Goal: Communication & Community: Answer question/provide support

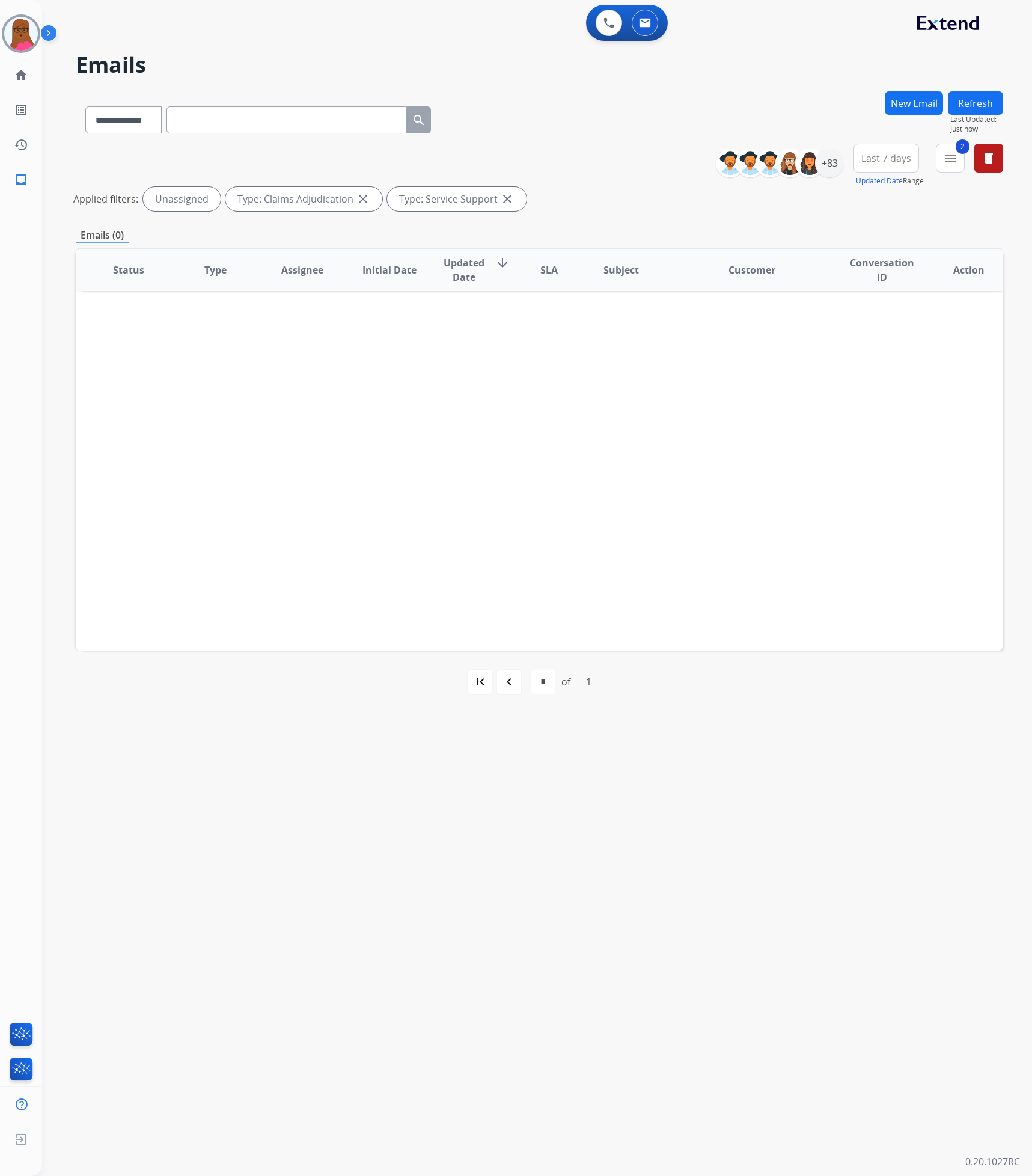
select select "**********"
drag, startPoint x: 26, startPoint y: 24, endPoint x: 25, endPoint y: 68, distance: 44.0
click at [26, 24] on img at bounding box center [21, 33] width 33 height 33
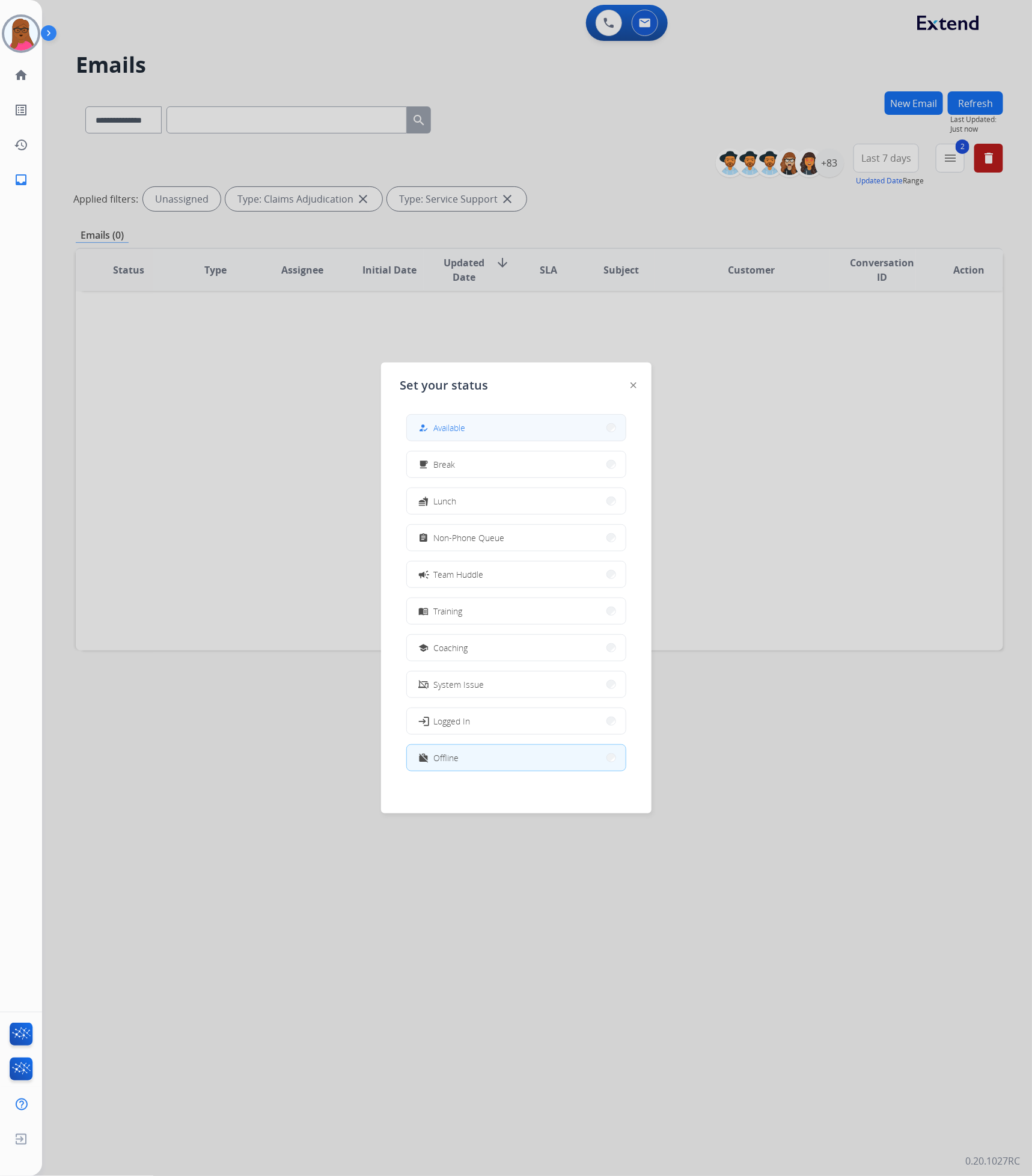
click at [555, 430] on button "how_to_reg Available" at bounding box center [516, 427] width 218 height 26
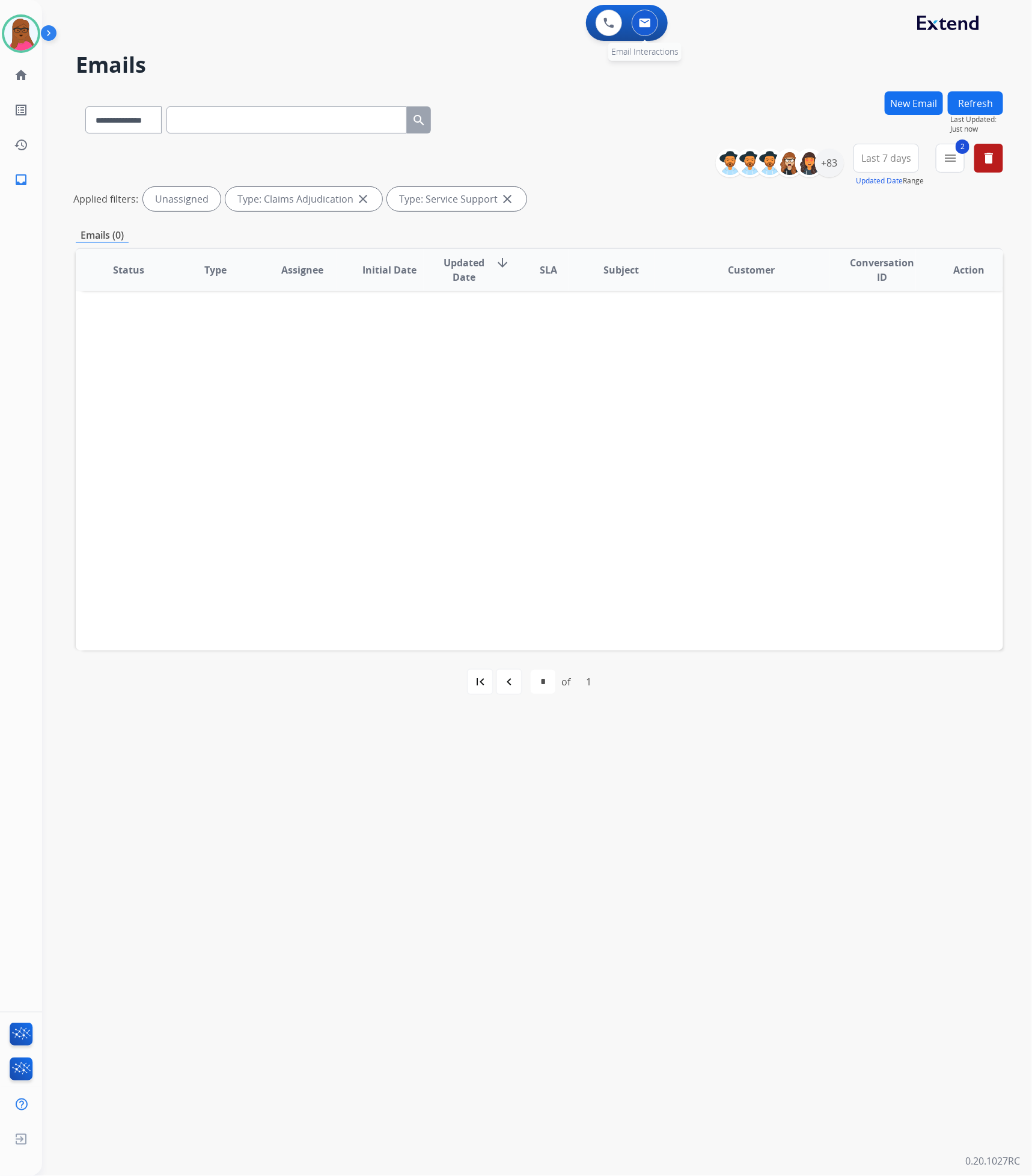
click at [652, 29] on button at bounding box center [644, 23] width 26 height 26
click at [950, 154] on mat-icon "menu" at bounding box center [950, 158] width 15 height 15
click at [904, 407] on button "Clear" at bounding box center [911, 411] width 38 height 22
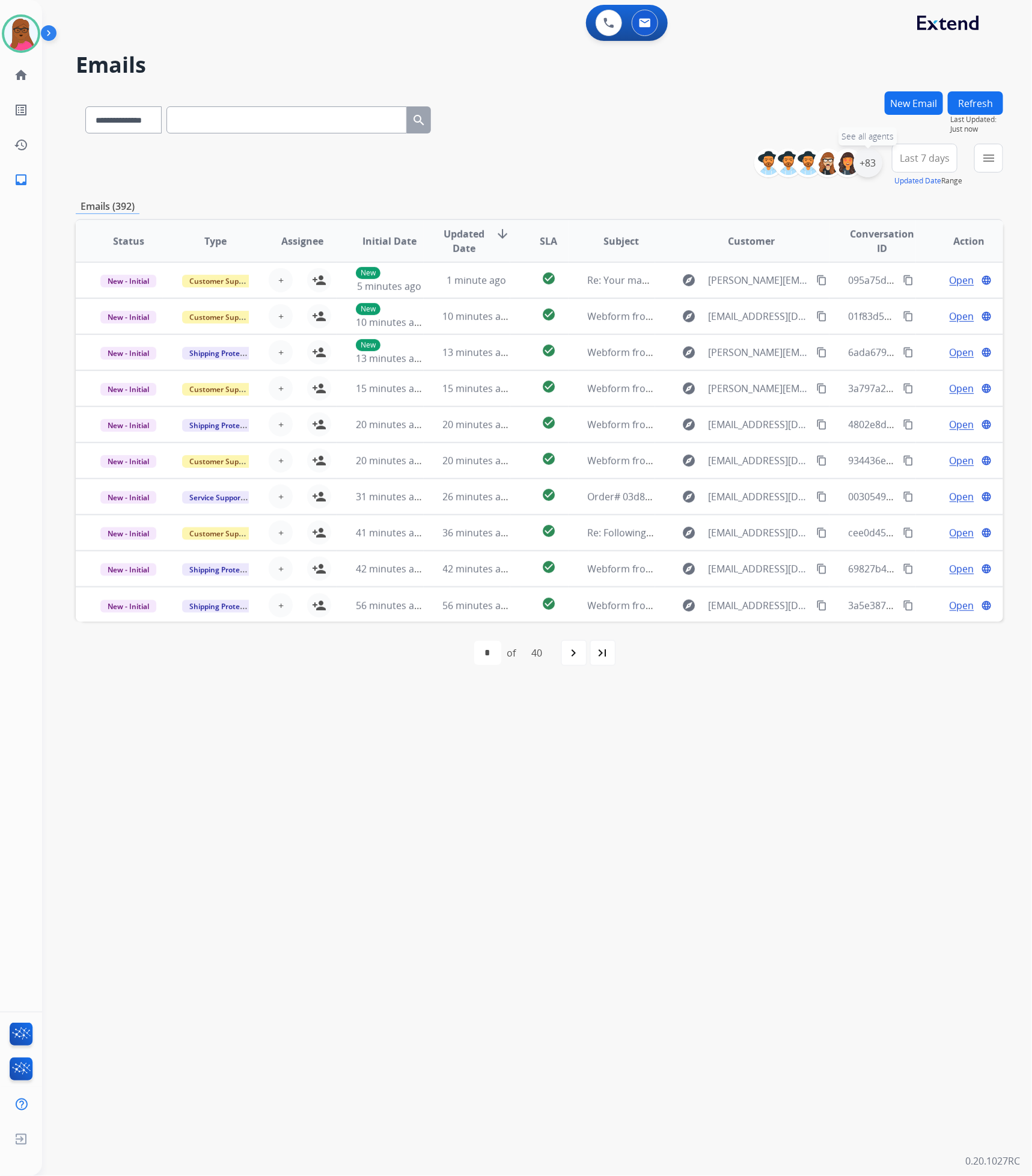
click at [871, 171] on div "+83" at bounding box center [867, 163] width 29 height 29
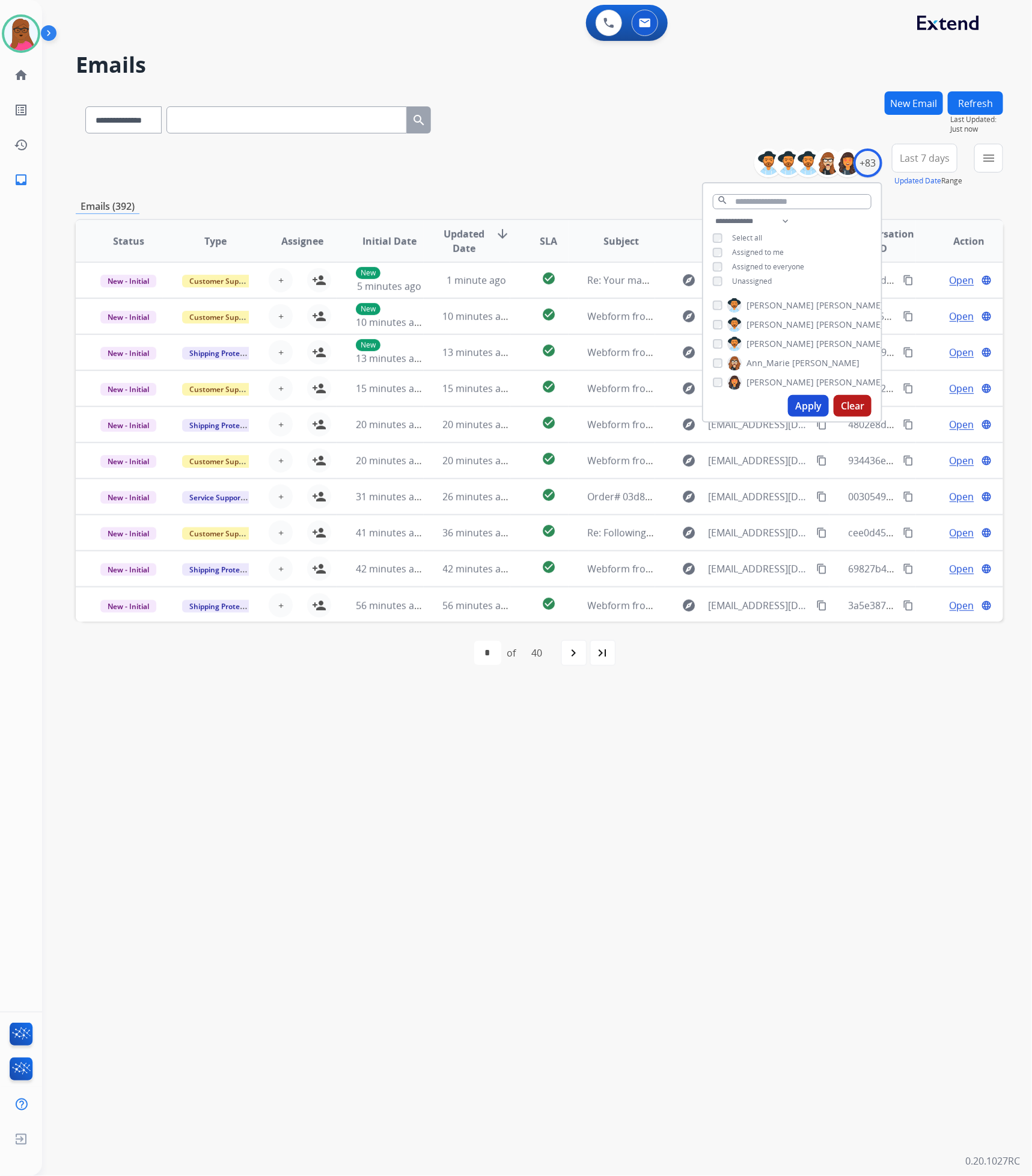
click at [806, 768] on div "**********" at bounding box center [522, 609] width 961 height 1132
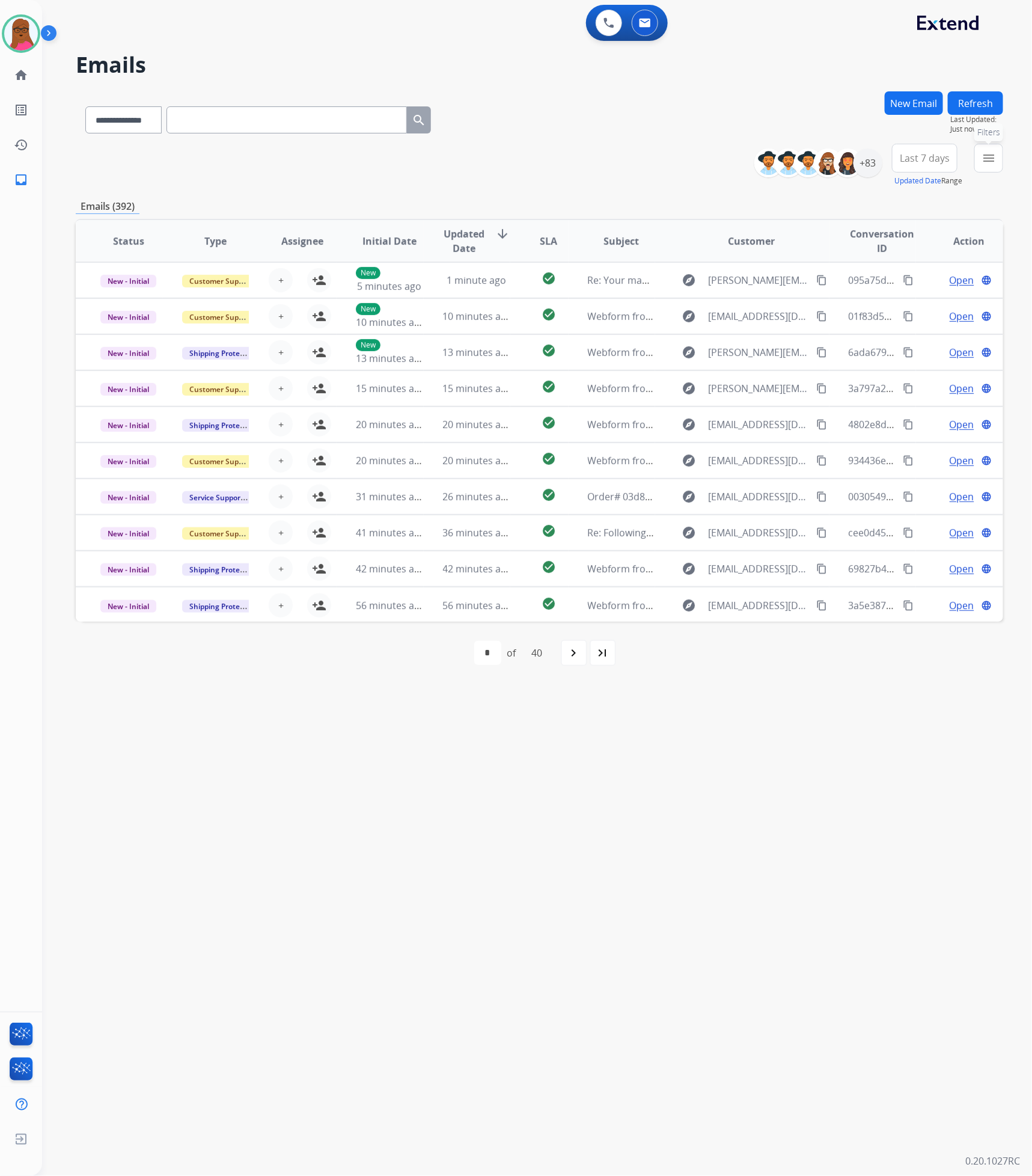
click at [993, 163] on mat-icon "menu" at bounding box center [989, 158] width 15 height 15
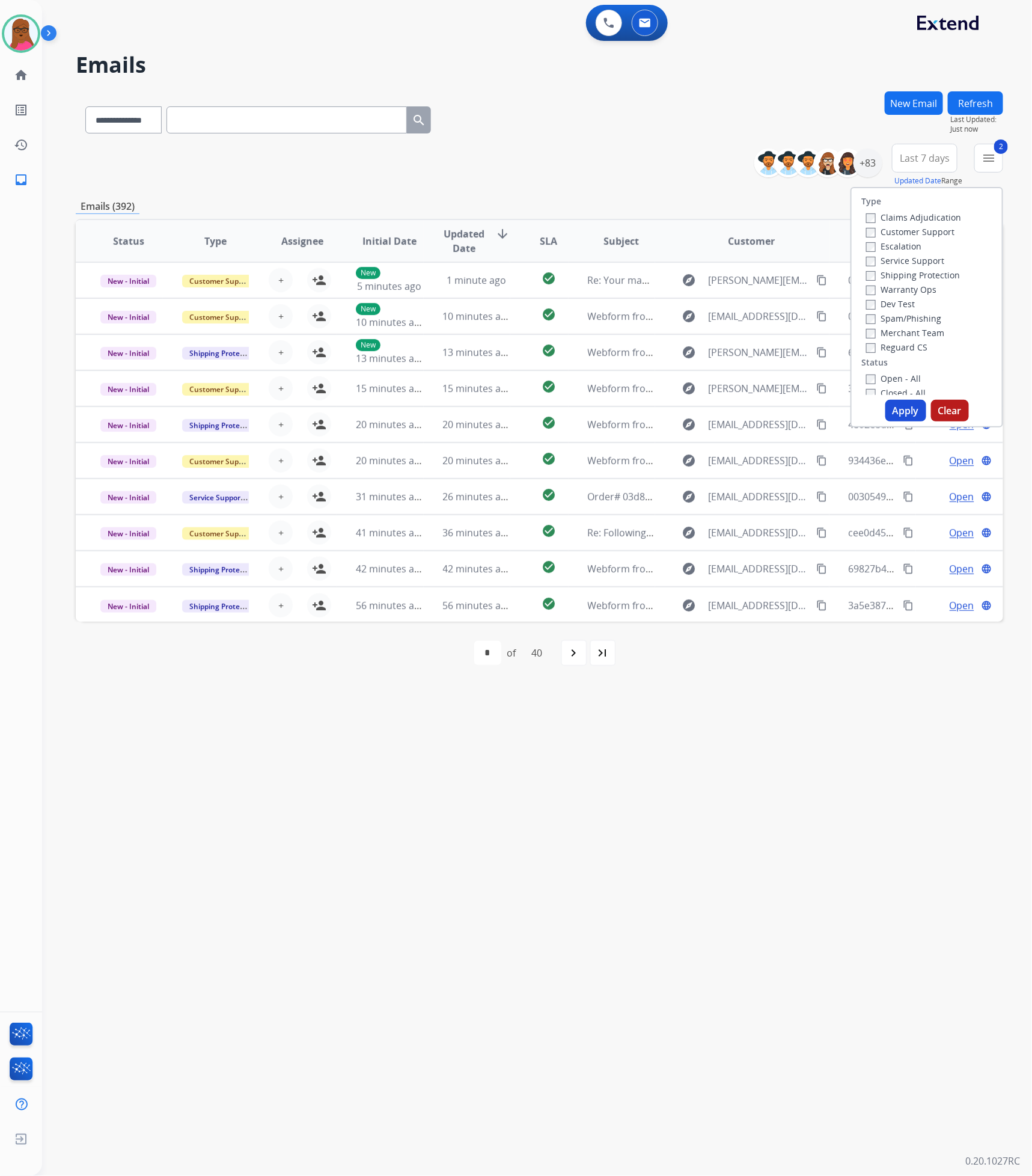
click at [898, 408] on button "Apply" at bounding box center [905, 411] width 41 height 22
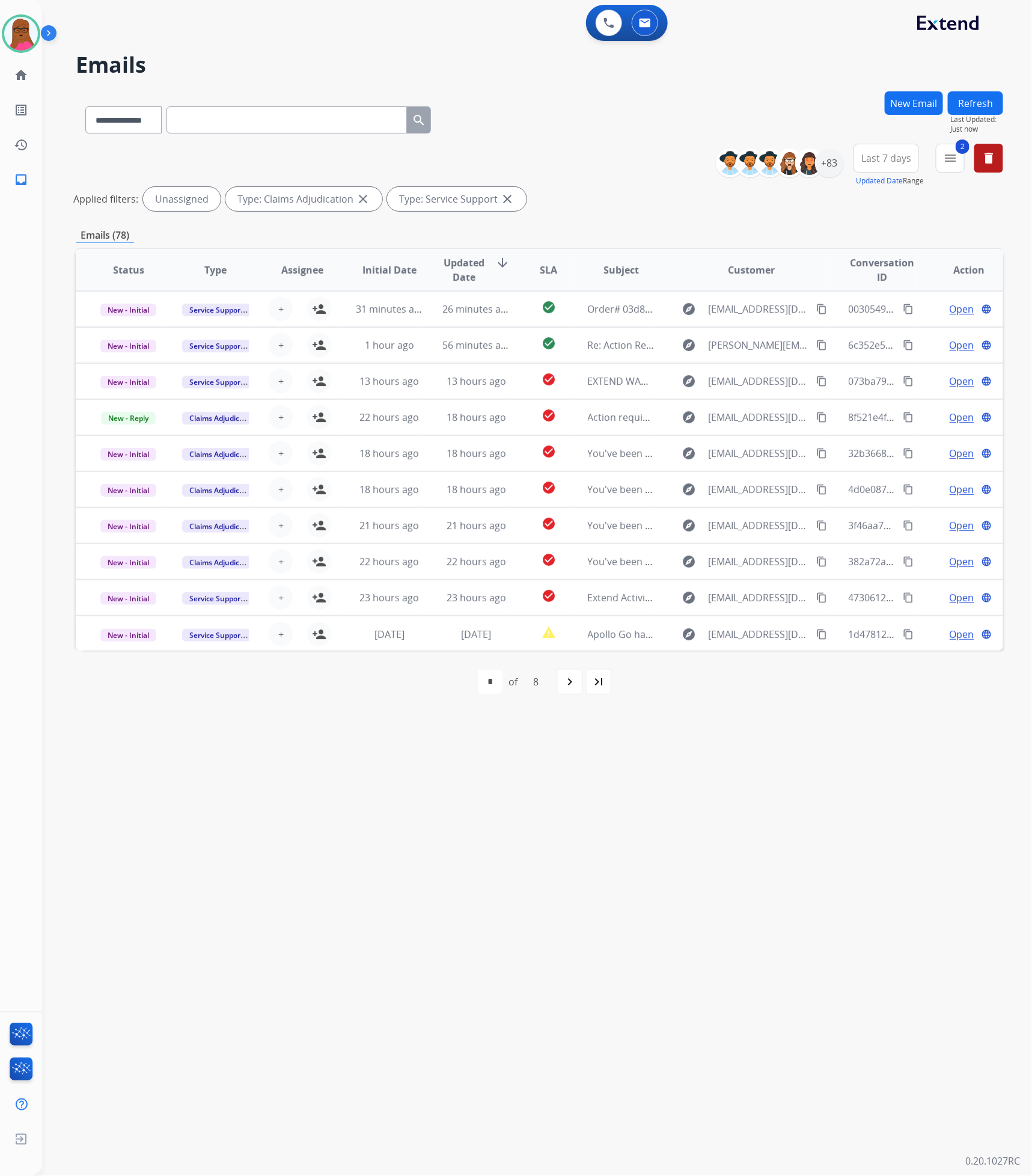
click at [814, 816] on div "**********" at bounding box center [522, 609] width 961 height 1132
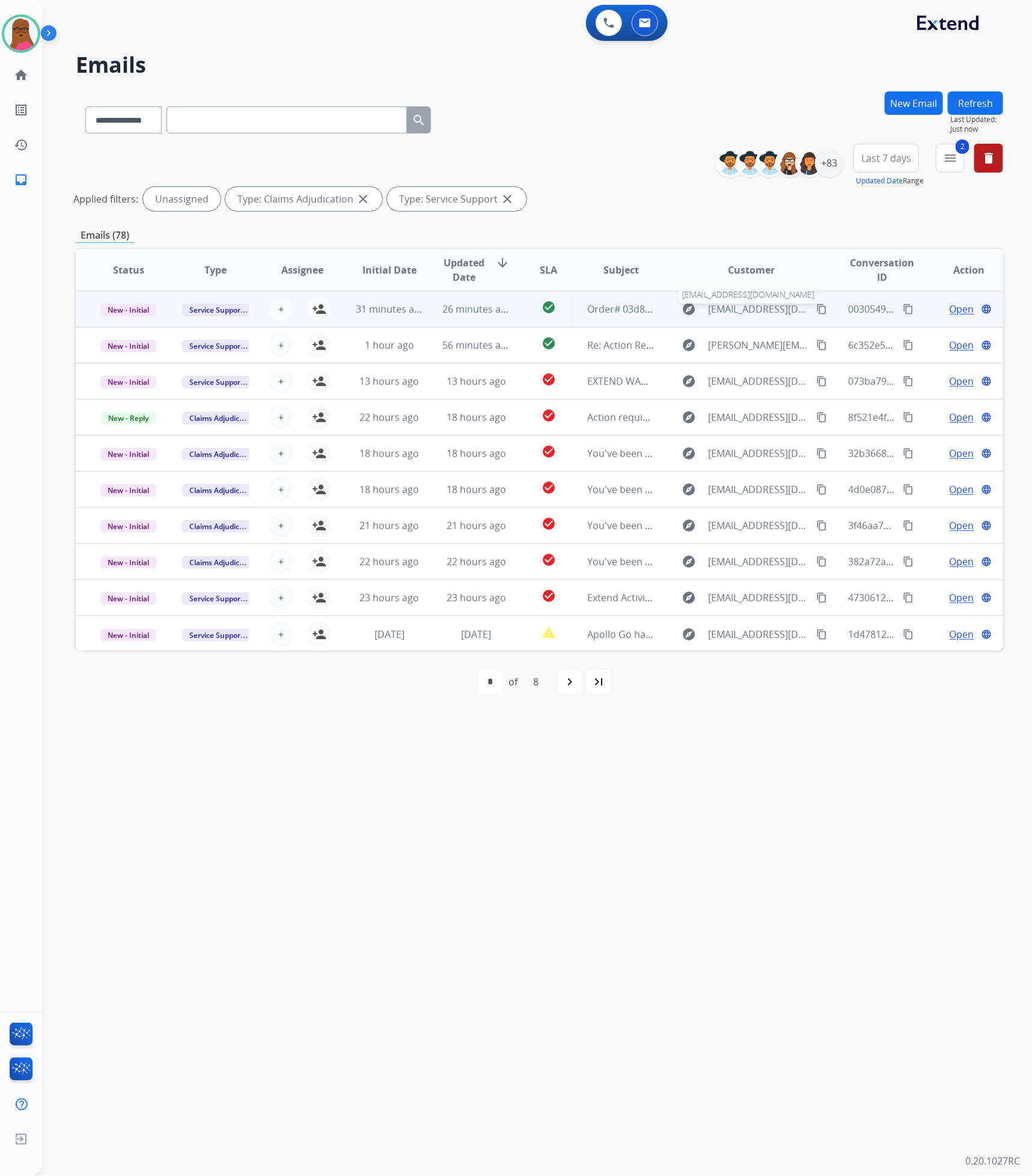
click at [722, 313] on span "[EMAIL_ADDRESS][DOMAIN_NAME]" at bounding box center [758, 309] width 101 height 15
type input "**********"
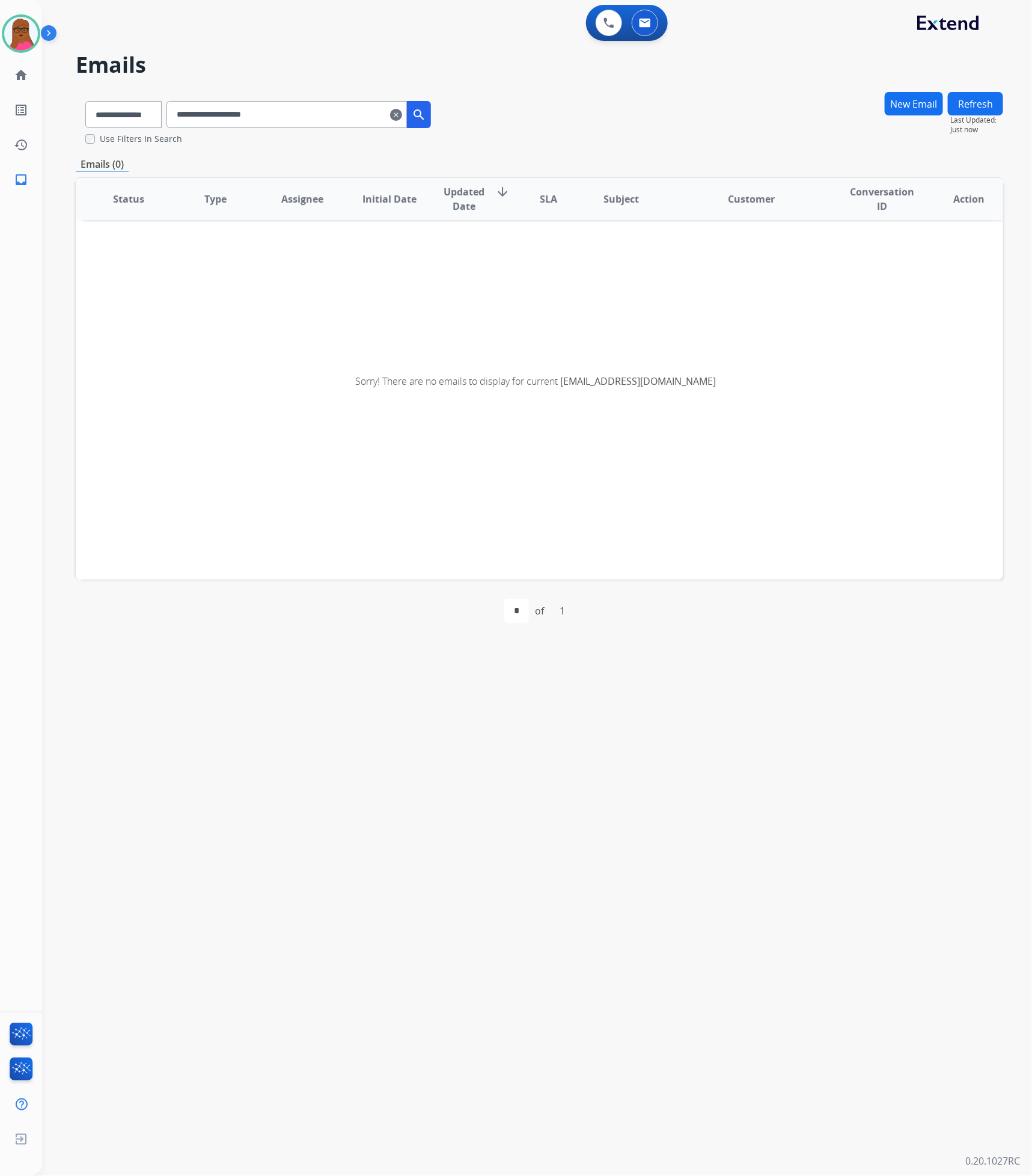
click at [402, 111] on mat-icon "clear" at bounding box center [396, 115] width 12 height 15
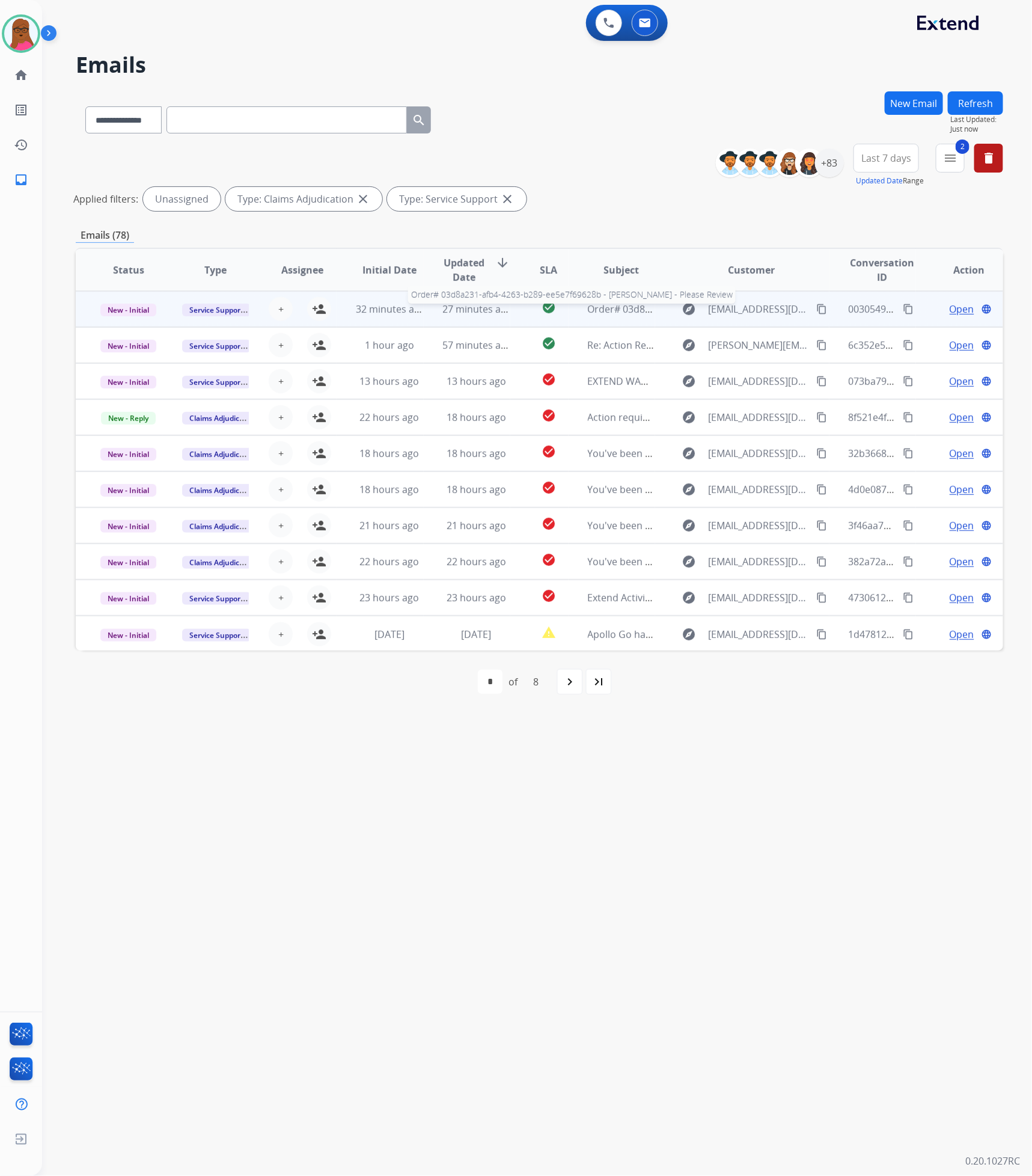
click at [590, 307] on span "Order# 03d8a231-afb4-4263-b289-ee5e7f69628b - [PERSON_NAME] - Please Review" at bounding box center [773, 309] width 371 height 13
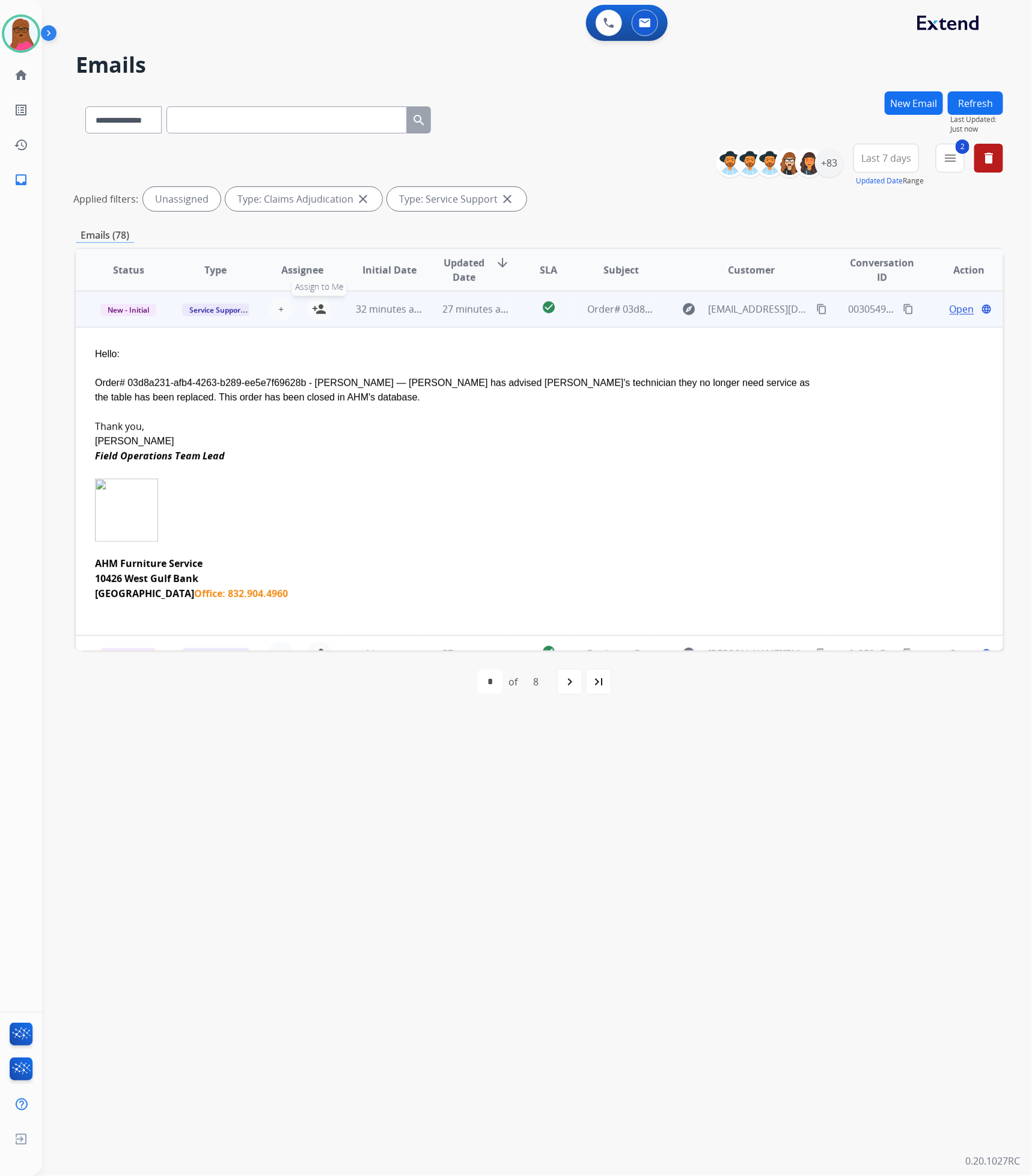
click at [312, 311] on mat-icon "person_add" at bounding box center [319, 309] width 15 height 15
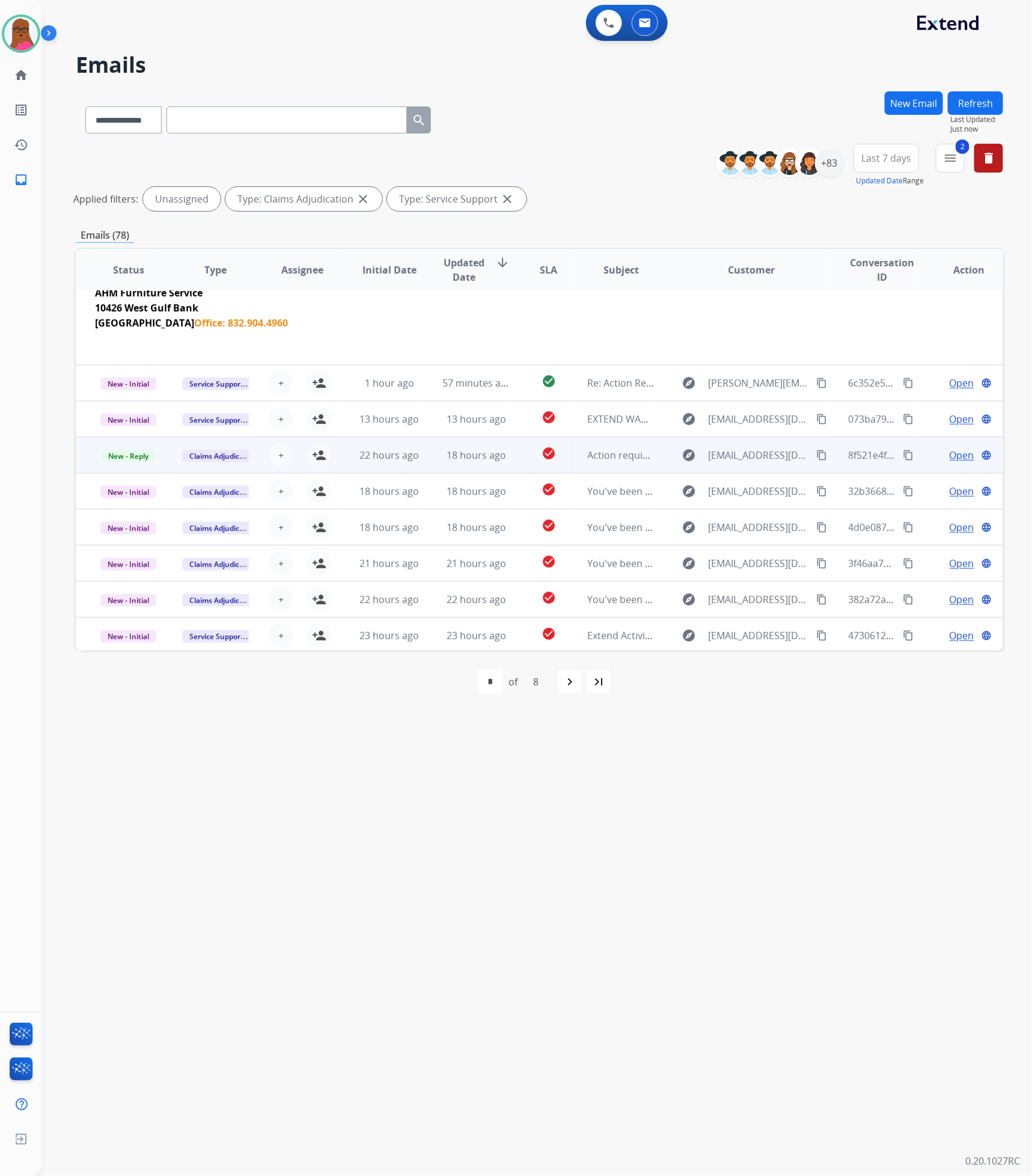
scroll to position [310, 0]
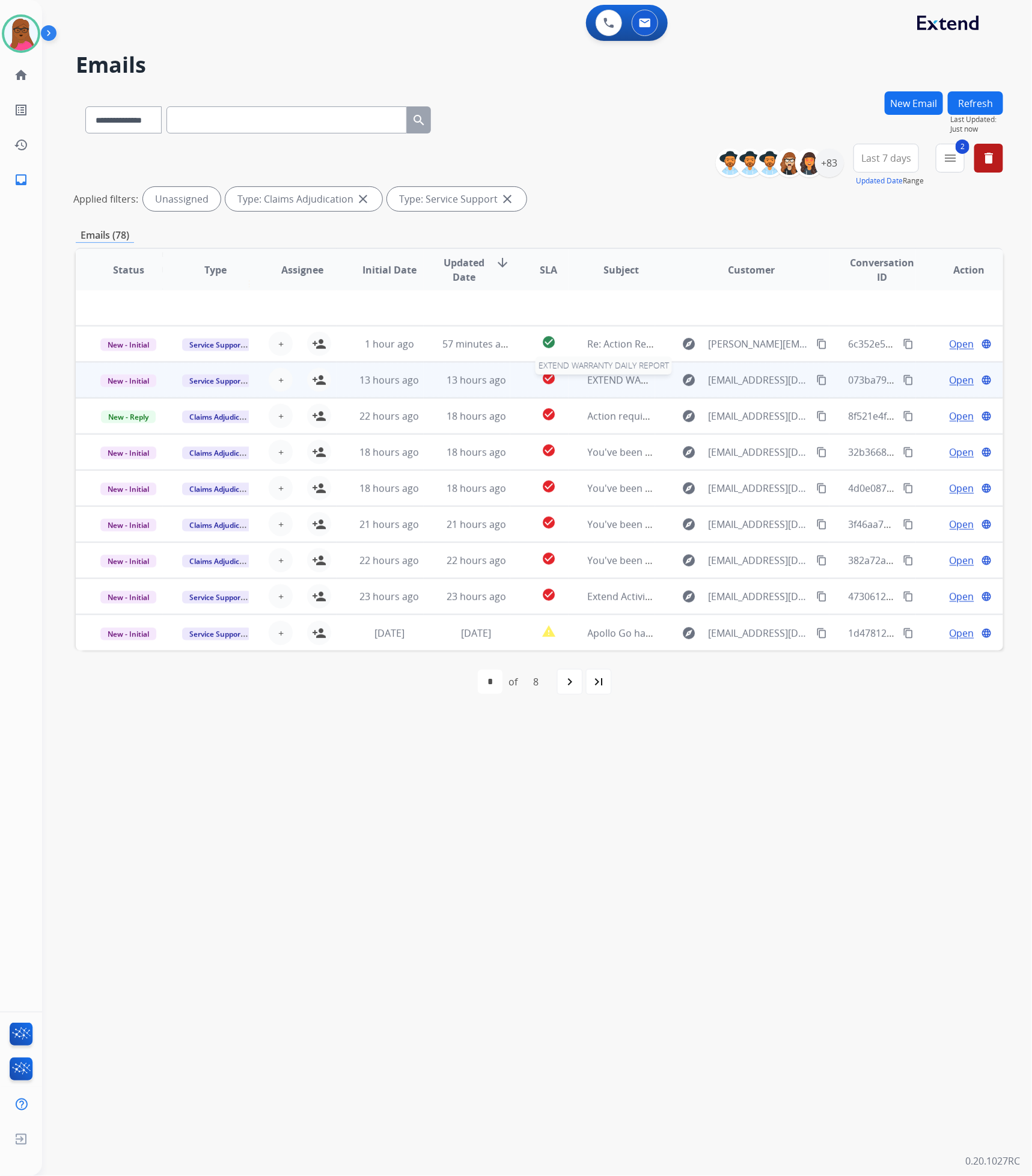
click at [588, 377] on span "EXTEND WARRANTY DAILY REPORT" at bounding box center [666, 380] width 156 height 13
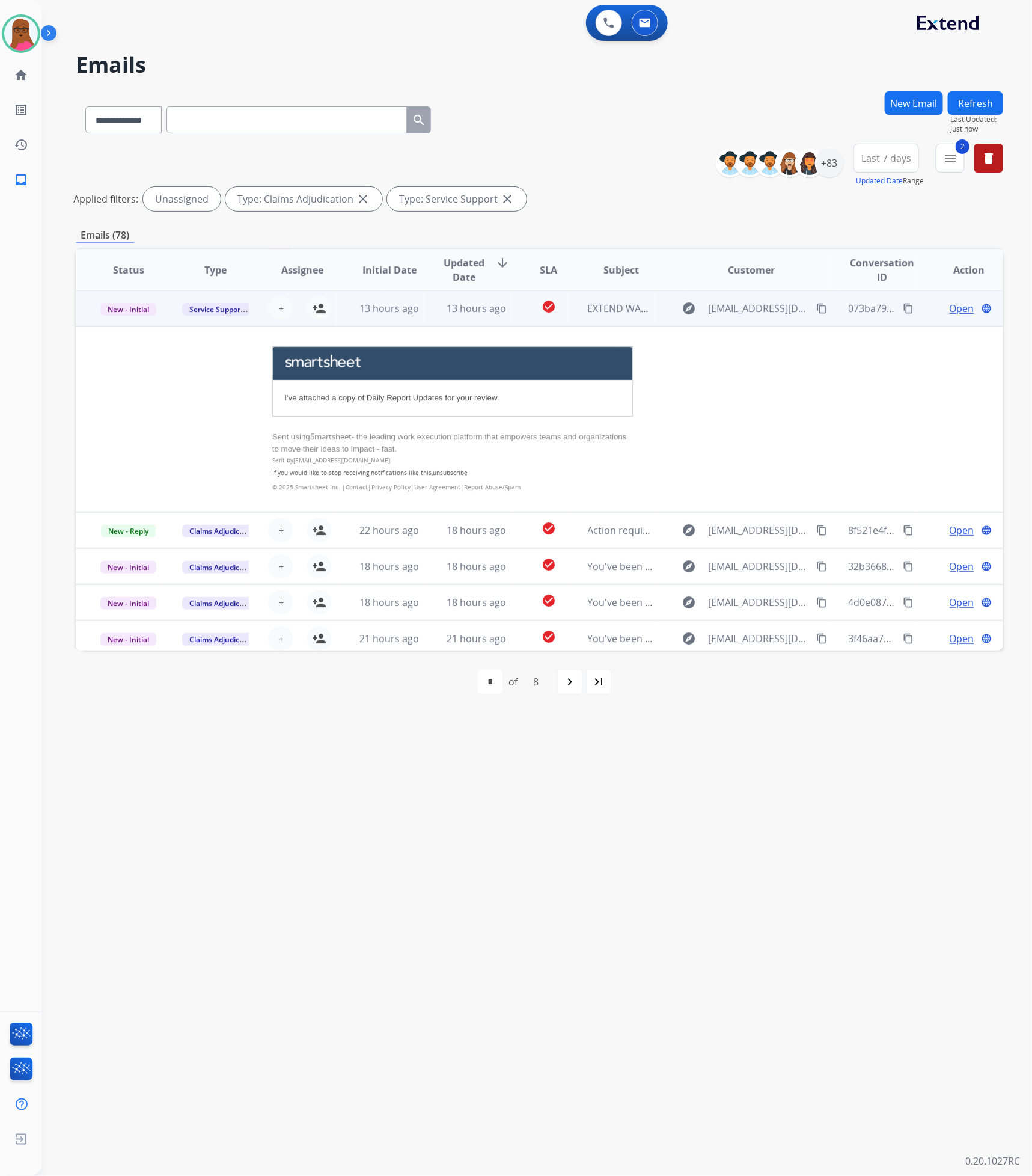
scroll to position [72, 0]
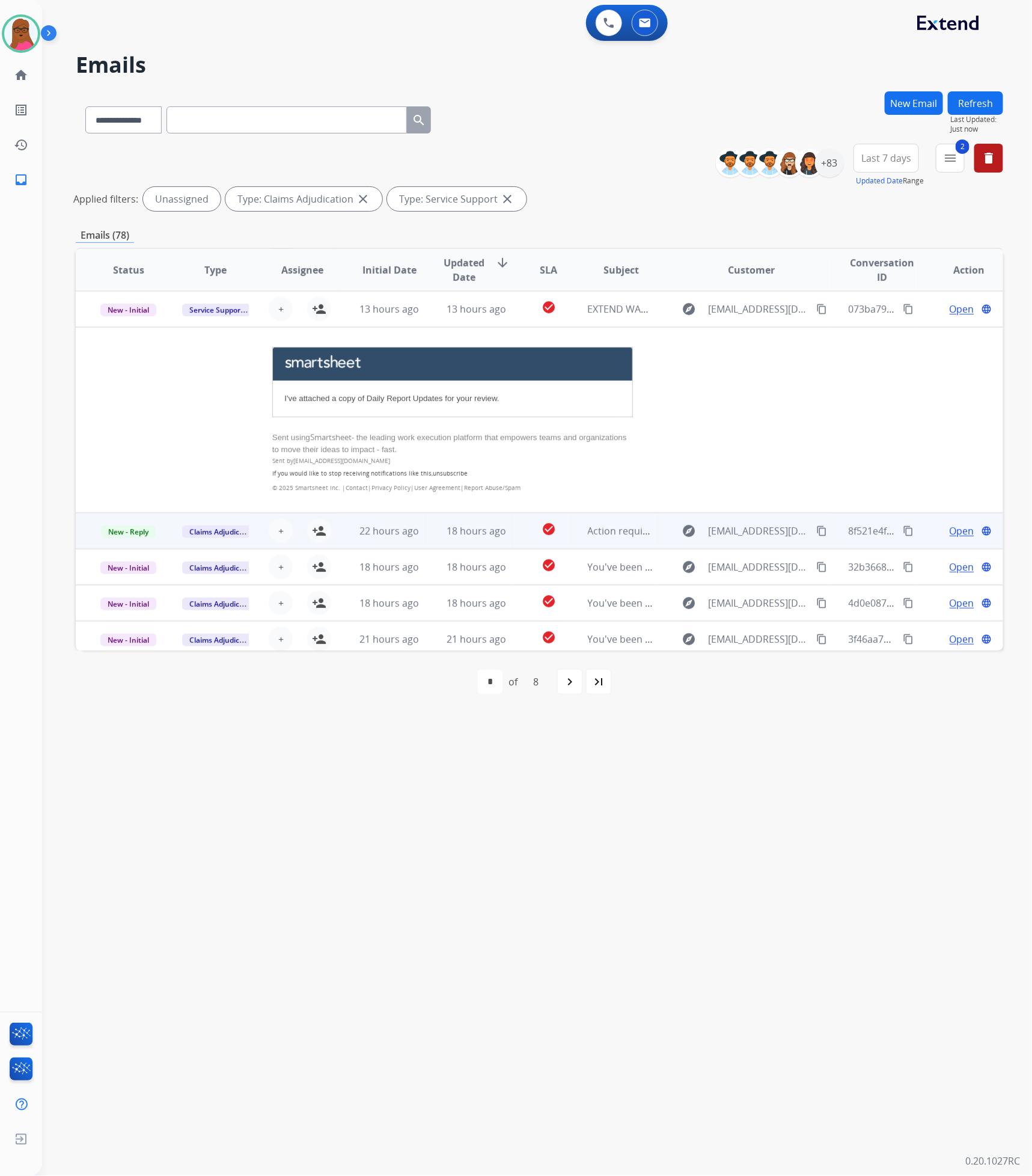
click at [597, 524] on span "Action required: Extend claim approved for replacement" at bounding box center [716, 531] width 256 height 13
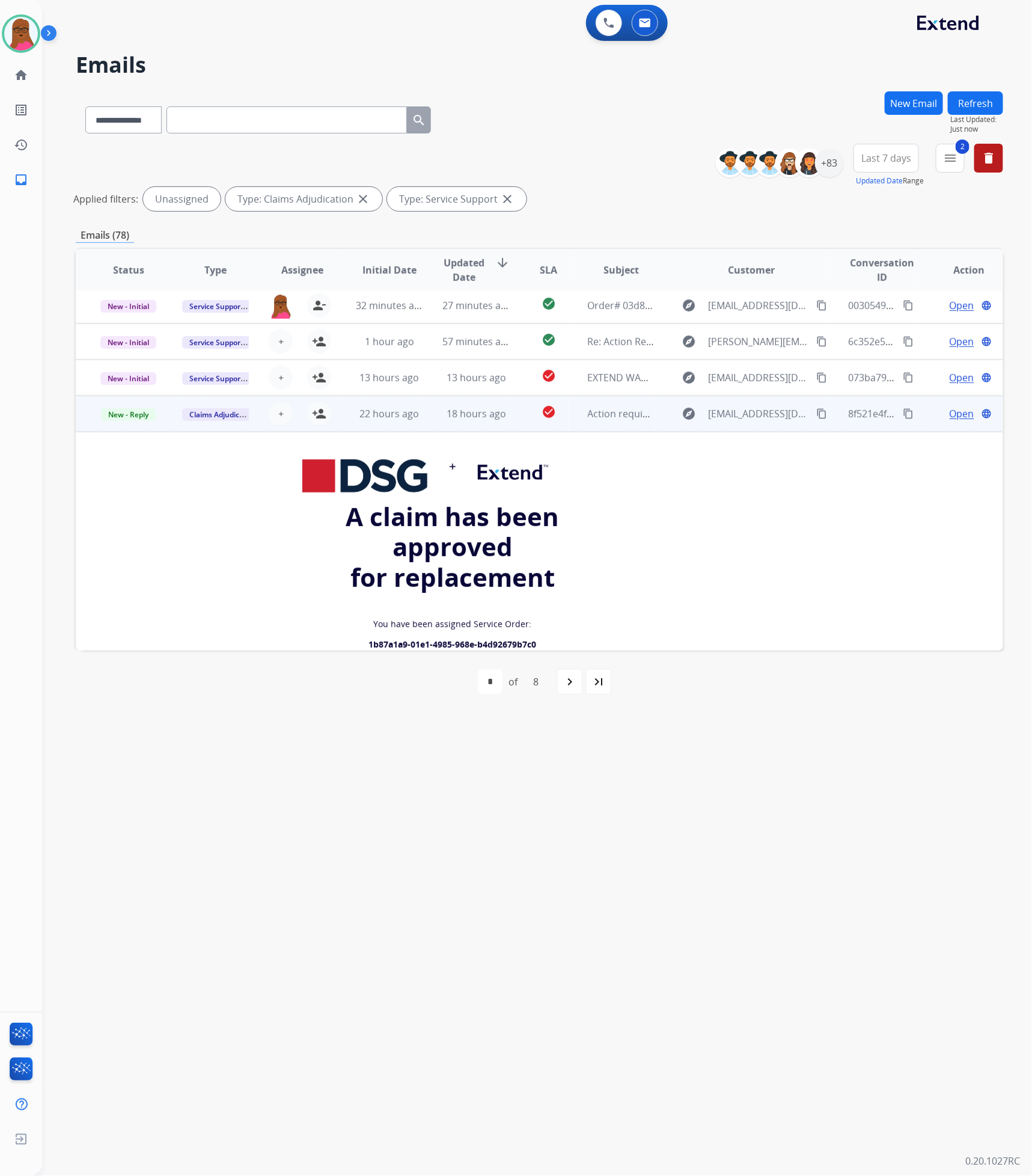
scroll to position [0, 0]
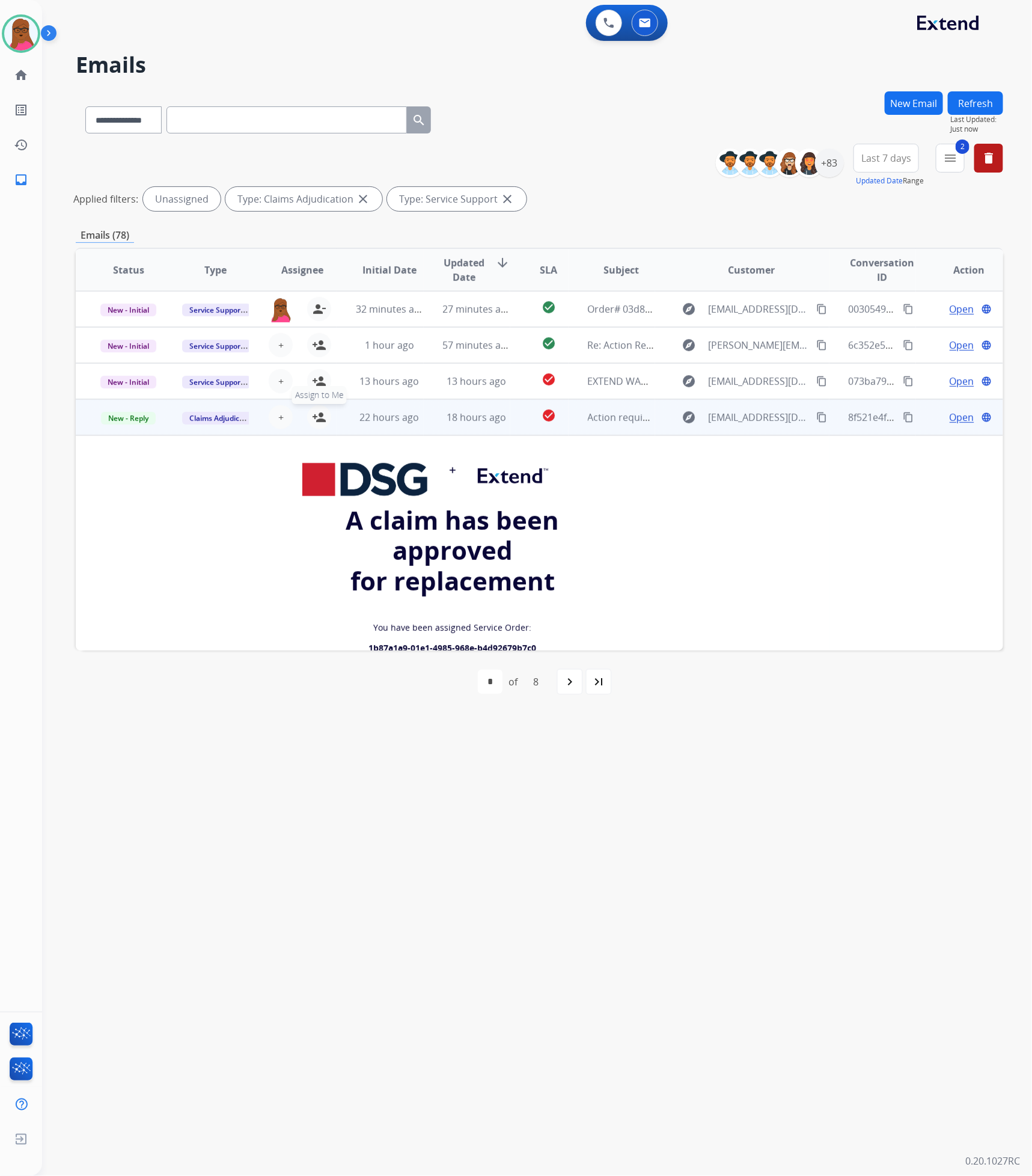
click at [316, 420] on mat-icon "person_add" at bounding box center [319, 417] width 15 height 15
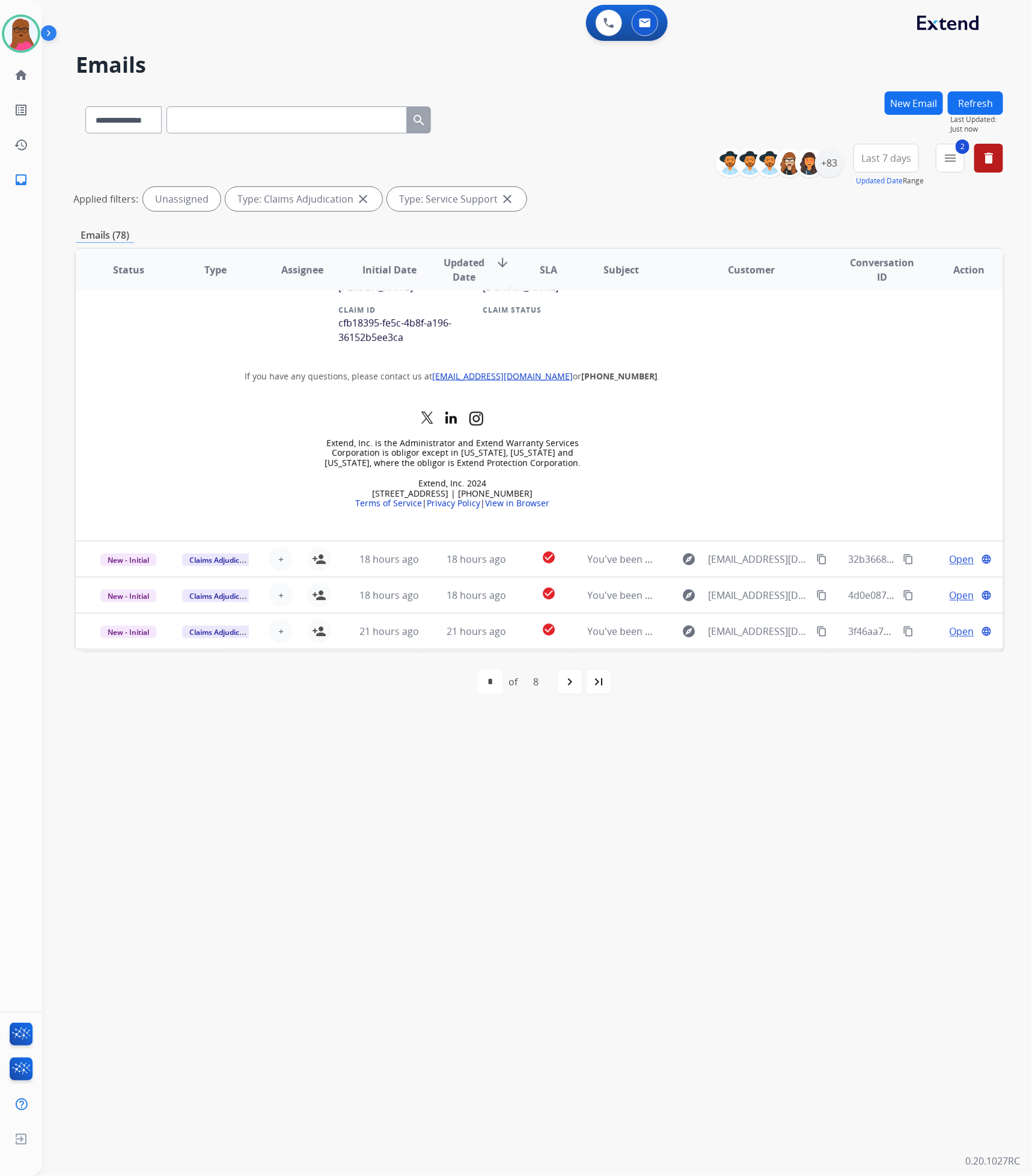
scroll to position [654, 0]
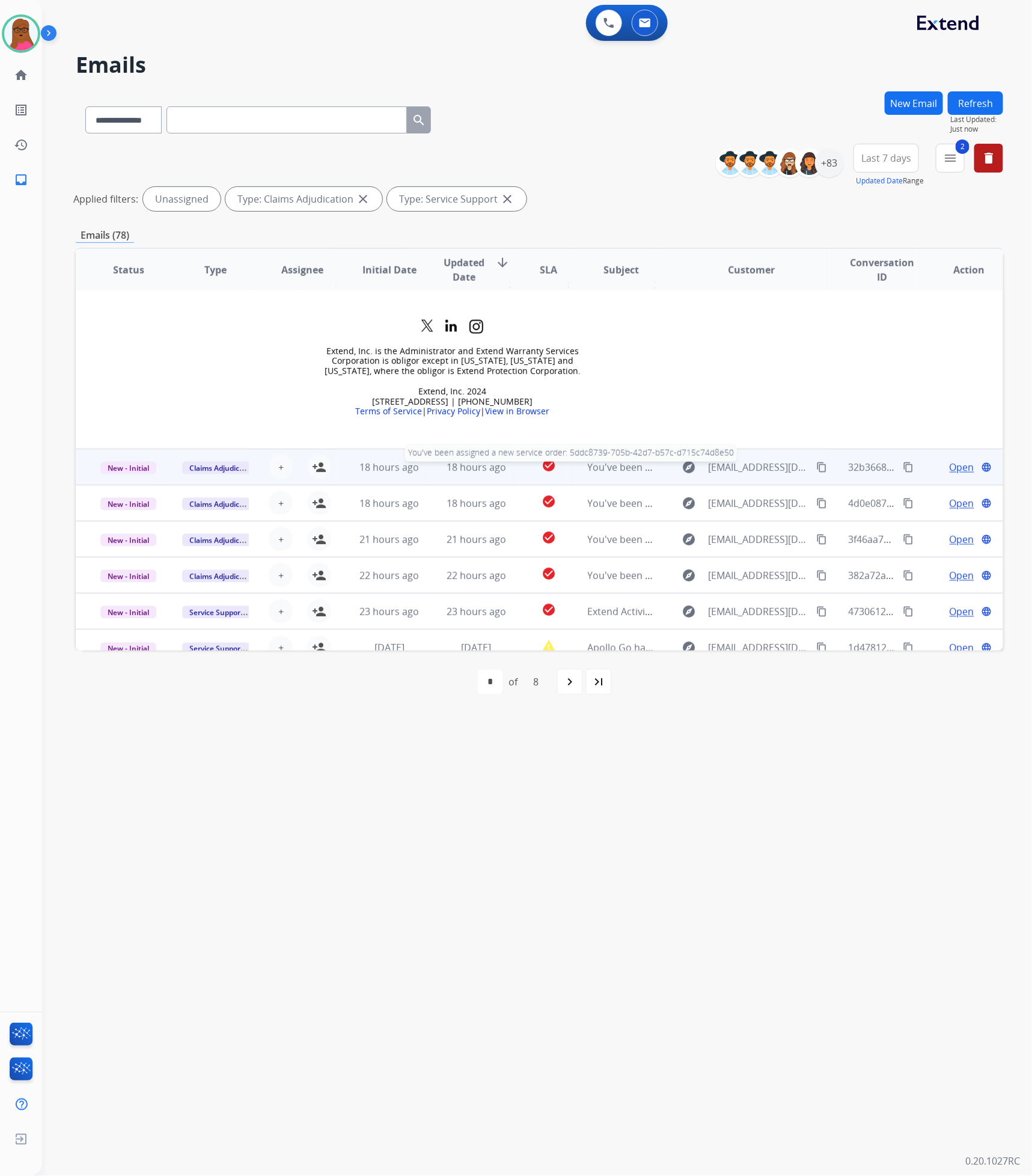
click at [596, 460] on span "You've been assigned a new service order: 5ddc8739-705b-42d7-b57c-d715c74d8e50" at bounding box center [778, 467] width 382 height 13
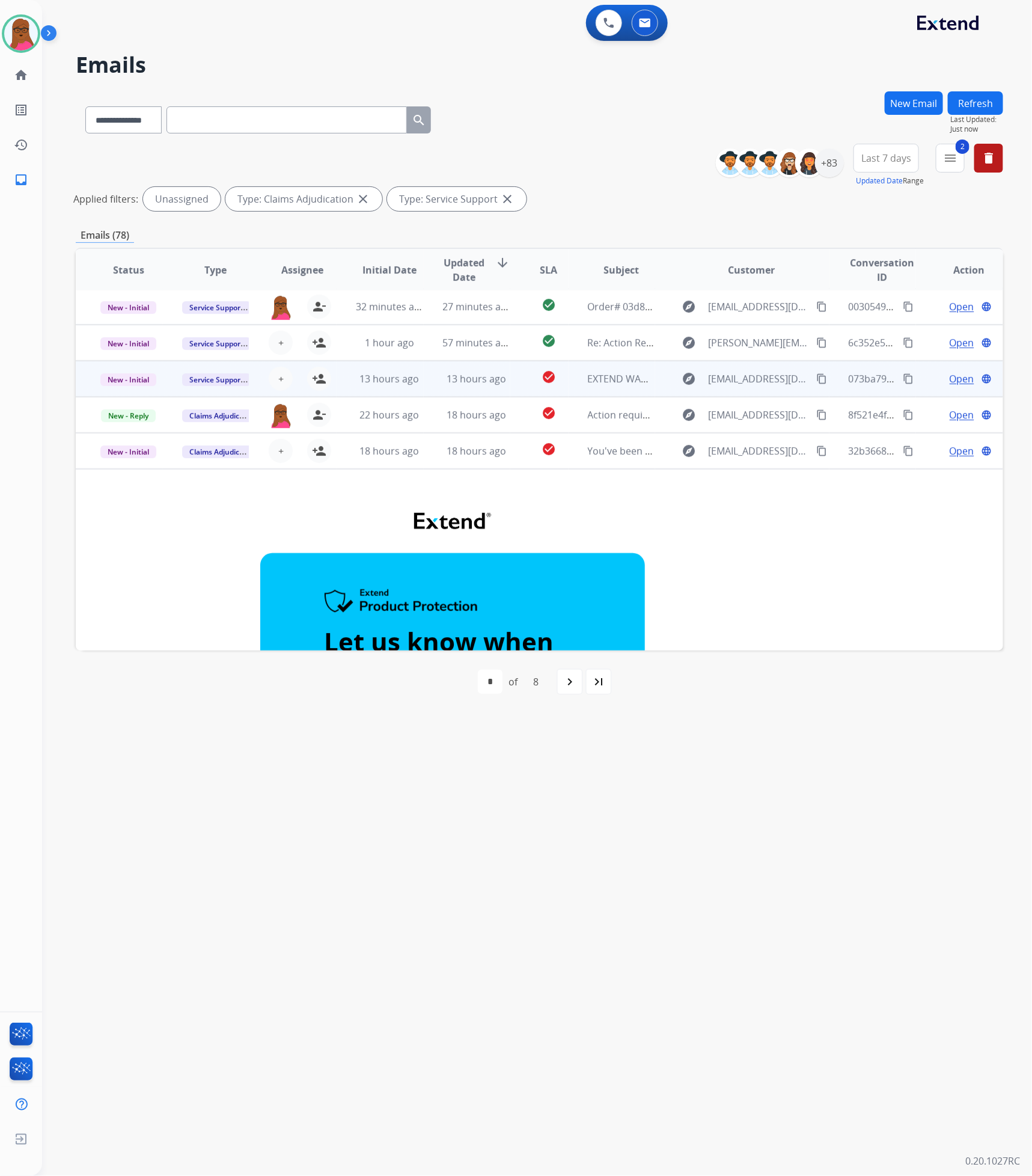
scroll to position [0, 0]
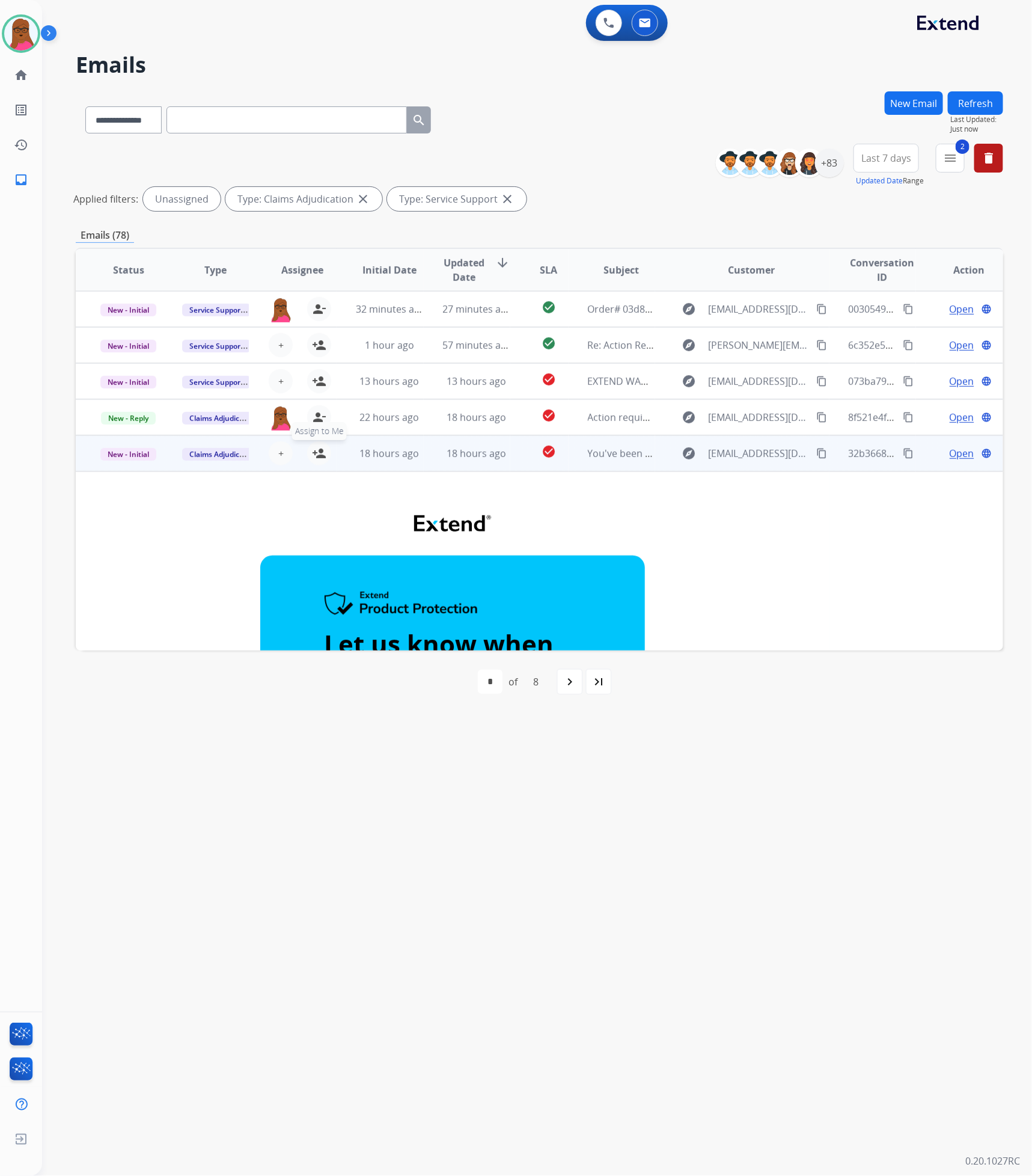
click at [312, 453] on mat-icon "person_add" at bounding box center [319, 453] width 15 height 15
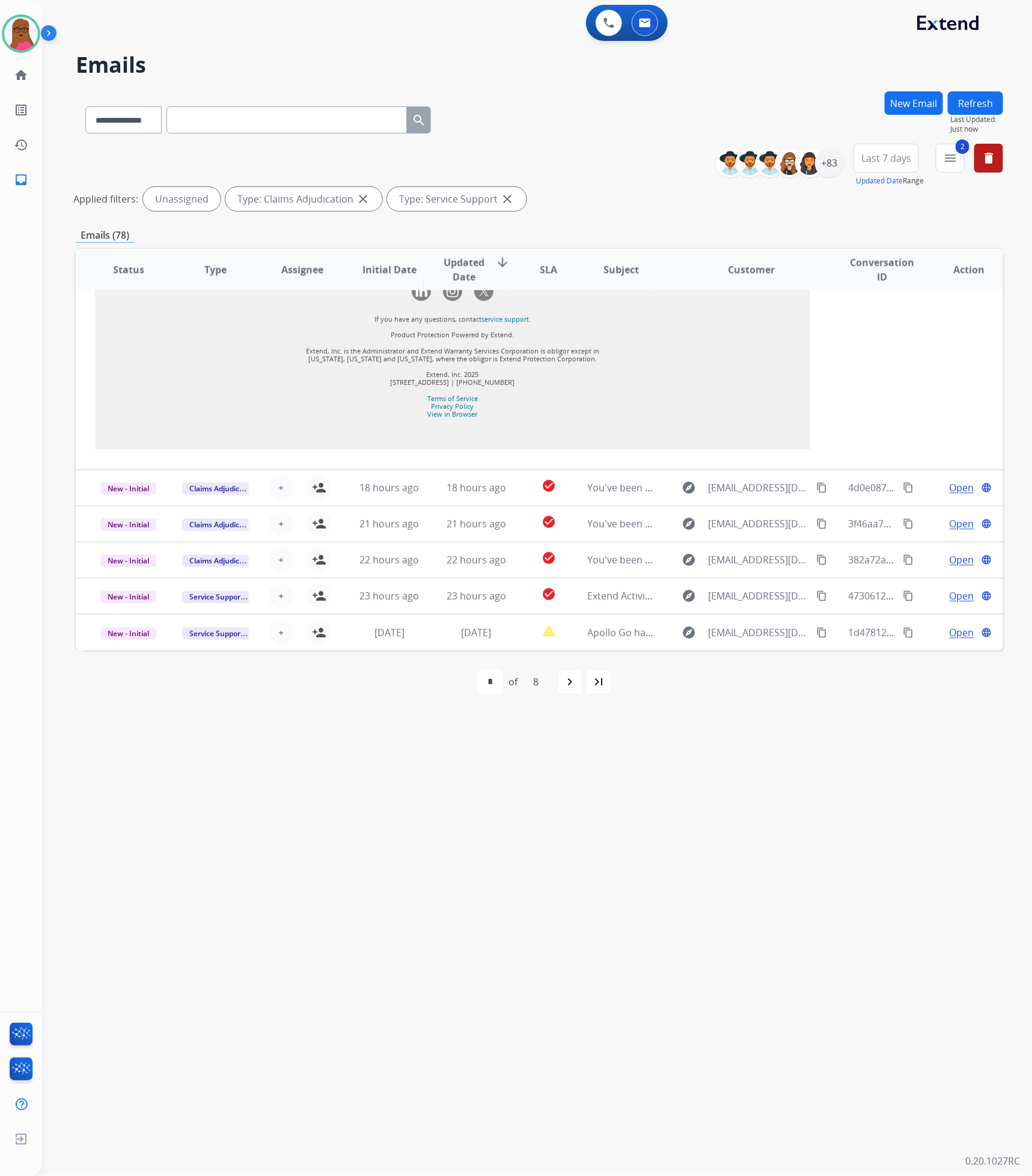
scroll to position [1291, 0]
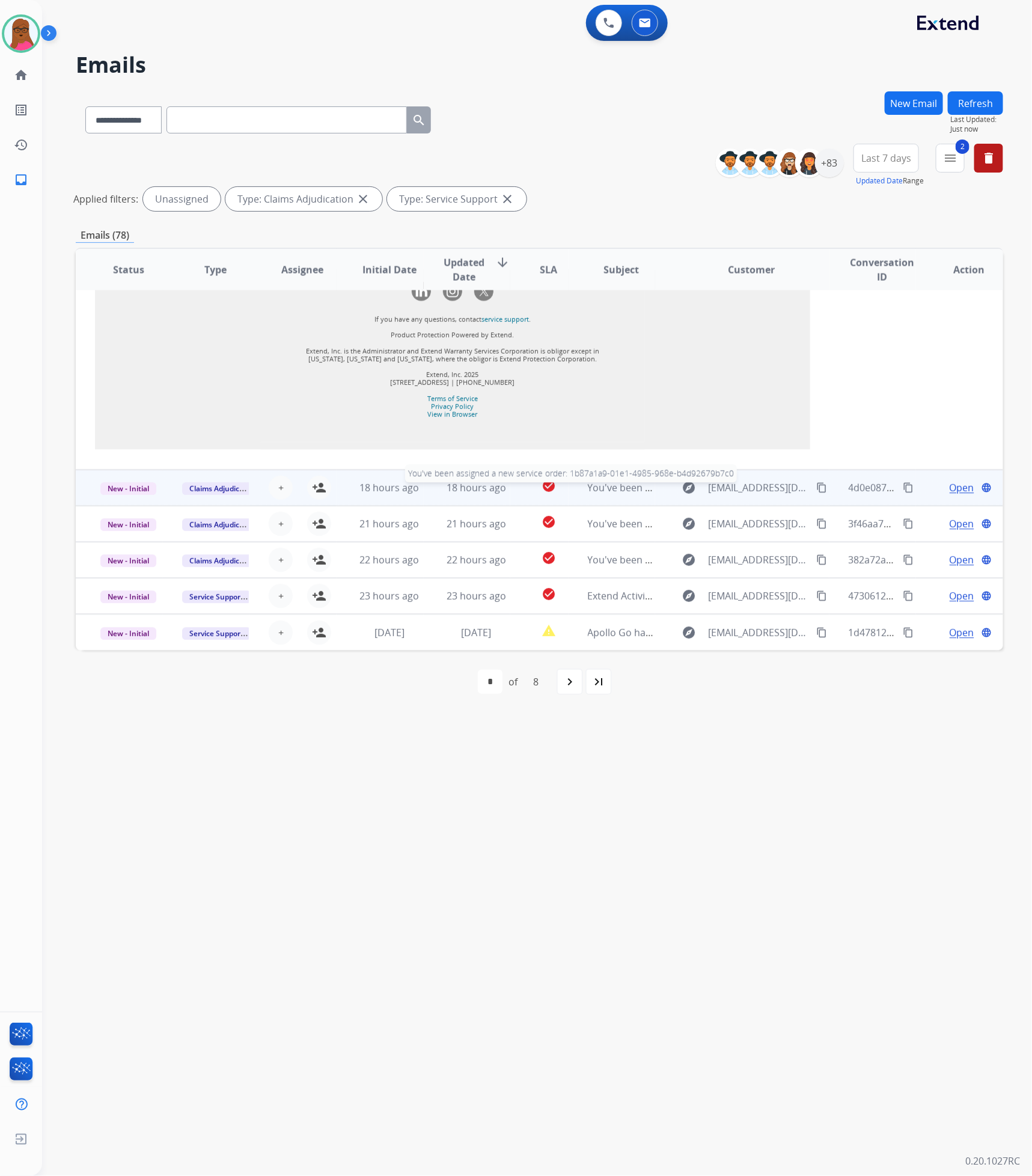
click at [622, 487] on span "You've been assigned a new service order: 1b87a1a9-01e1-4985-968e-b4d92679b7c0" at bounding box center [778, 488] width 381 height 13
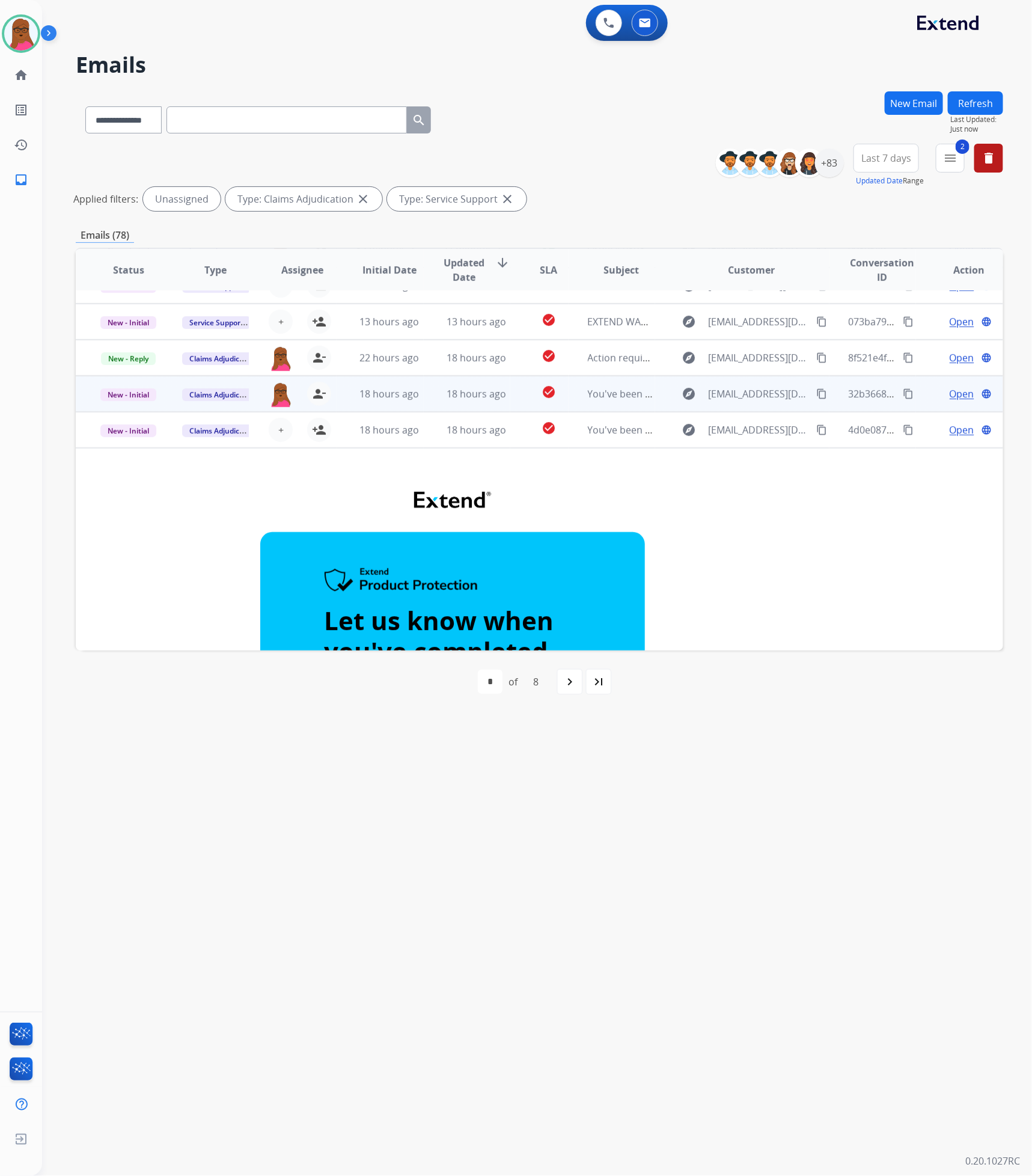
scroll to position [29, 0]
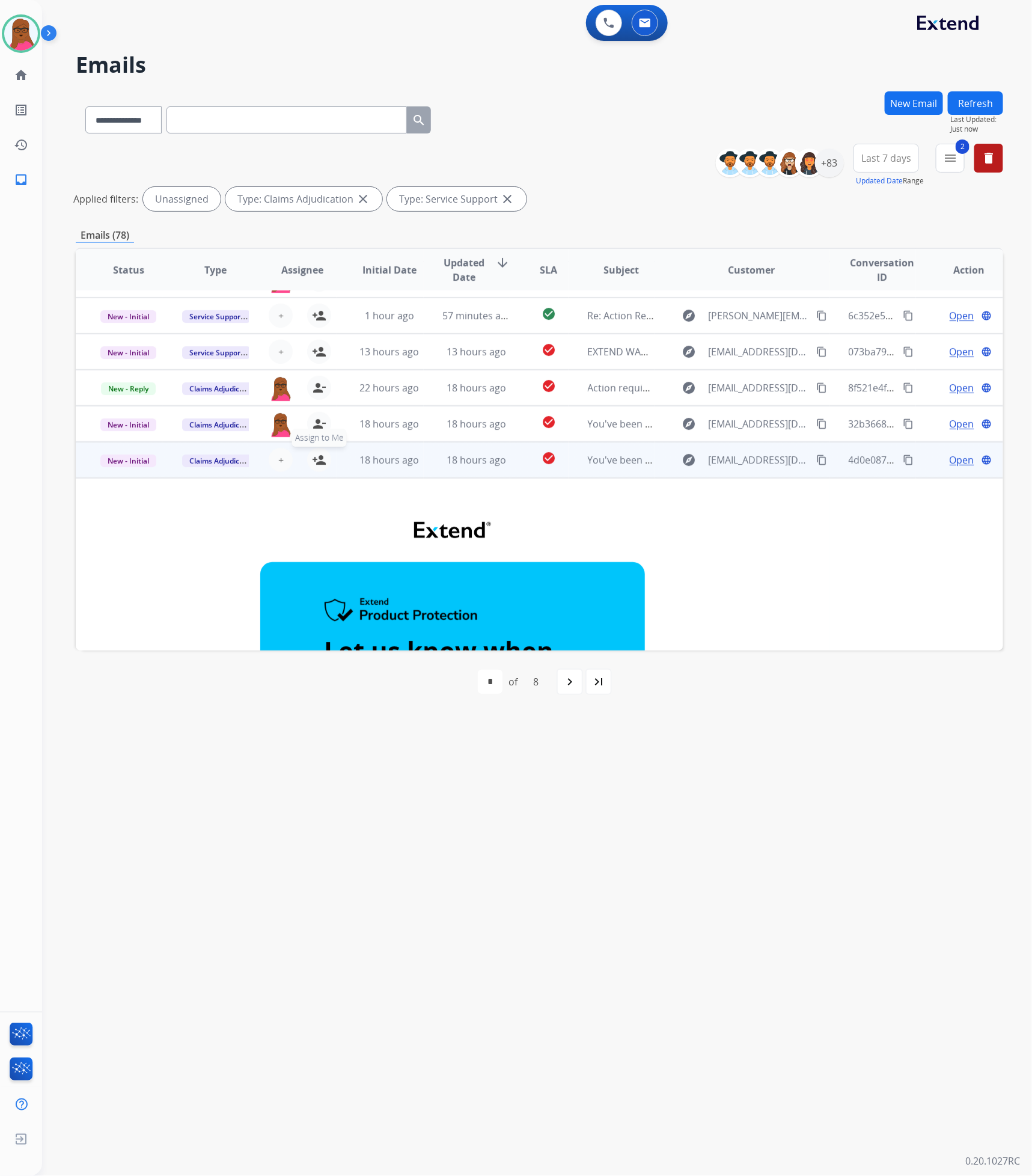
click at [319, 457] on mat-icon "person_add" at bounding box center [319, 460] width 15 height 15
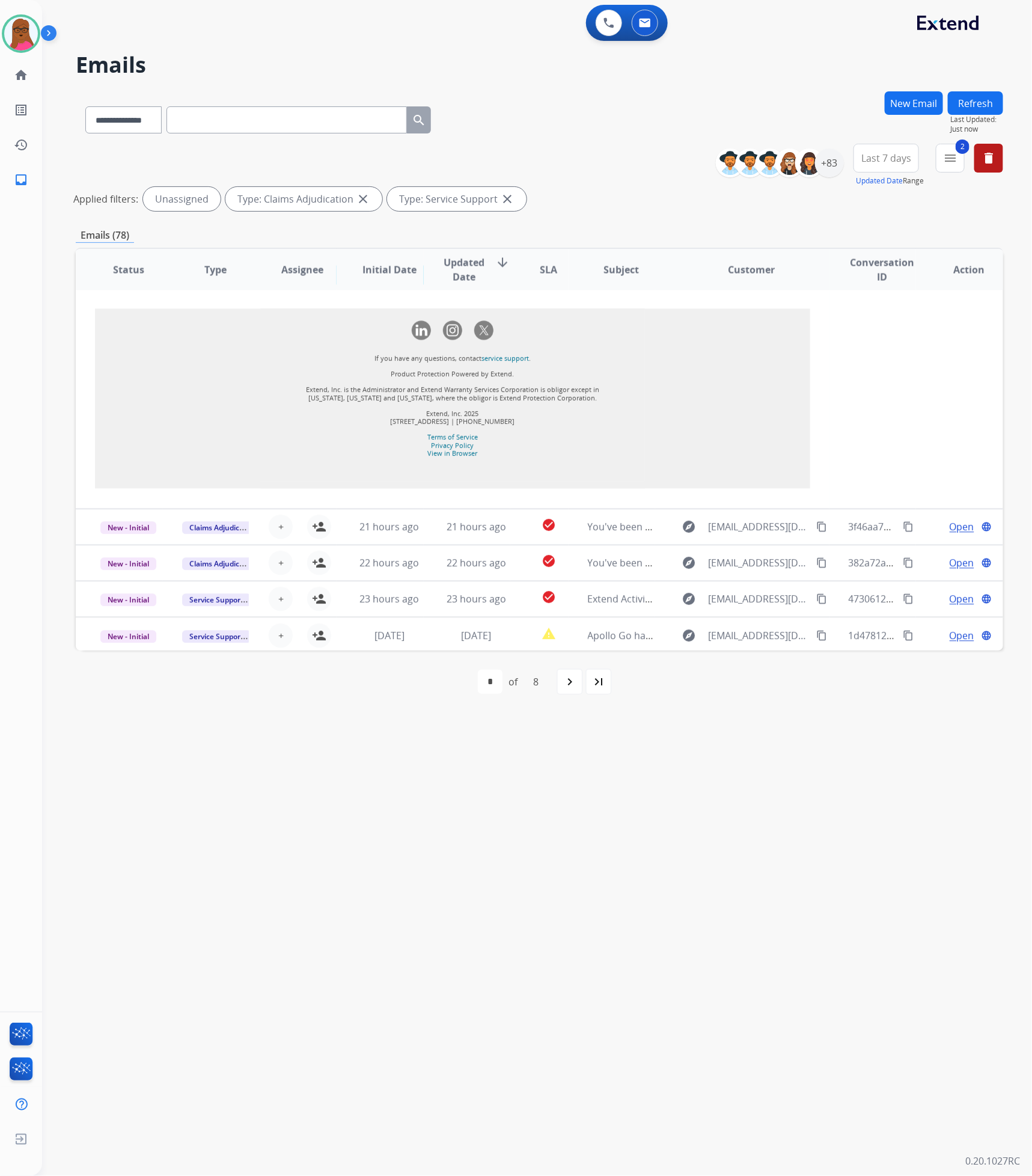
scroll to position [1279, 0]
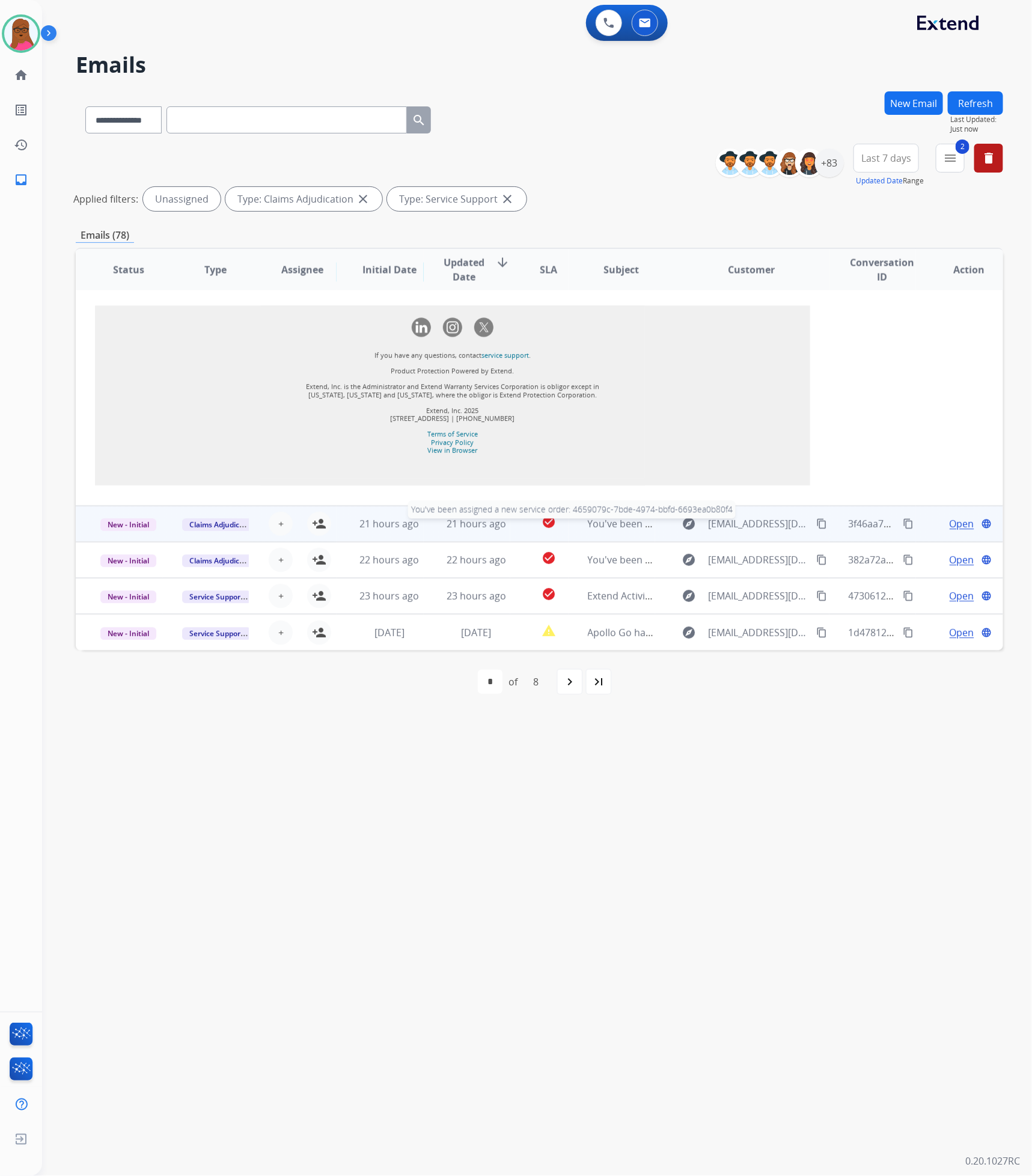
click at [592, 525] on span "You've been assigned a new service order: 4659079c-7bde-4974-bbfd-6693ea0b80f4" at bounding box center [776, 524] width 377 height 13
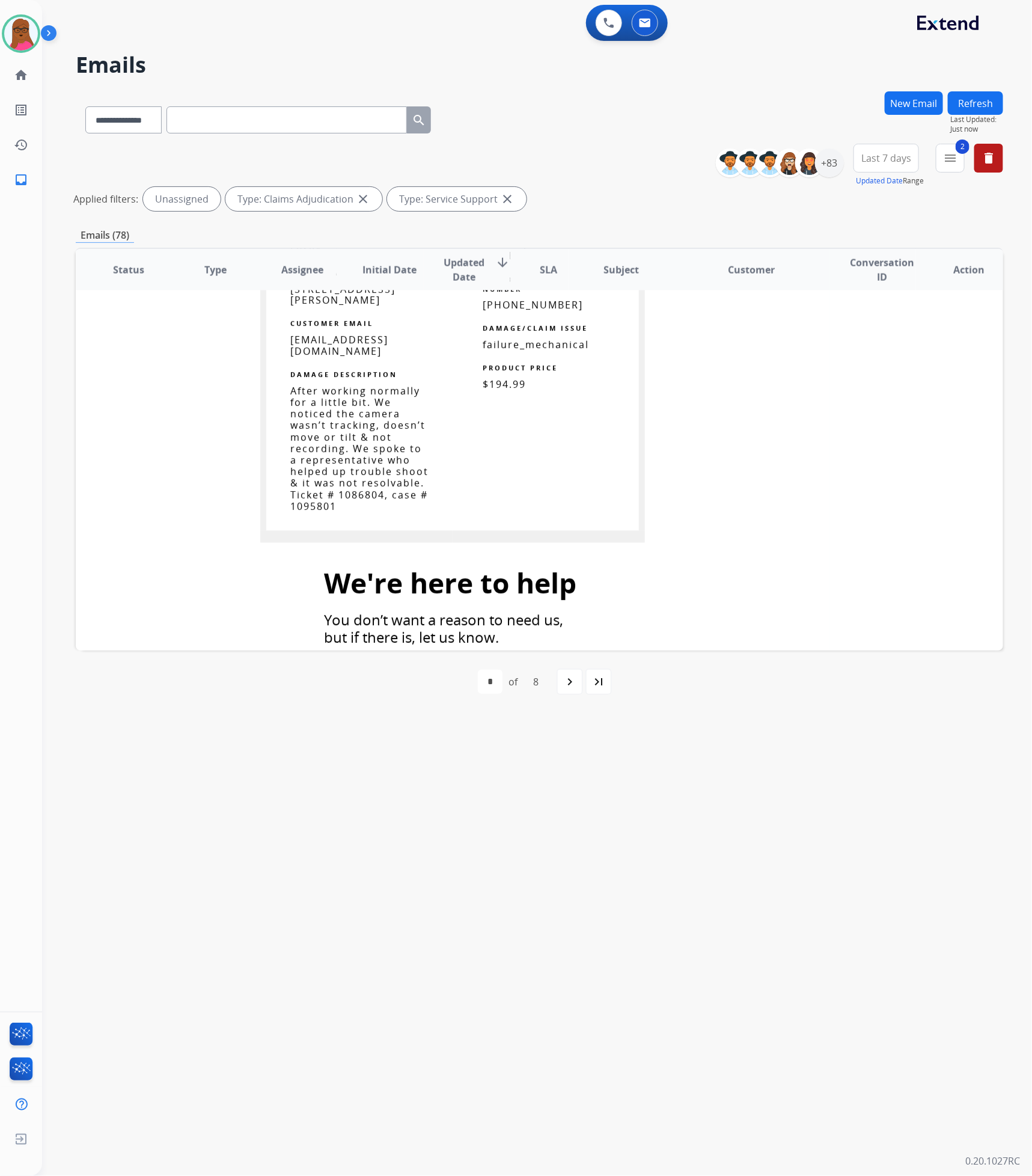
scroll to position [1337, 0]
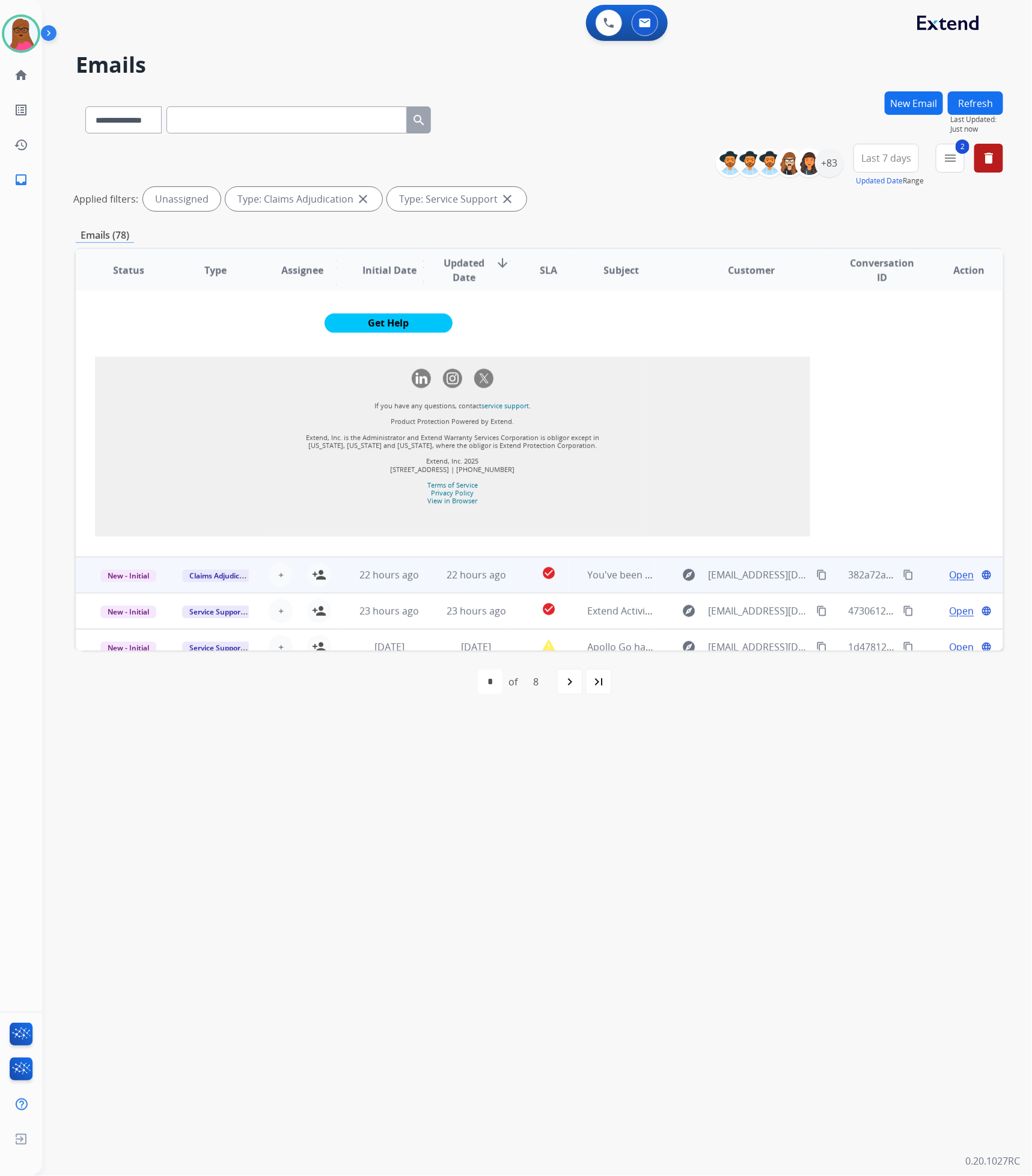
click at [626, 556] on td "You've been assigned a new service order: 92dbc8b1-2f8d-46d4-9052-2c2958a87817" at bounding box center [612, 574] width 87 height 36
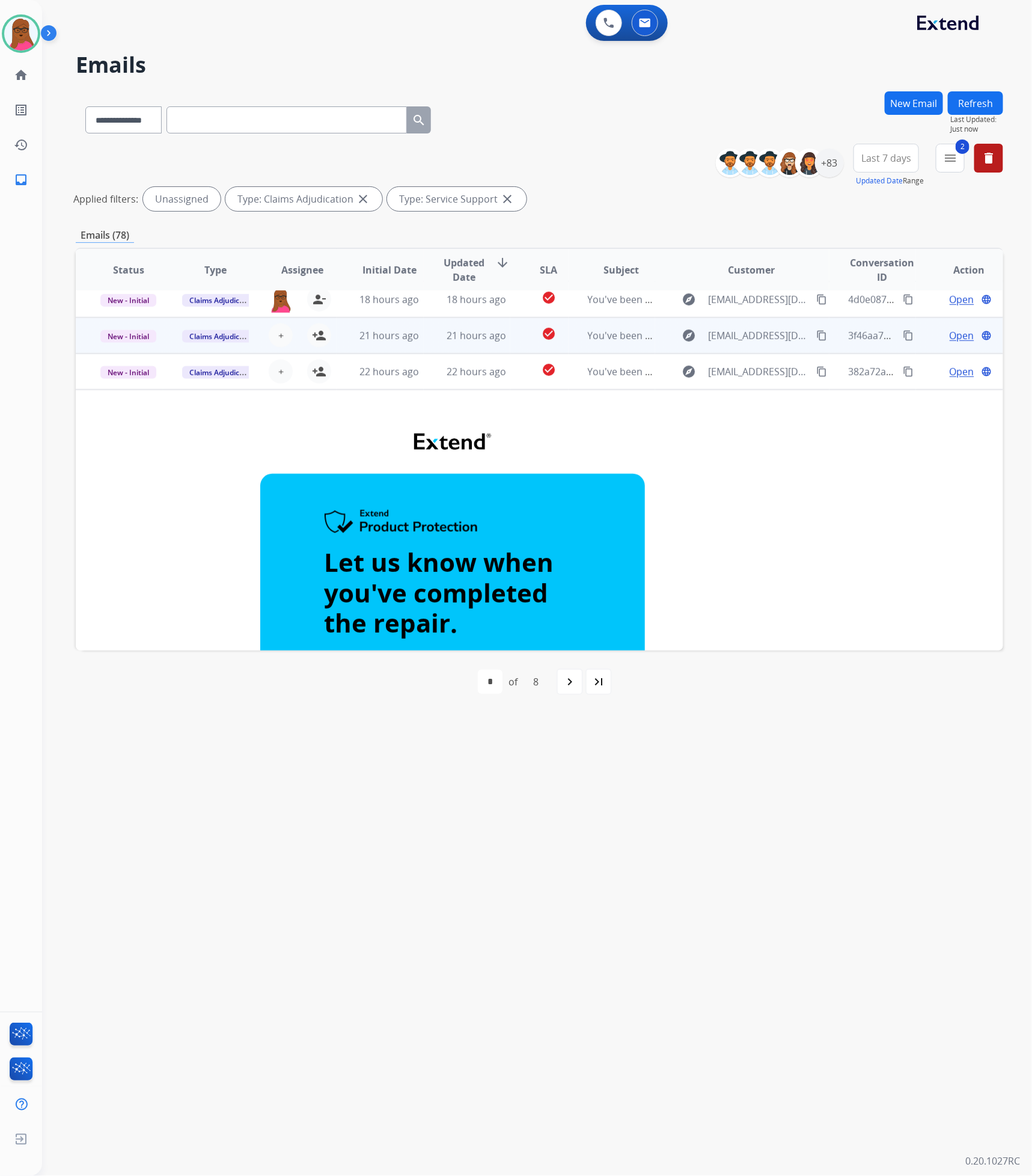
scroll to position [163, 0]
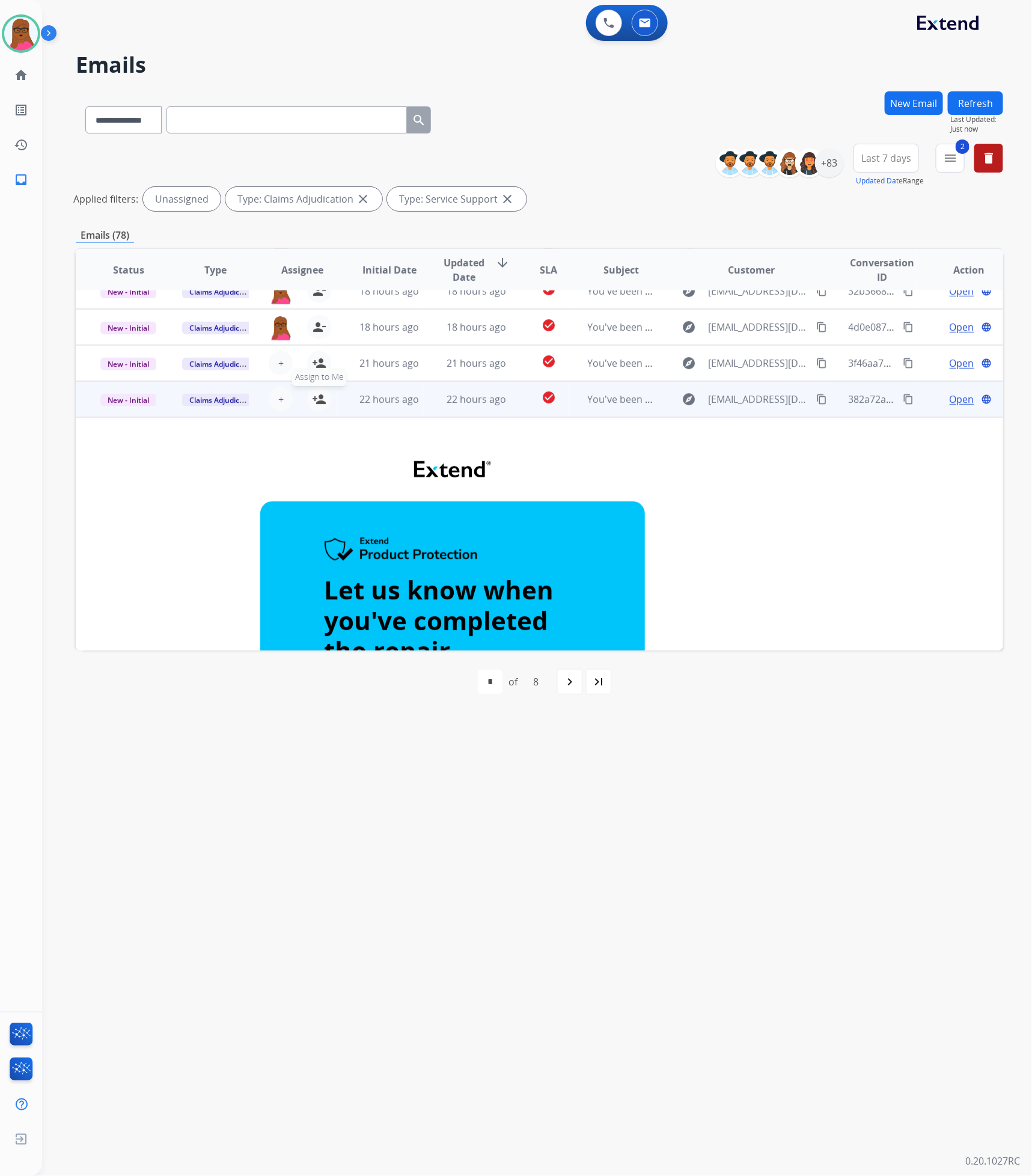
click at [313, 399] on mat-icon "person_add" at bounding box center [319, 399] width 15 height 15
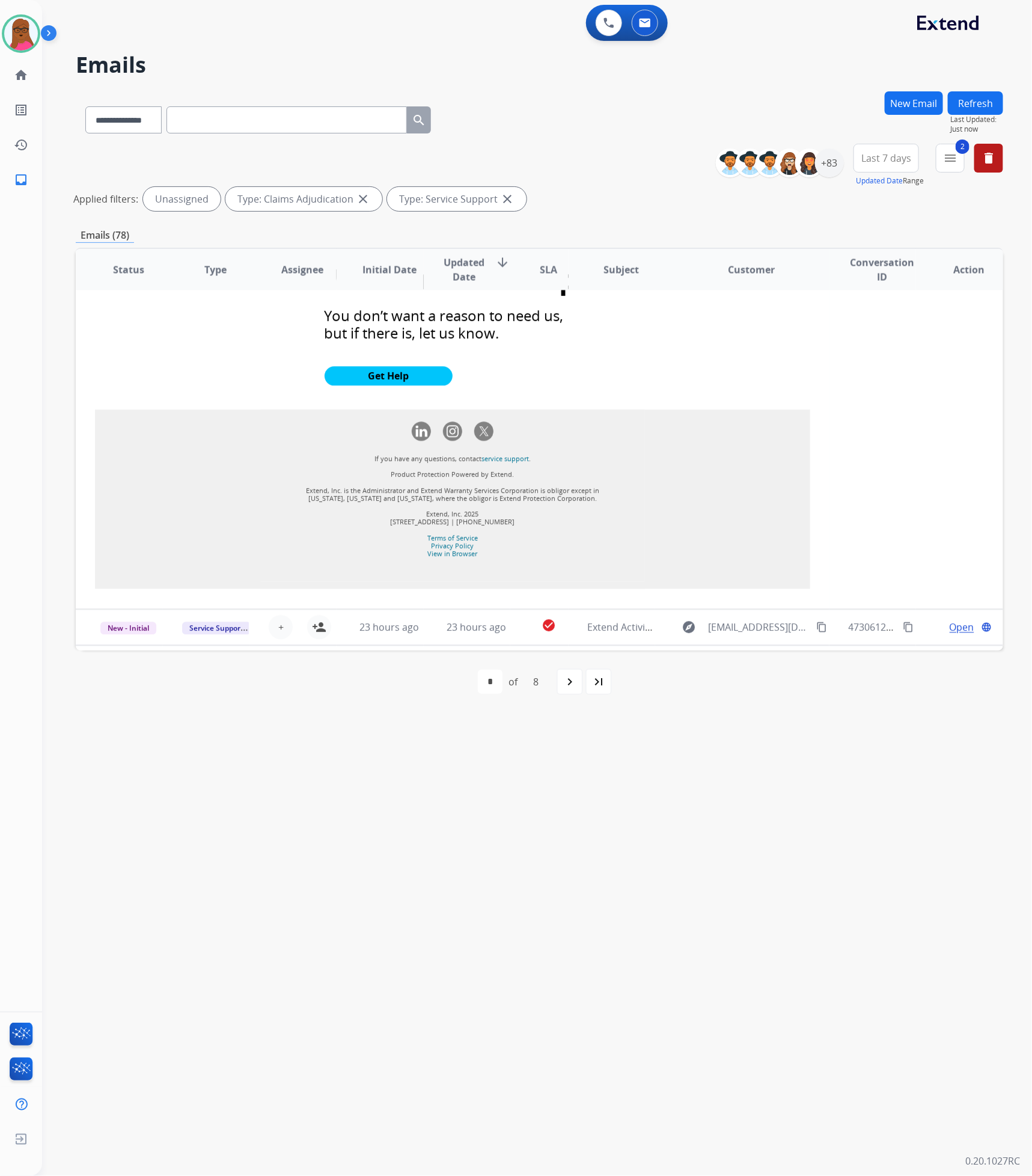
scroll to position [1303, 0]
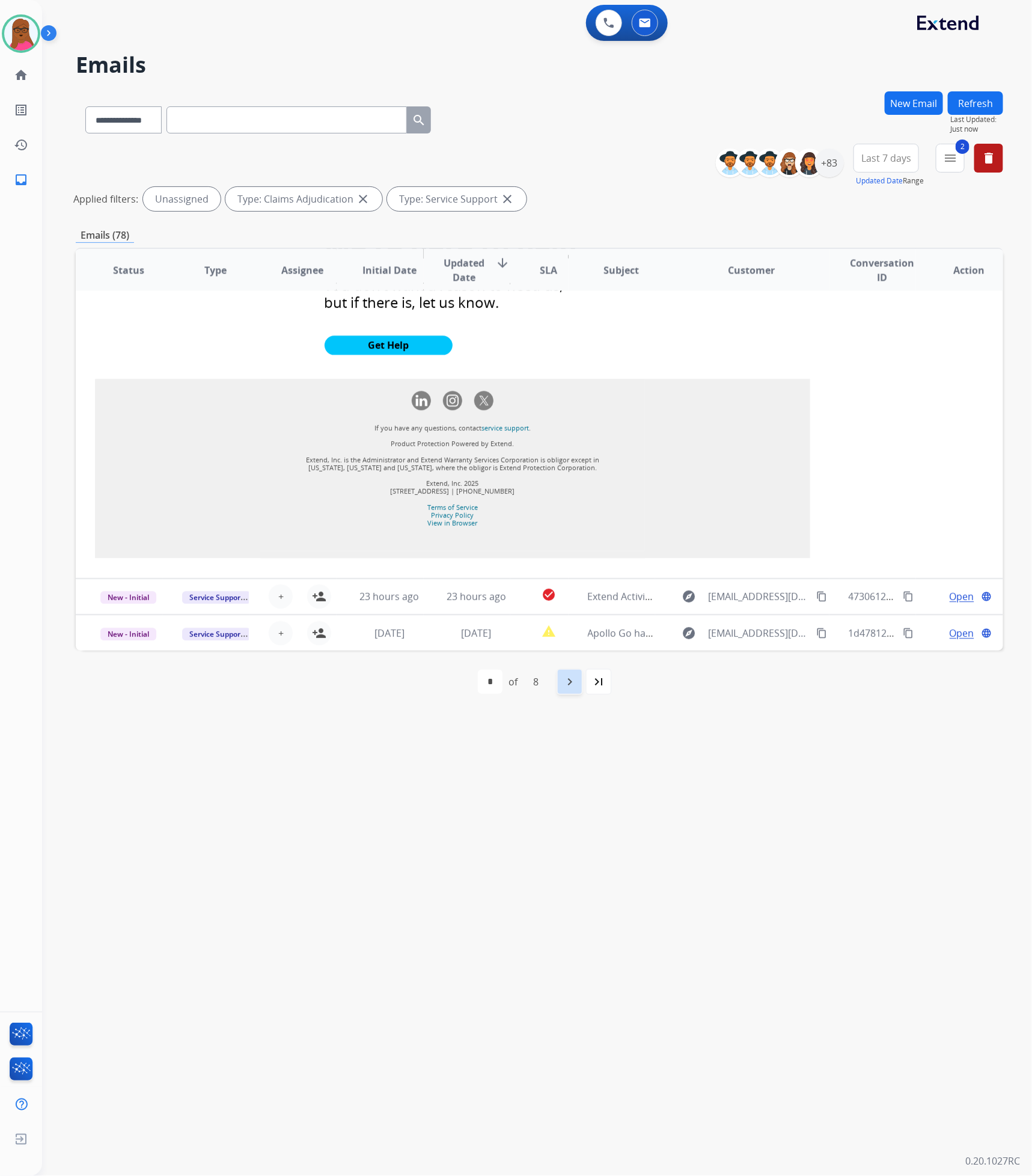
click at [562, 681] on div "navigate_next" at bounding box center [569, 681] width 26 height 26
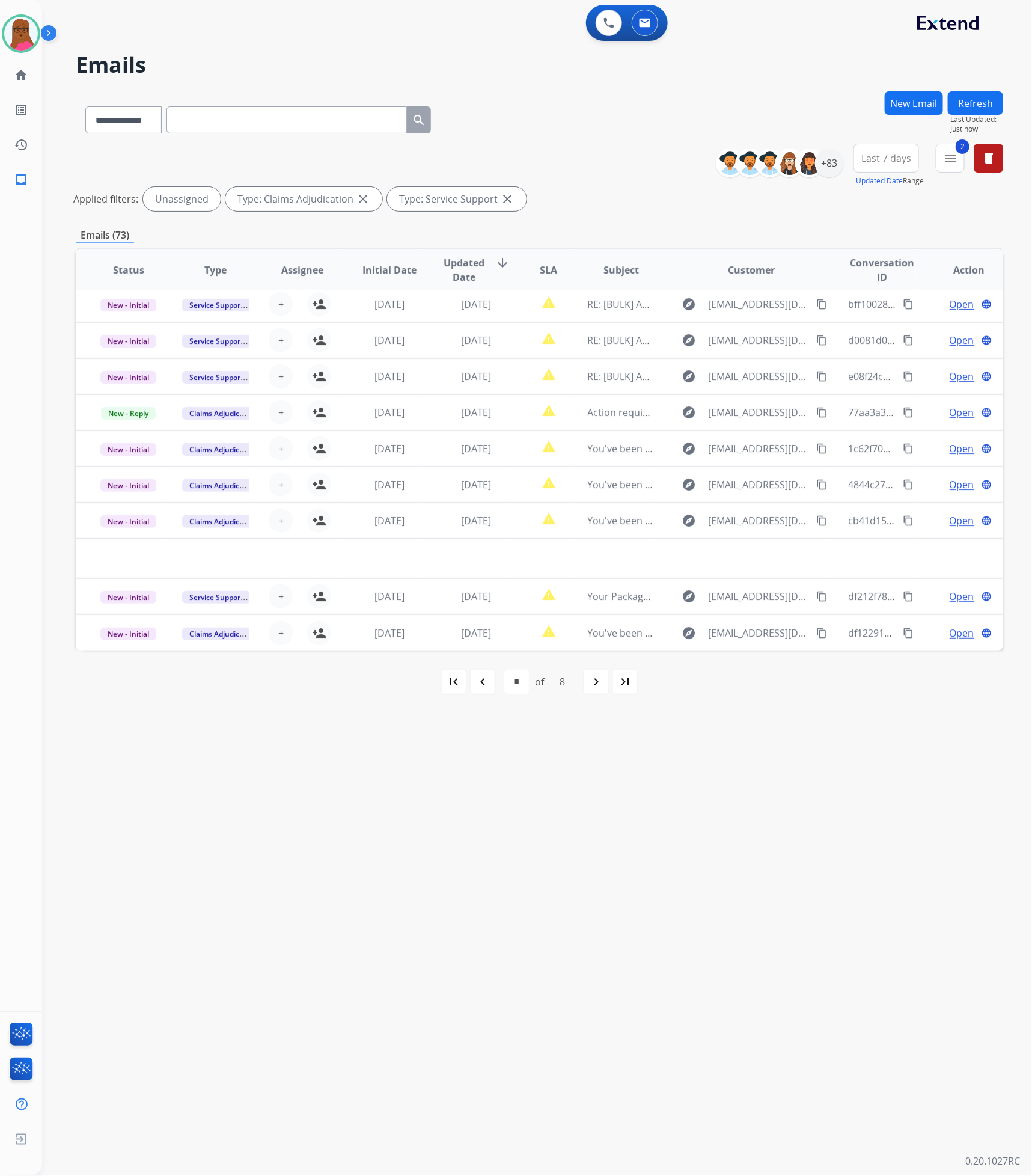
scroll to position [40, 0]
click at [941, 153] on button "2 menu Filters" at bounding box center [950, 158] width 29 height 29
click at [870, 401] on button "Apply" at bounding box center [866, 411] width 41 height 22
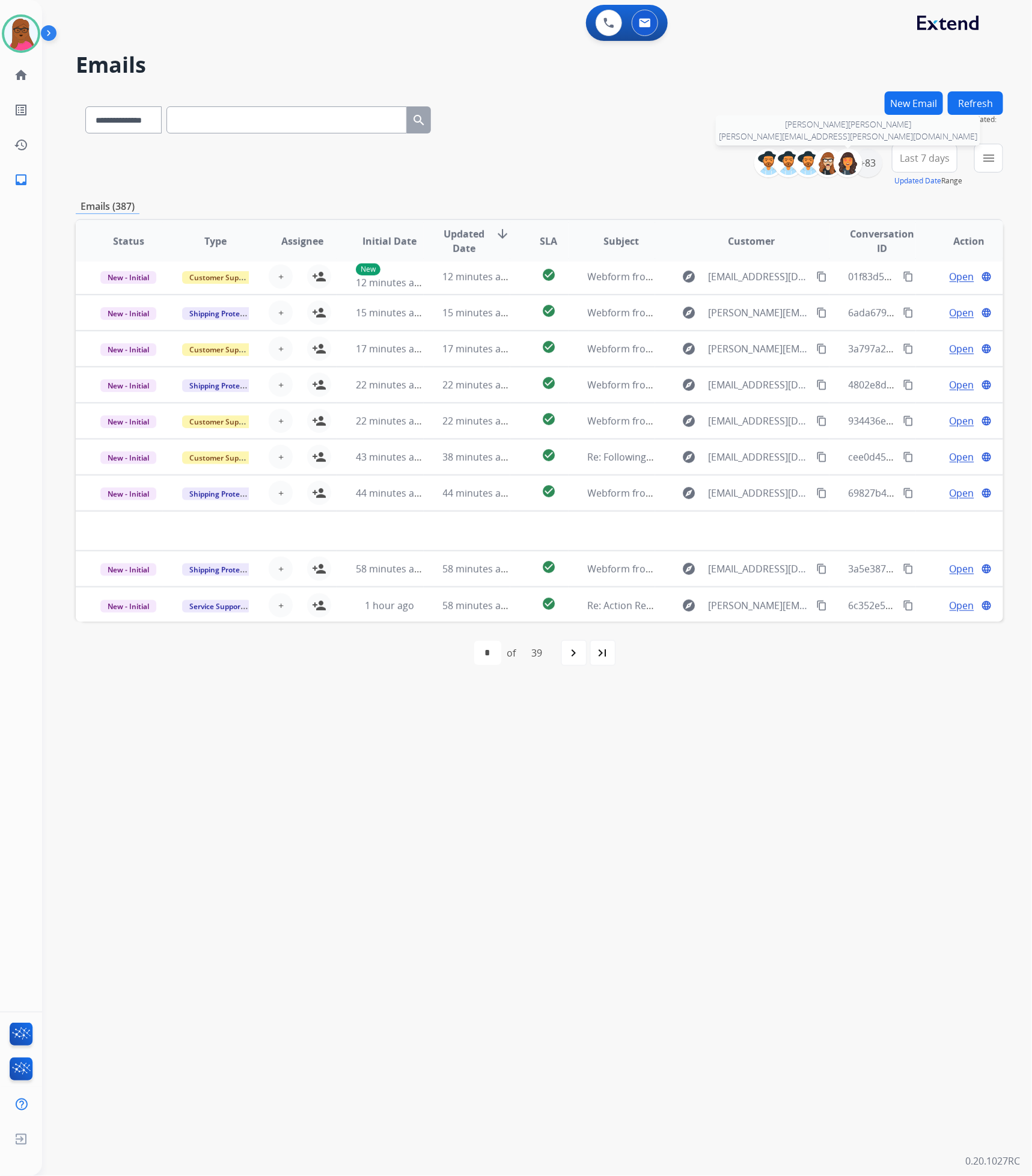
click at [855, 167] on img at bounding box center [848, 163] width 24 height 24
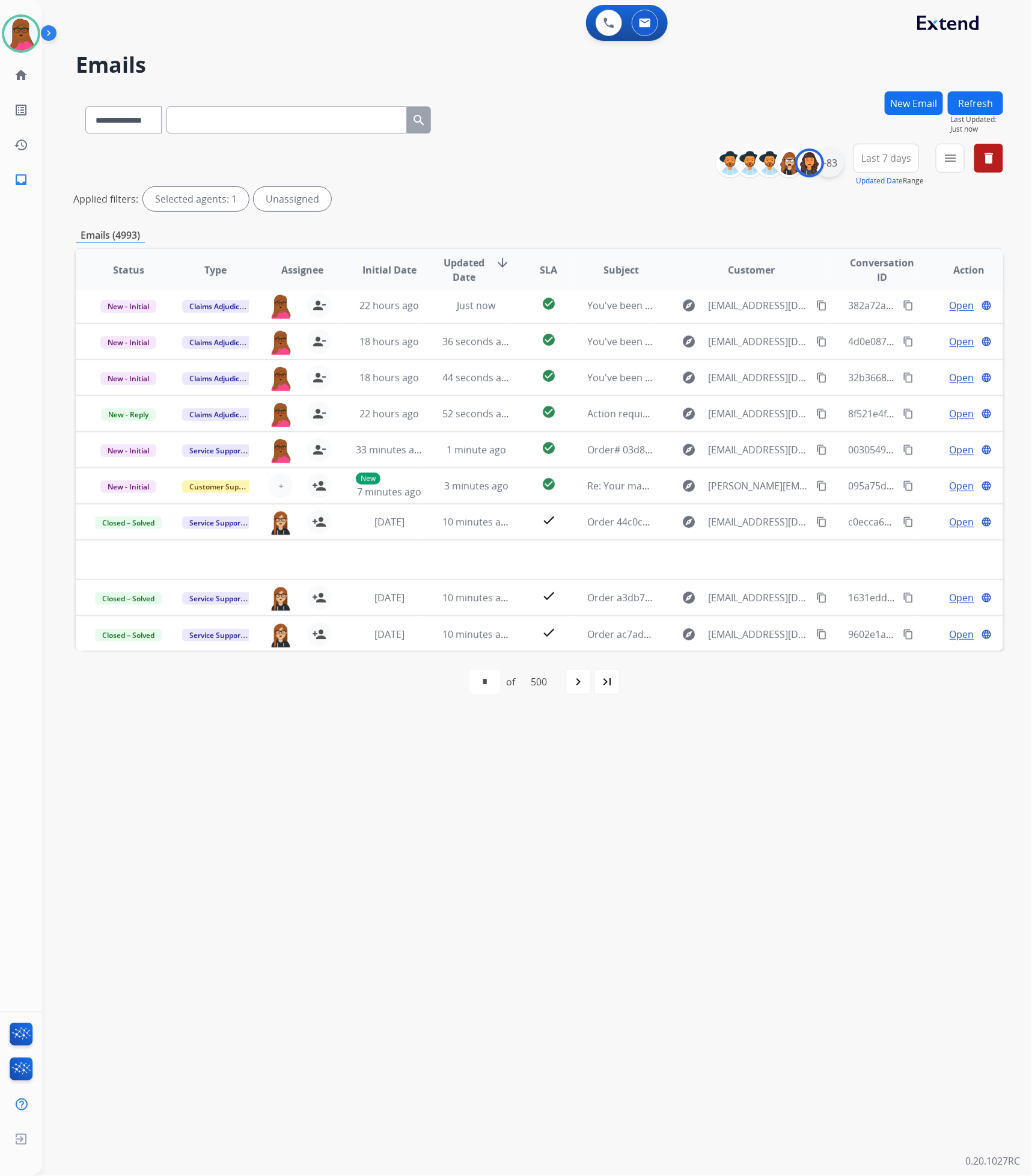
drag, startPoint x: 848, startPoint y: 164, endPoint x: 837, endPoint y: 157, distance: 13.0
click at [847, 163] on div "**********" at bounding box center [863, 165] width 278 height 43
click at [835, 157] on div "+83" at bounding box center [829, 163] width 29 height 29
click at [680, 285] on div "**********" at bounding box center [753, 253] width 178 height 77
click at [768, 406] on button "Apply" at bounding box center [769, 406] width 41 height 22
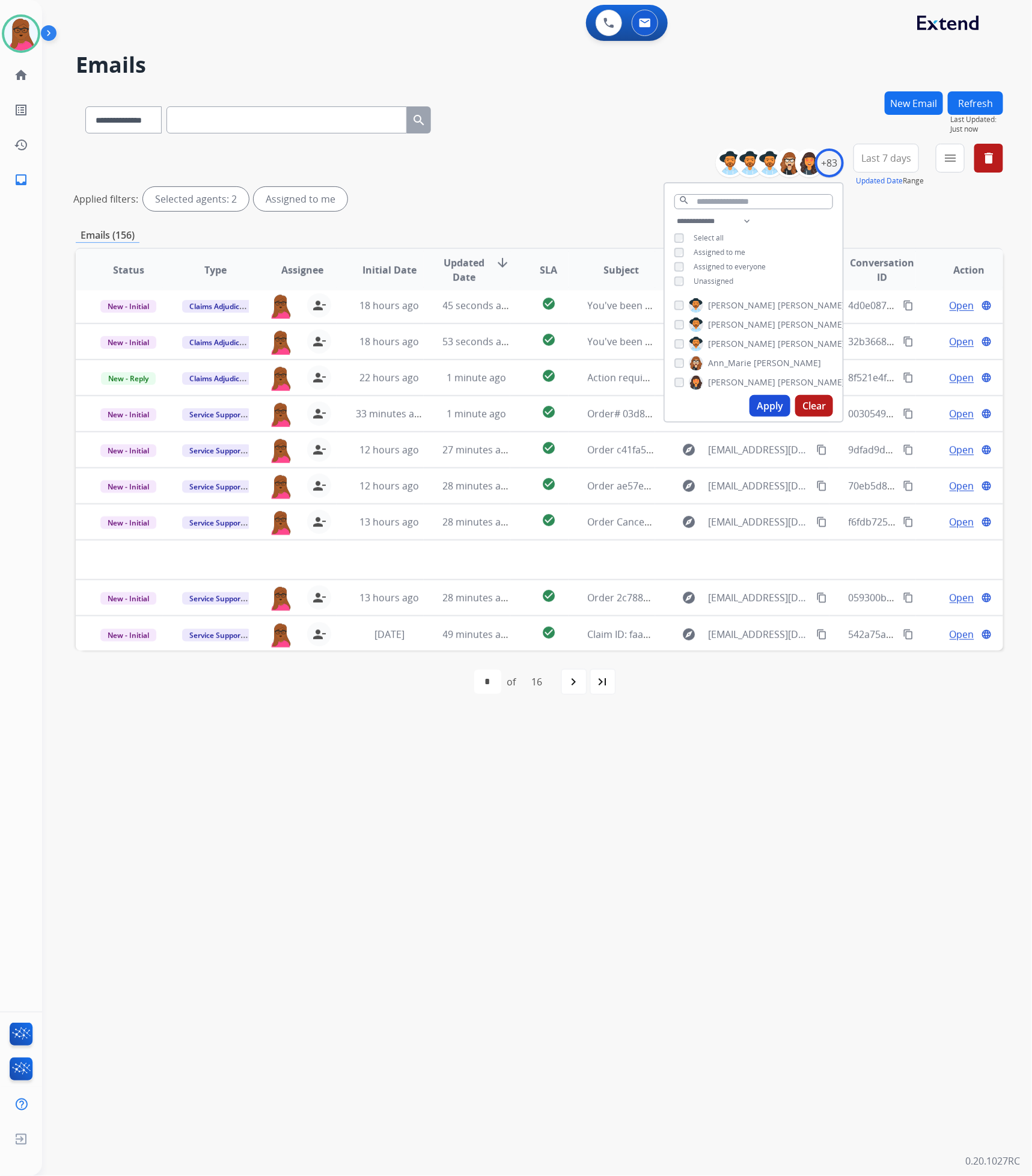
click at [764, 396] on button "Apply" at bounding box center [769, 406] width 41 height 22
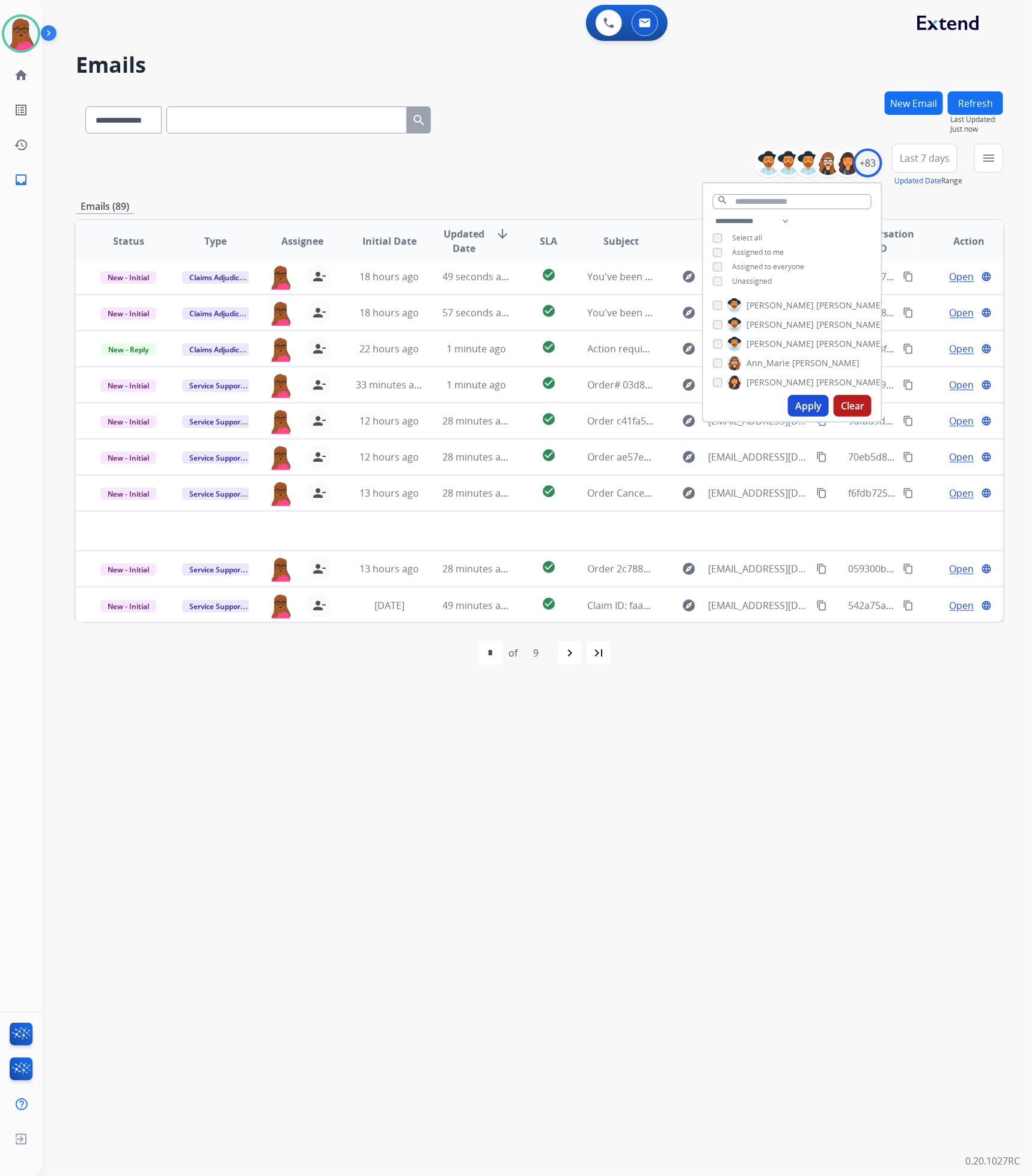
click at [662, 821] on div "**********" at bounding box center [522, 609] width 961 height 1132
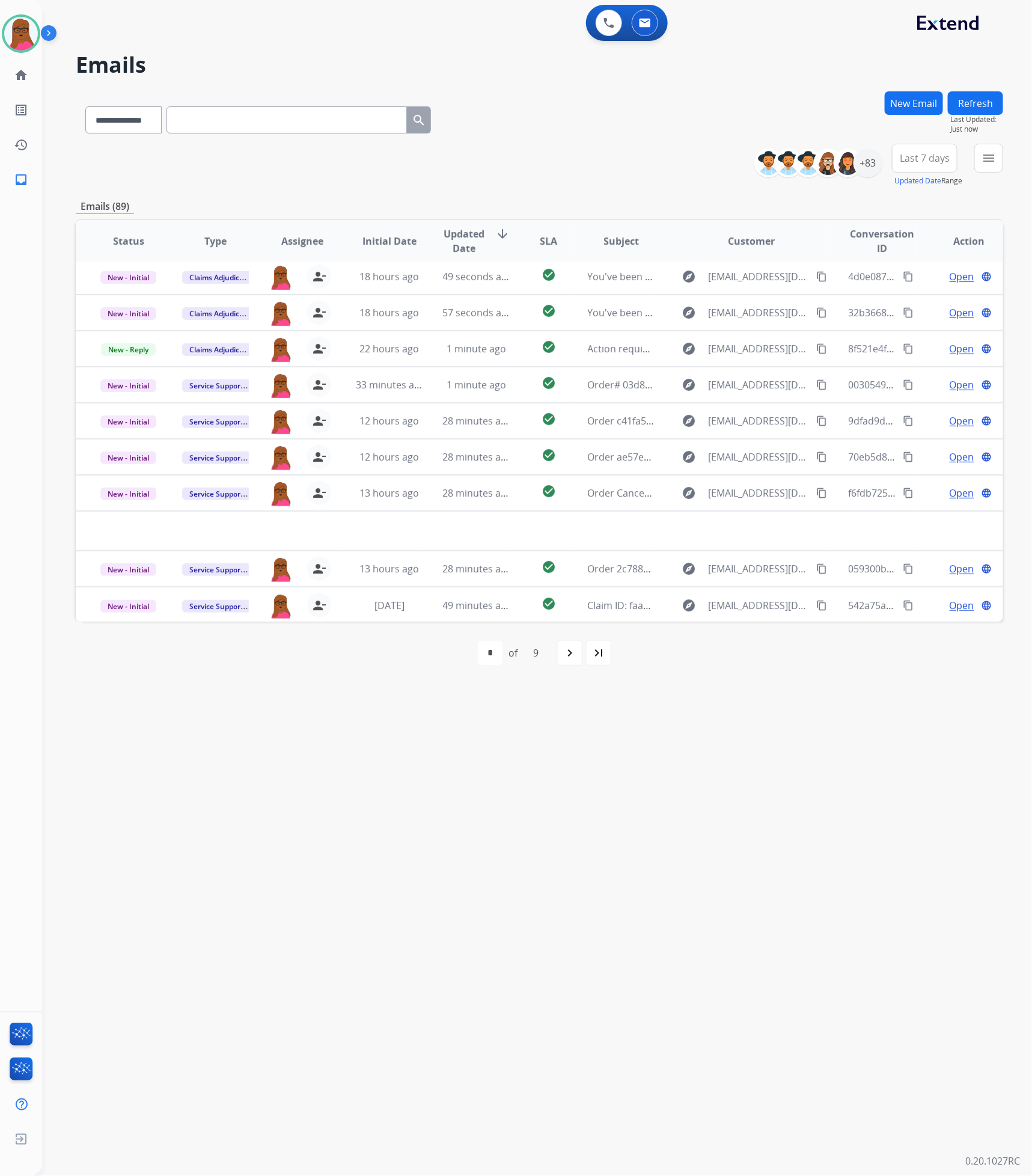
click at [574, 654] on mat-icon "navigate_next" at bounding box center [570, 653] width 15 height 15
click at [574, 654] on div "9" at bounding box center [562, 653] width 24 height 24
click at [590, 656] on mat-icon "navigate_next" at bounding box center [596, 653] width 15 height 15
click at [589, 653] on mat-icon "navigate_next" at bounding box center [596, 653] width 15 height 15
click at [593, 656] on mat-icon "navigate_next" at bounding box center [596, 653] width 15 height 15
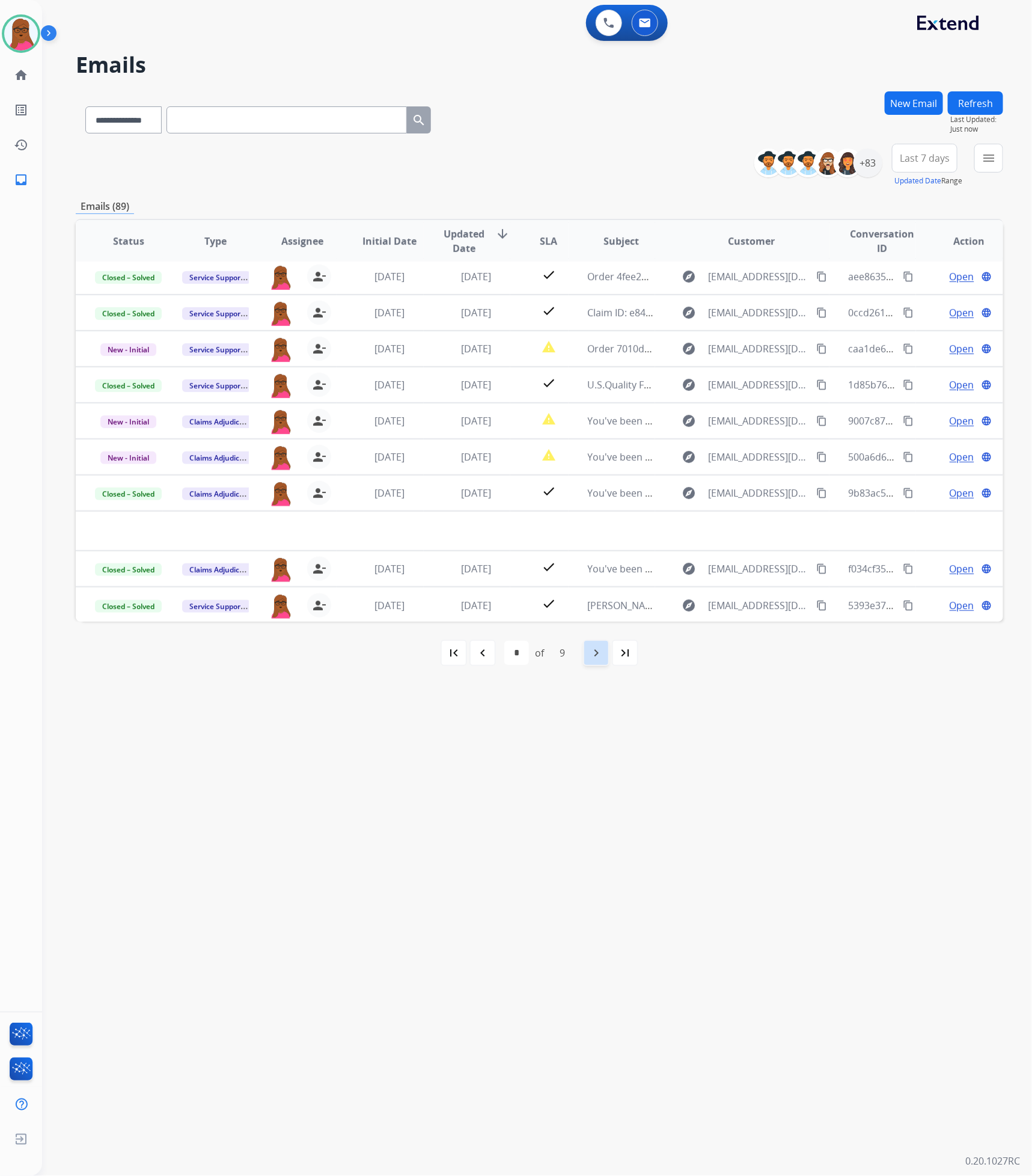
click at [591, 655] on mat-icon "navigate_next" at bounding box center [596, 653] width 15 height 15
click at [456, 658] on mat-icon "first_page" at bounding box center [454, 653] width 15 height 15
click at [560, 659] on div "navigate_next" at bounding box center [569, 653] width 26 height 26
click at [561, 659] on div "9" at bounding box center [562, 653] width 24 height 24
click at [585, 662] on div "navigate_next" at bounding box center [596, 653] width 26 height 26
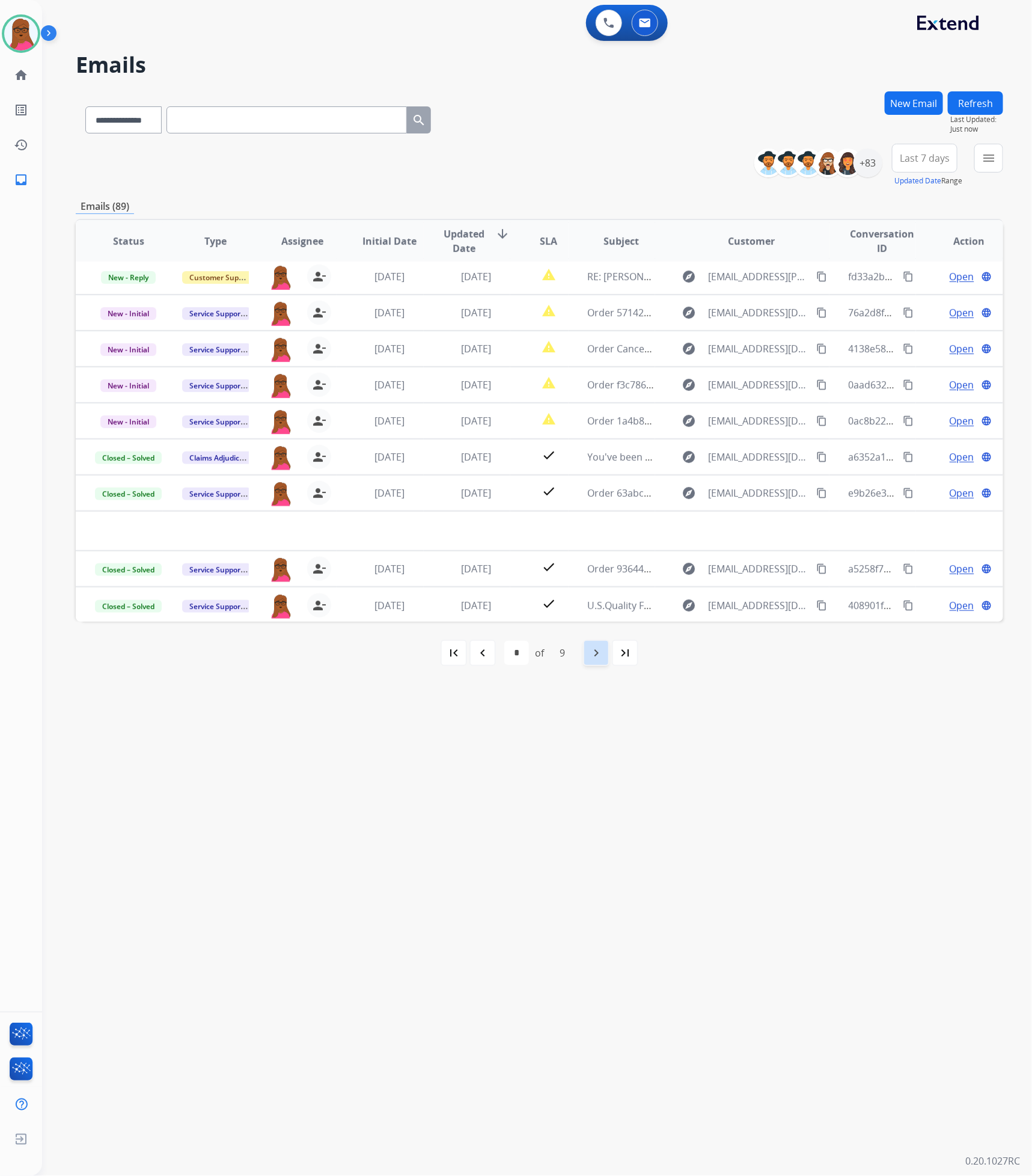
click at [587, 660] on div "navigate_next" at bounding box center [596, 653] width 26 height 26
click at [586, 659] on div "navigate_next" at bounding box center [596, 653] width 26 height 26
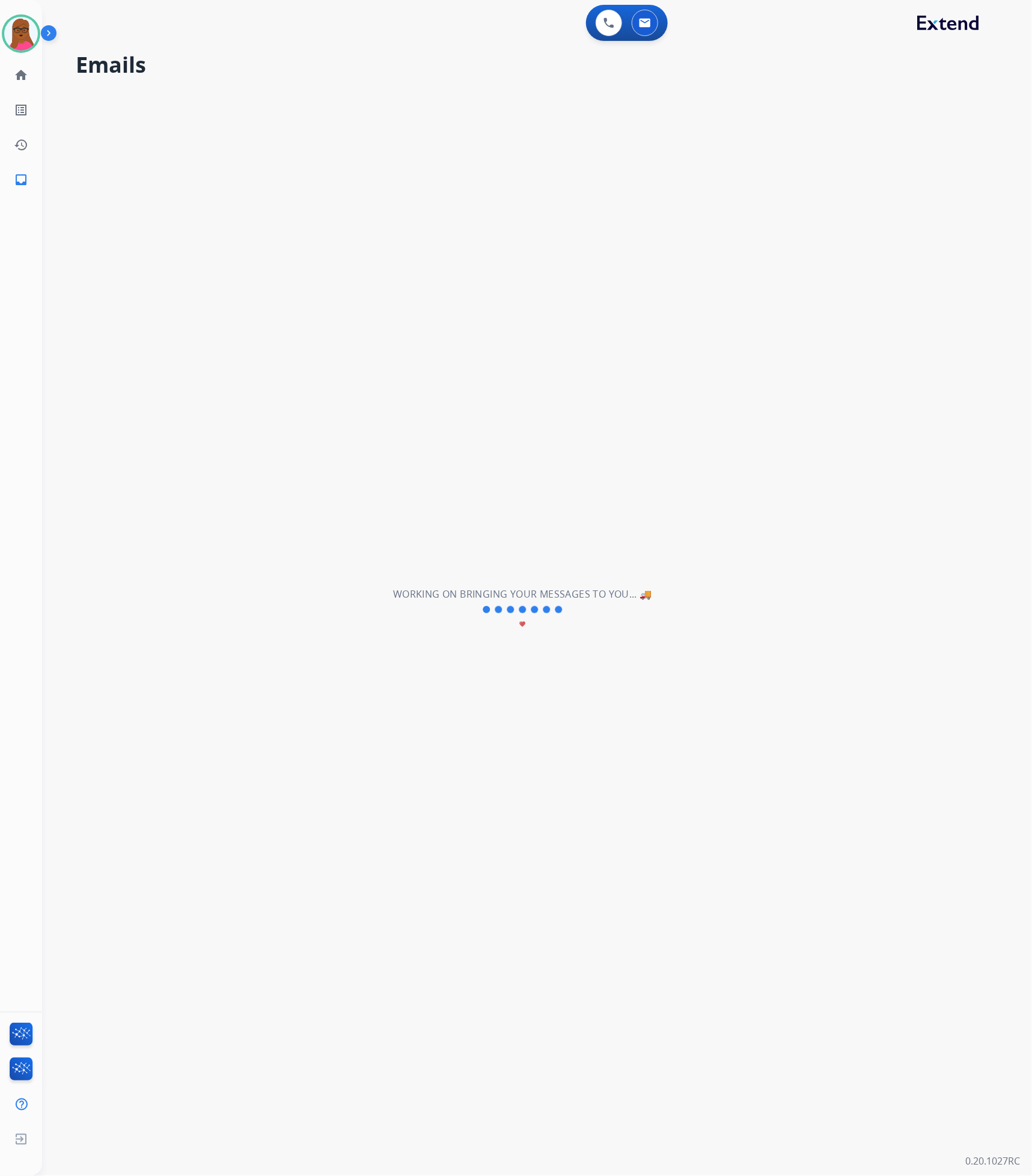
select select "*"
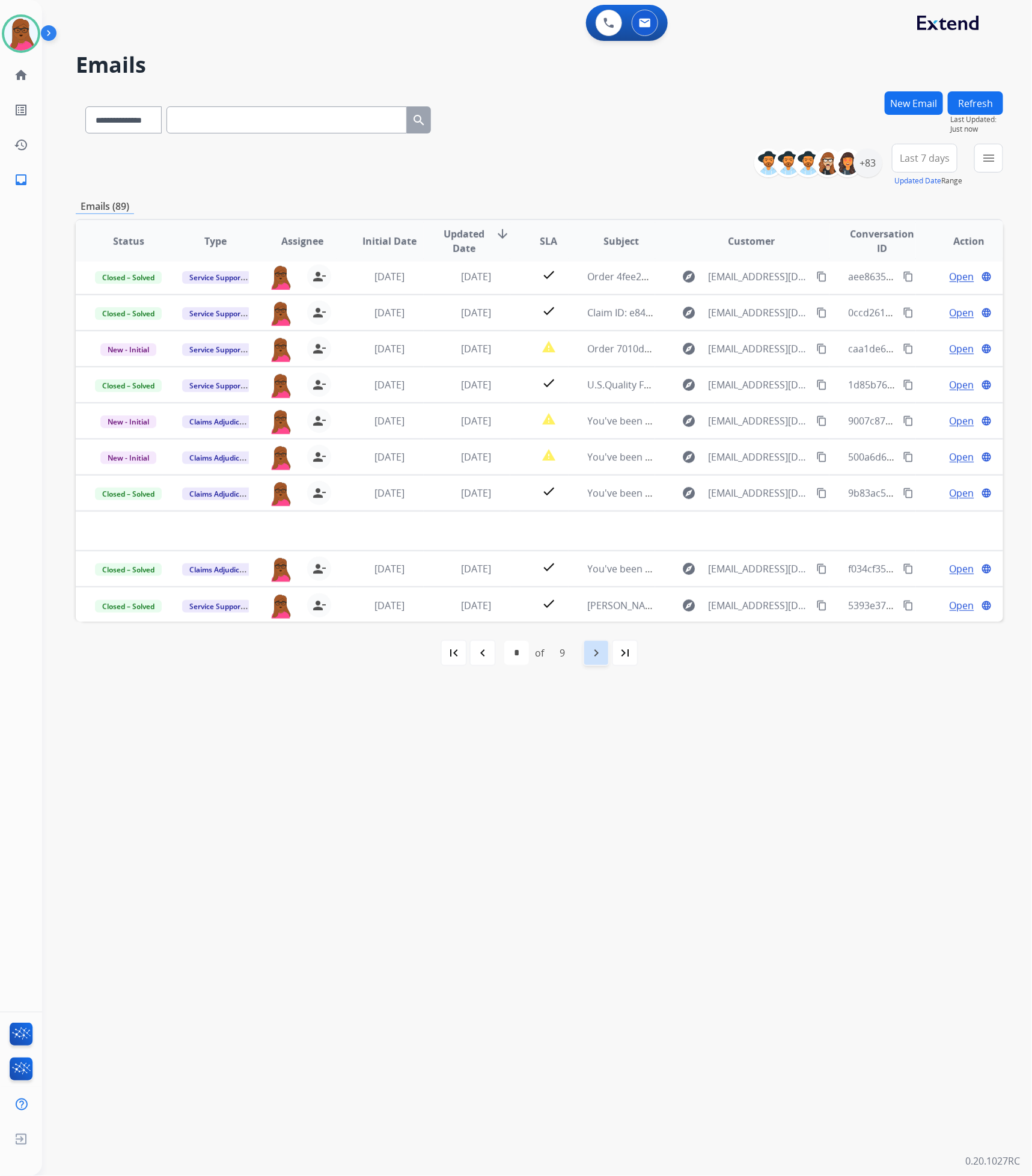
click at [587, 656] on div "navigate_next" at bounding box center [596, 653] width 26 height 26
click at [489, 660] on div "navigate_before" at bounding box center [482, 653] width 26 height 26
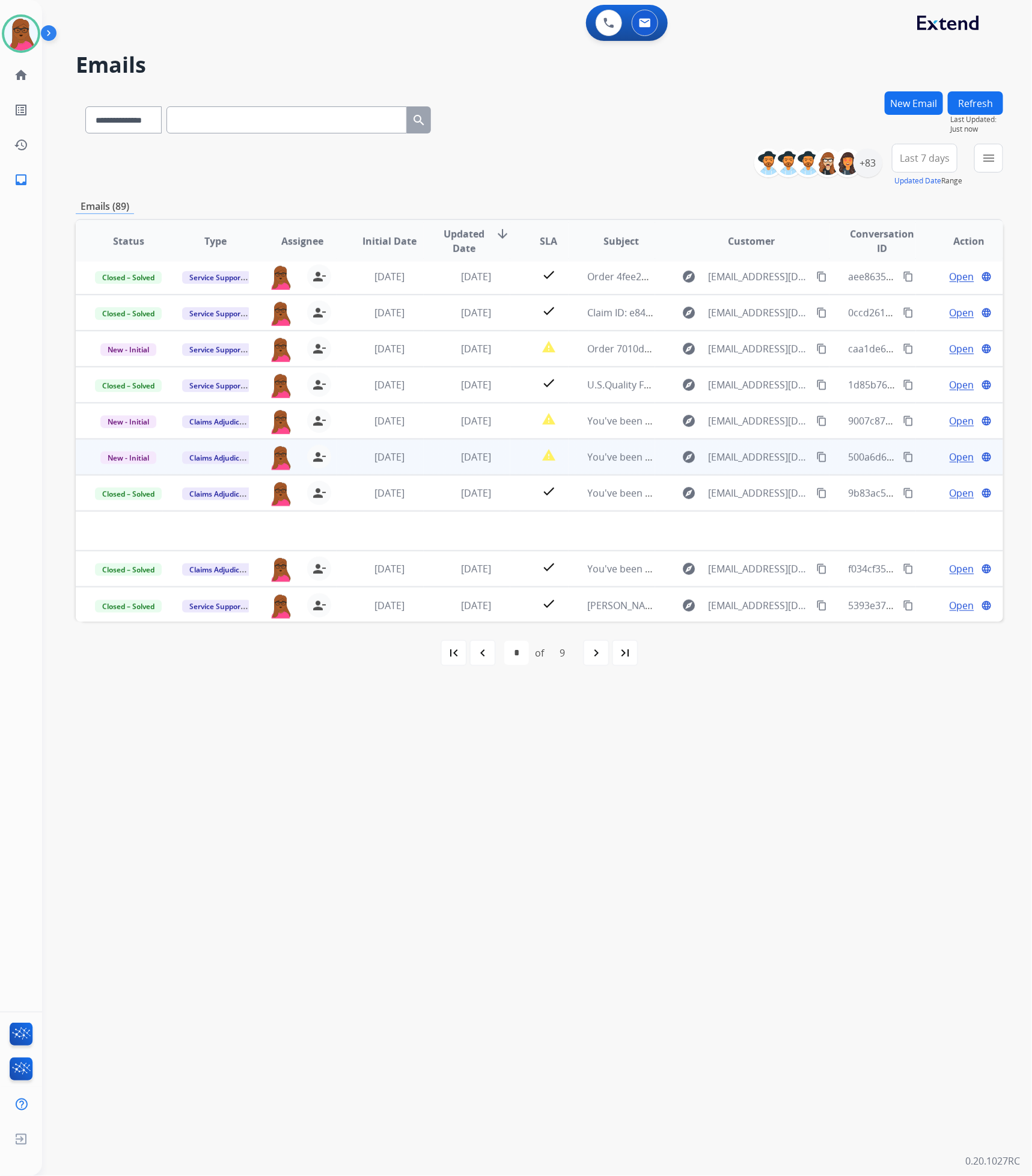
click at [961, 461] on span "Open" at bounding box center [961, 457] width 24 height 15
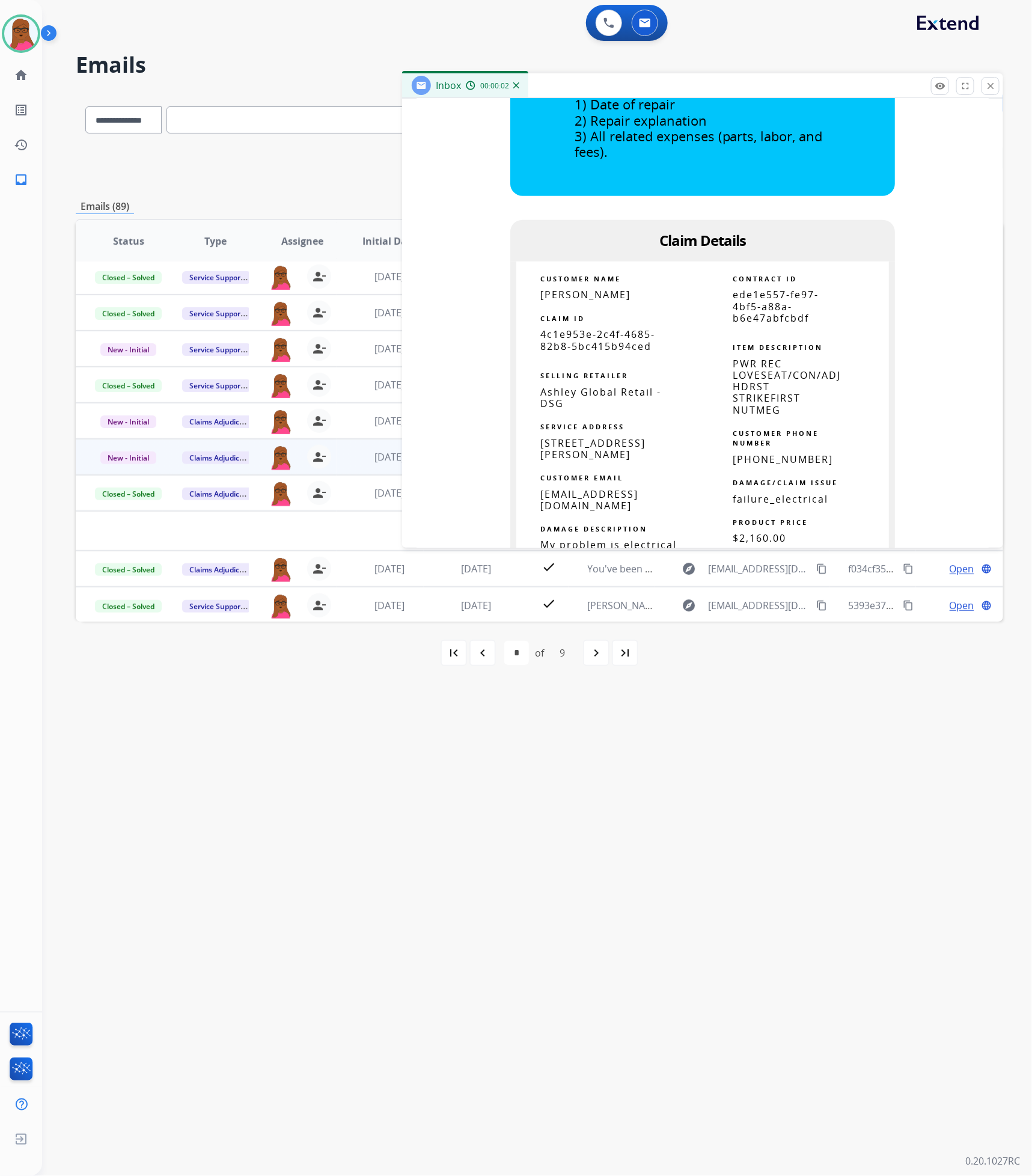
scroll to position [631, 0]
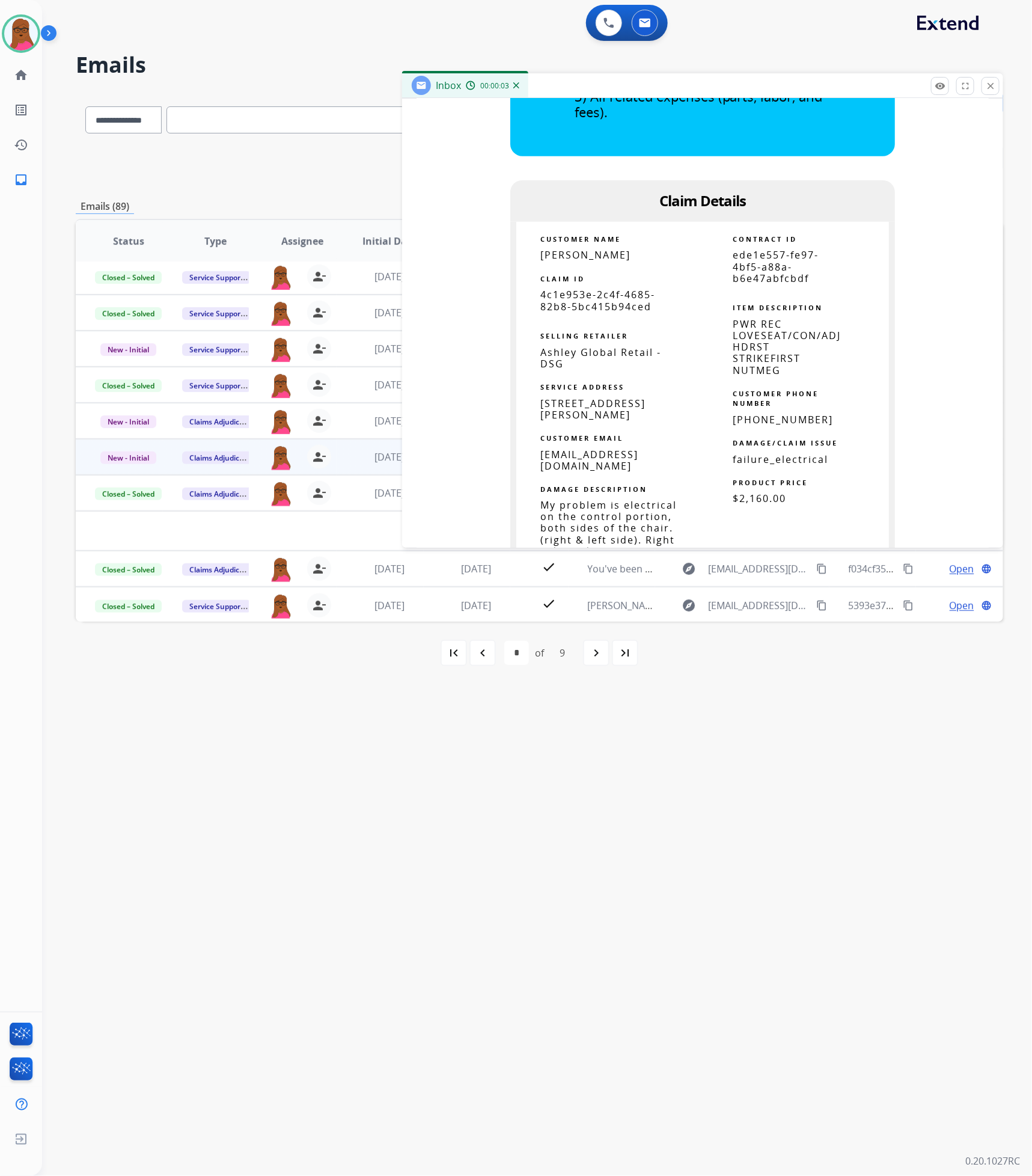
click at [588, 279] on p "CLAIM ID" at bounding box center [609, 278] width 138 height 10
click at [588, 311] on span "4c1e953e-2c4f-4685-82b8-5bc415b94ced" at bounding box center [598, 300] width 115 height 24
click at [590, 298] on span "4c1e953e-2c4f-4685-82b8-5bc415b94ced" at bounding box center [598, 300] width 115 height 24
click at [590, 296] on span "4c1e953e-2c4f-4685-82b8-5bc415b94ced" at bounding box center [598, 300] width 115 height 24
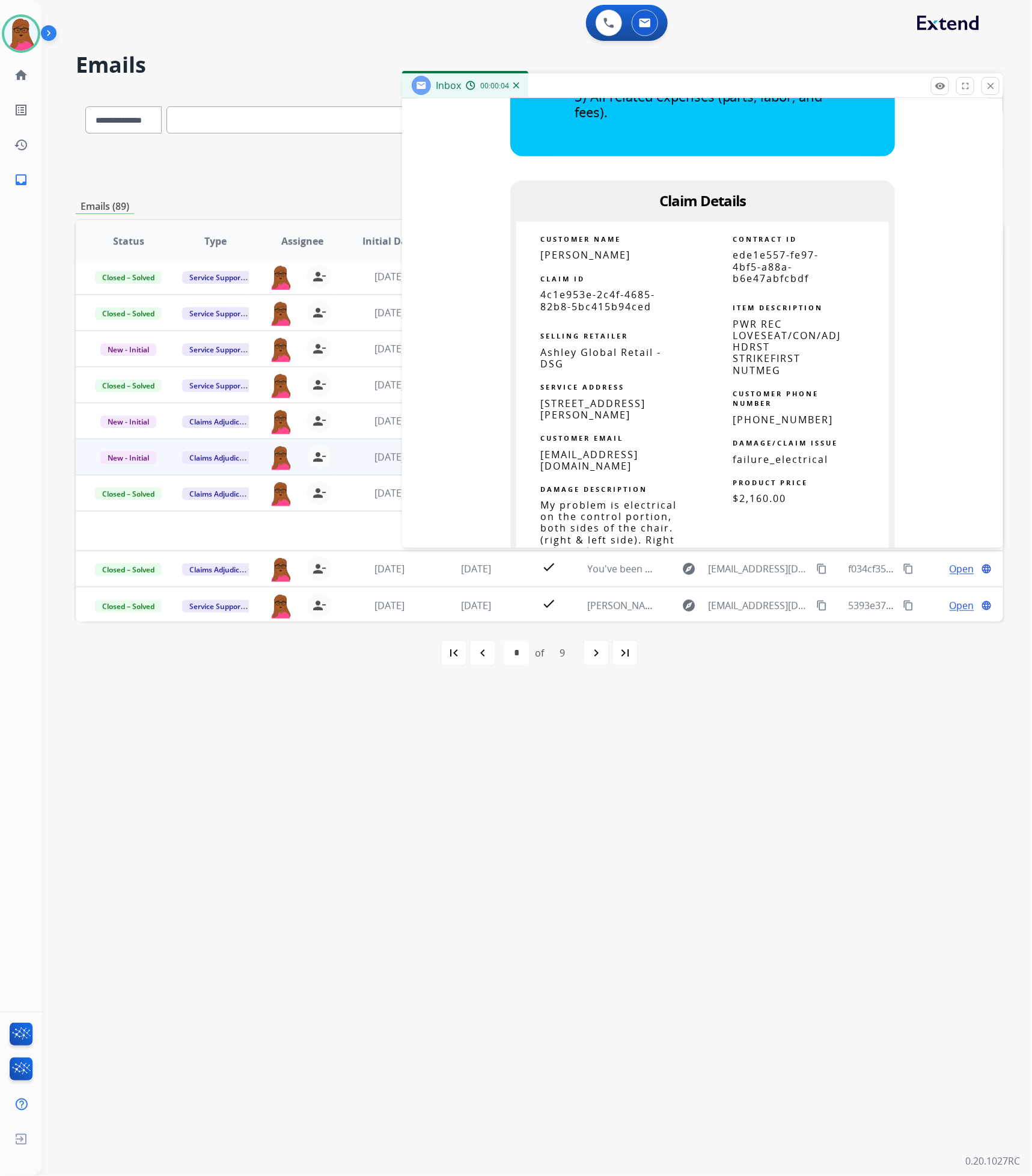
click at [590, 296] on span "4c1e953e-2c4f-4685-82b8-5bc415b94ced" at bounding box center [598, 300] width 115 height 24
copy tbody
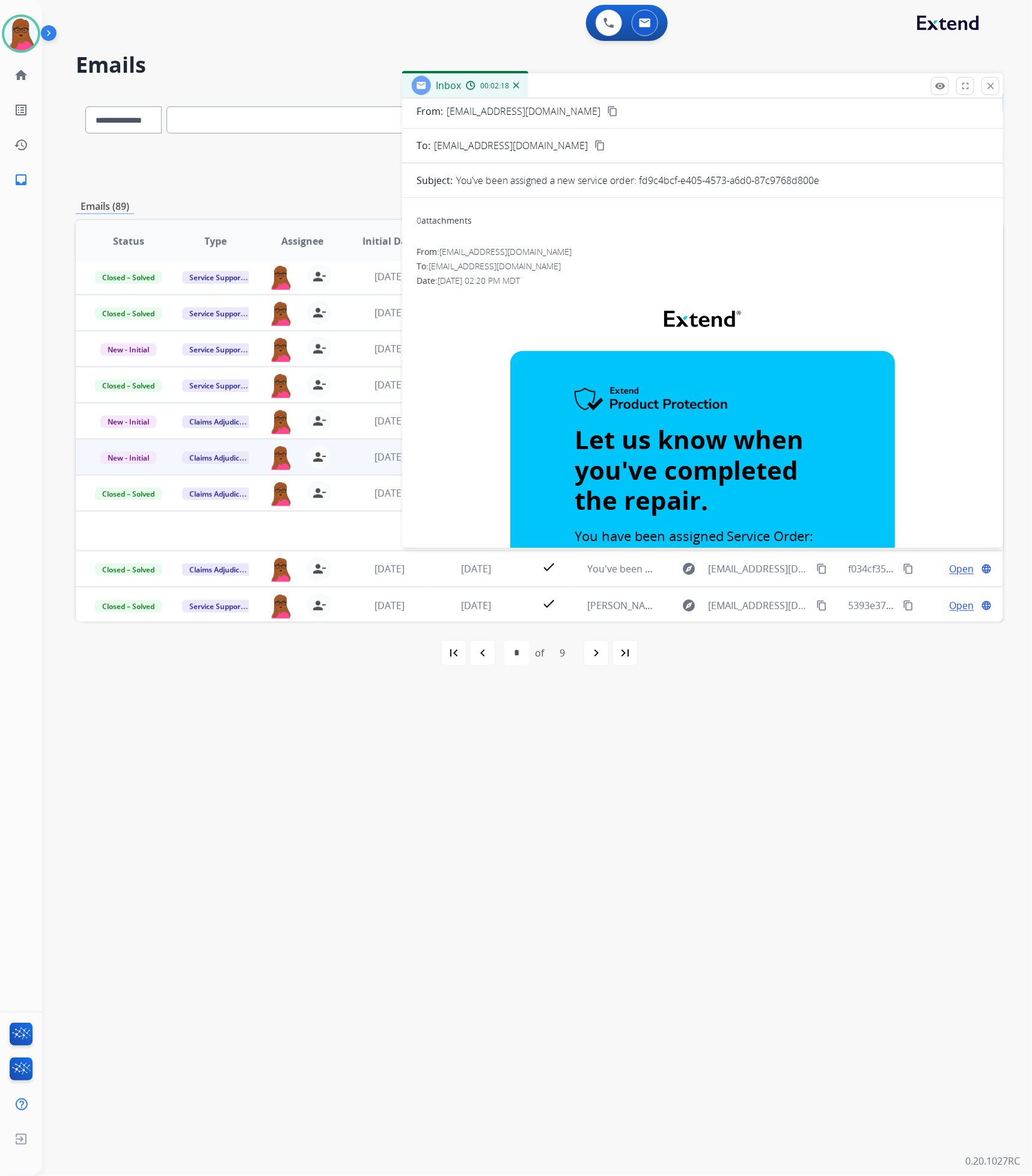
scroll to position [0, 0]
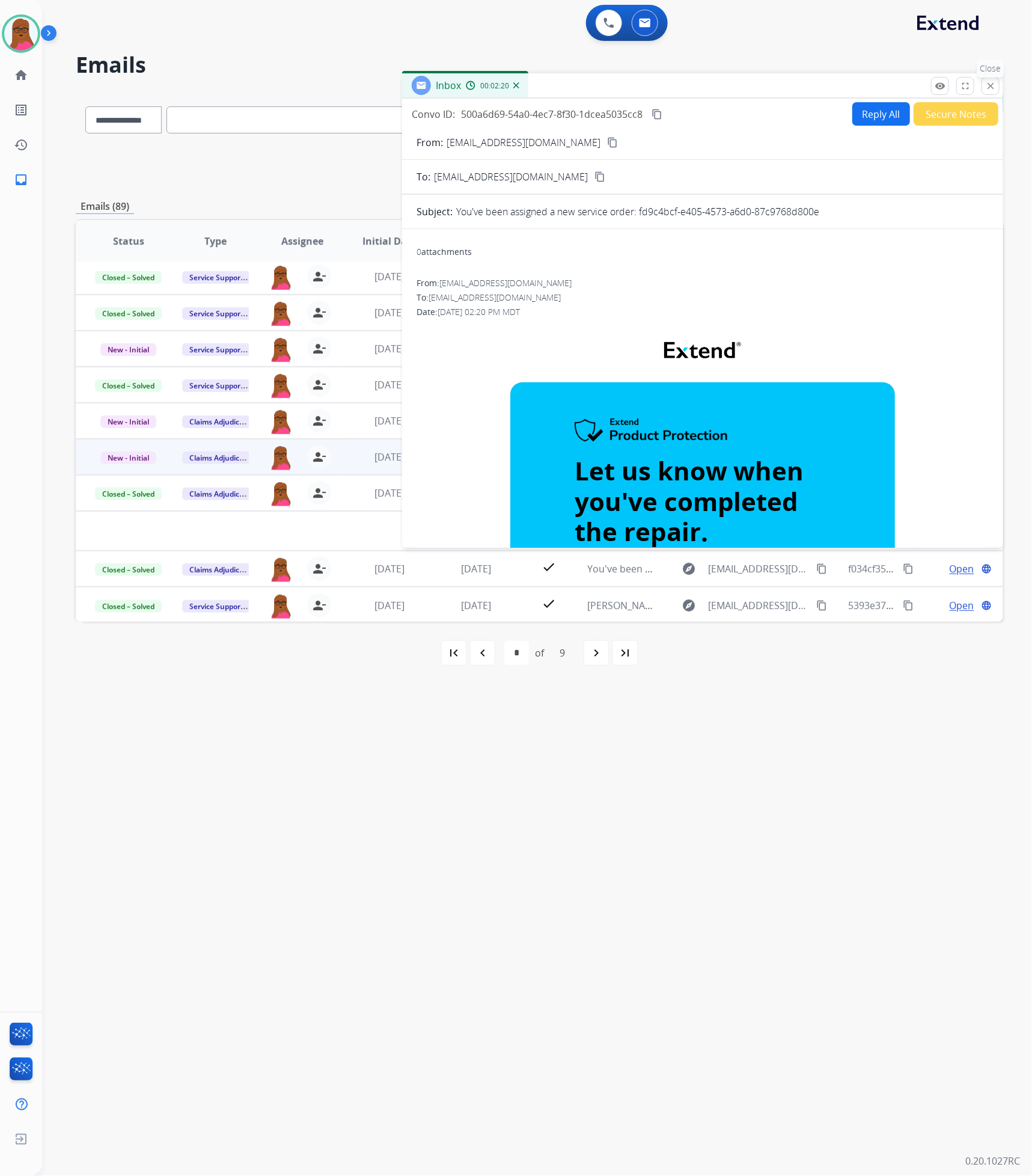
click at [989, 85] on mat-icon "close" at bounding box center [991, 86] width 11 height 11
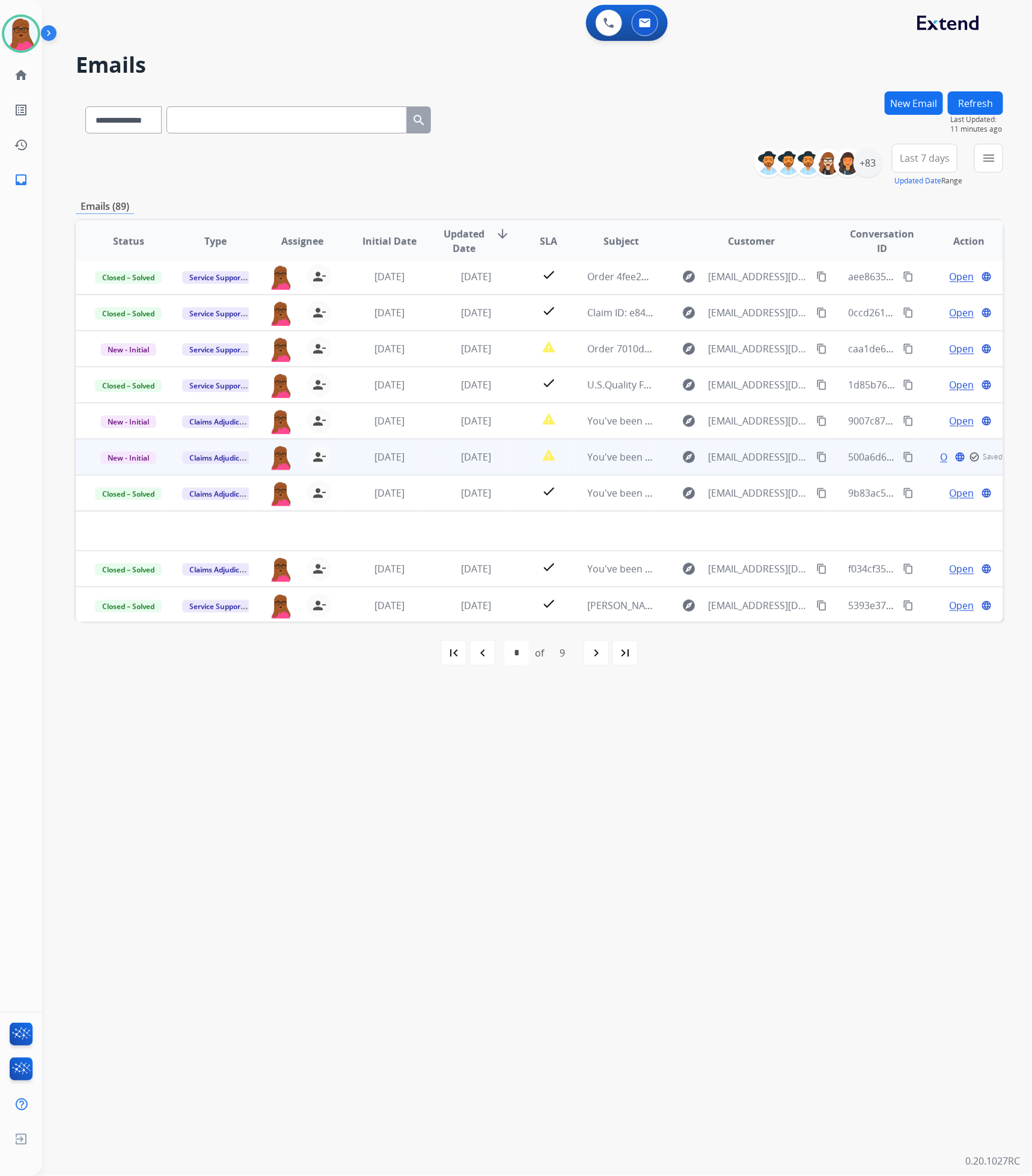
click at [133, 444] on td "New - Initial" at bounding box center [119, 457] width 87 height 36
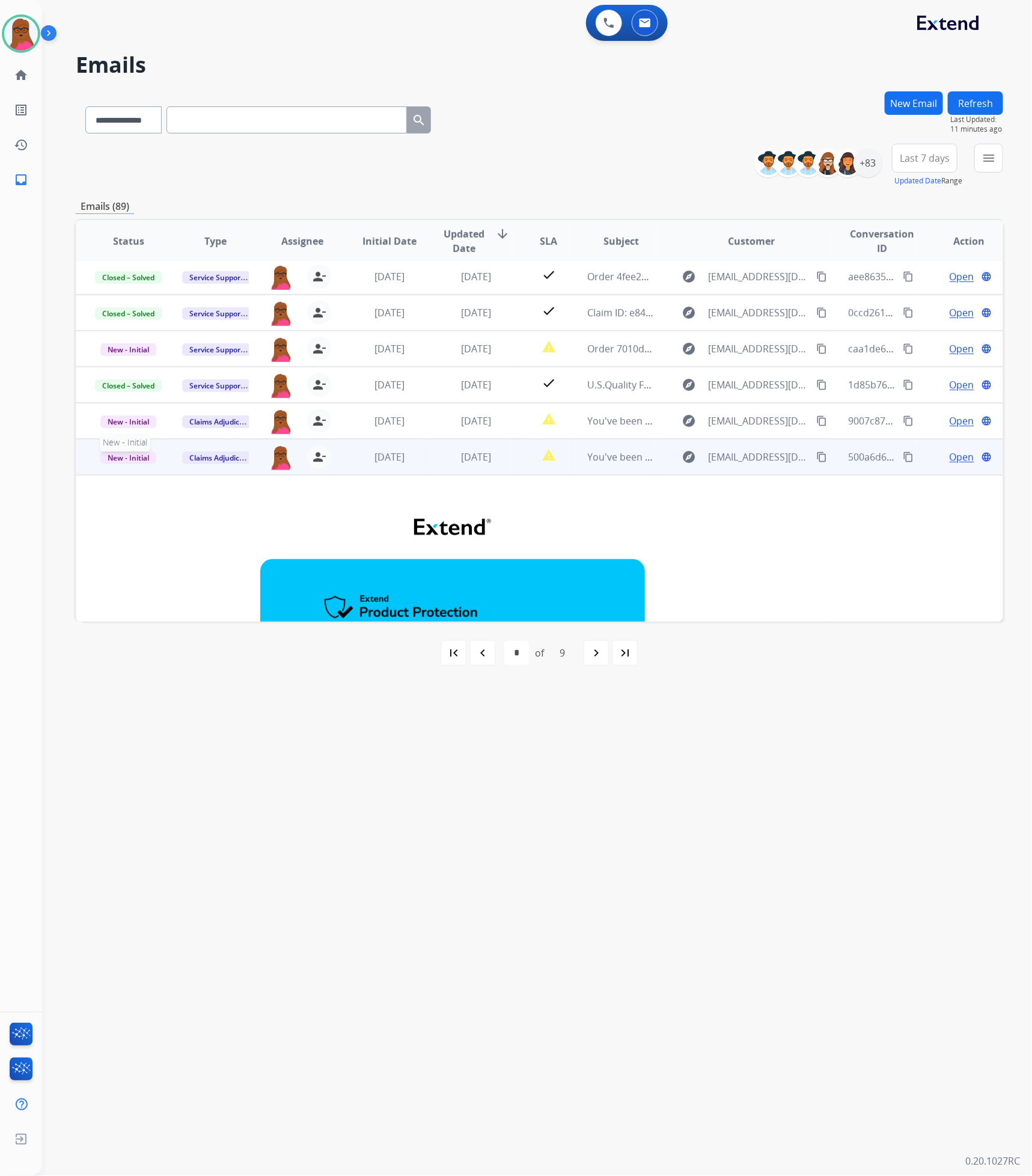
scroll to position [217, 0]
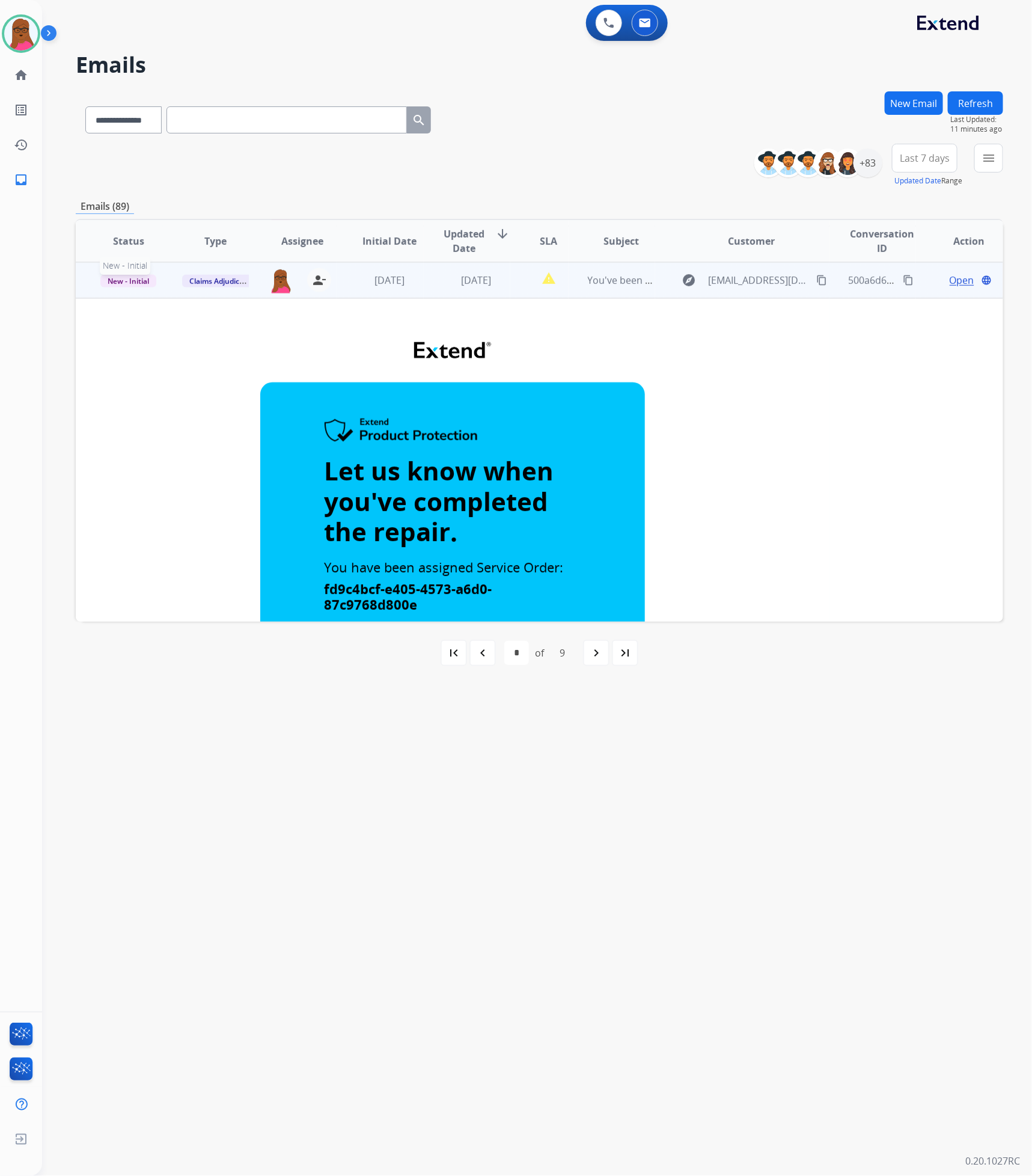
click at [128, 287] on p "New - Initial" at bounding box center [128, 280] width 68 height 15
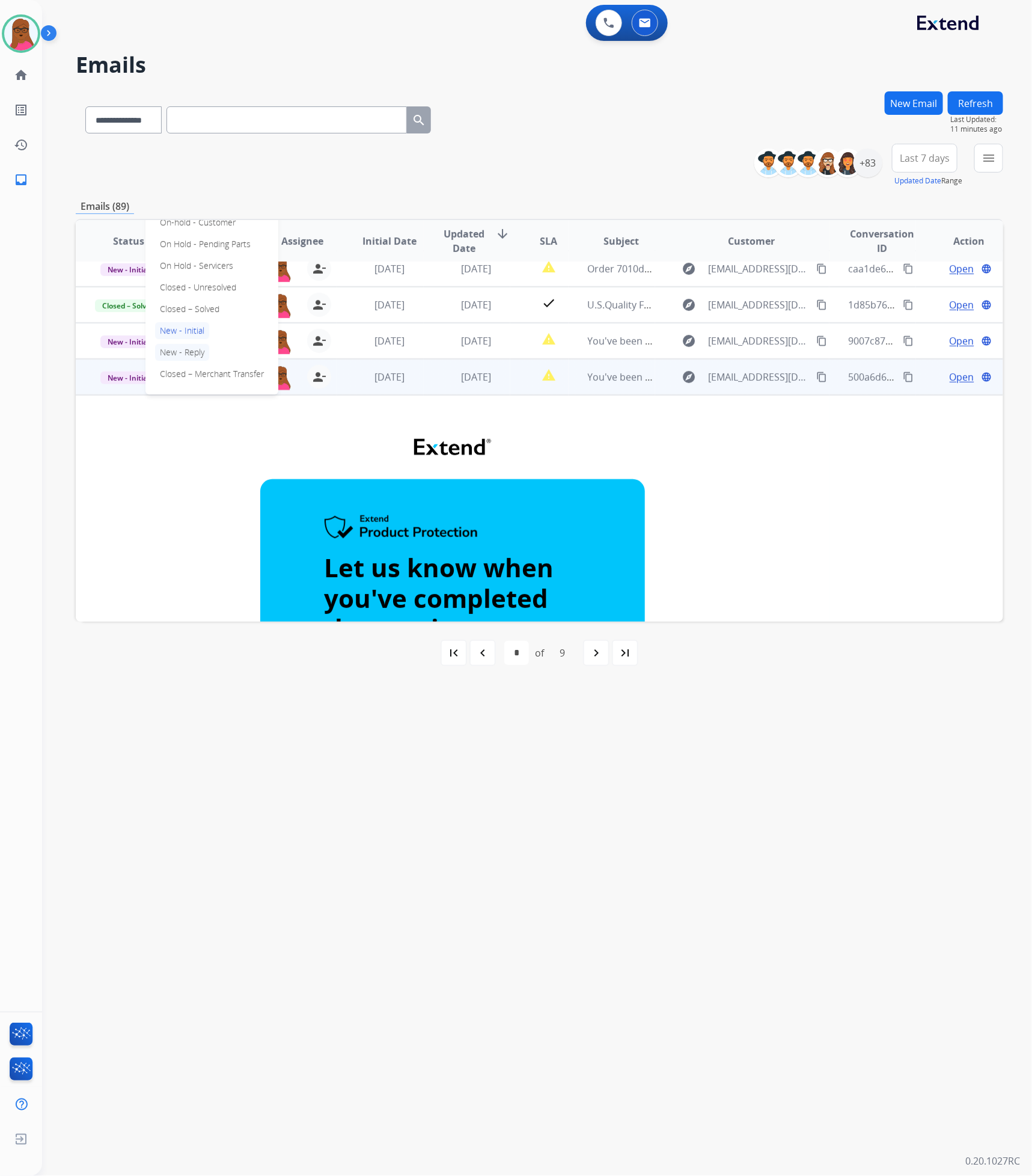
scroll to position [36, 0]
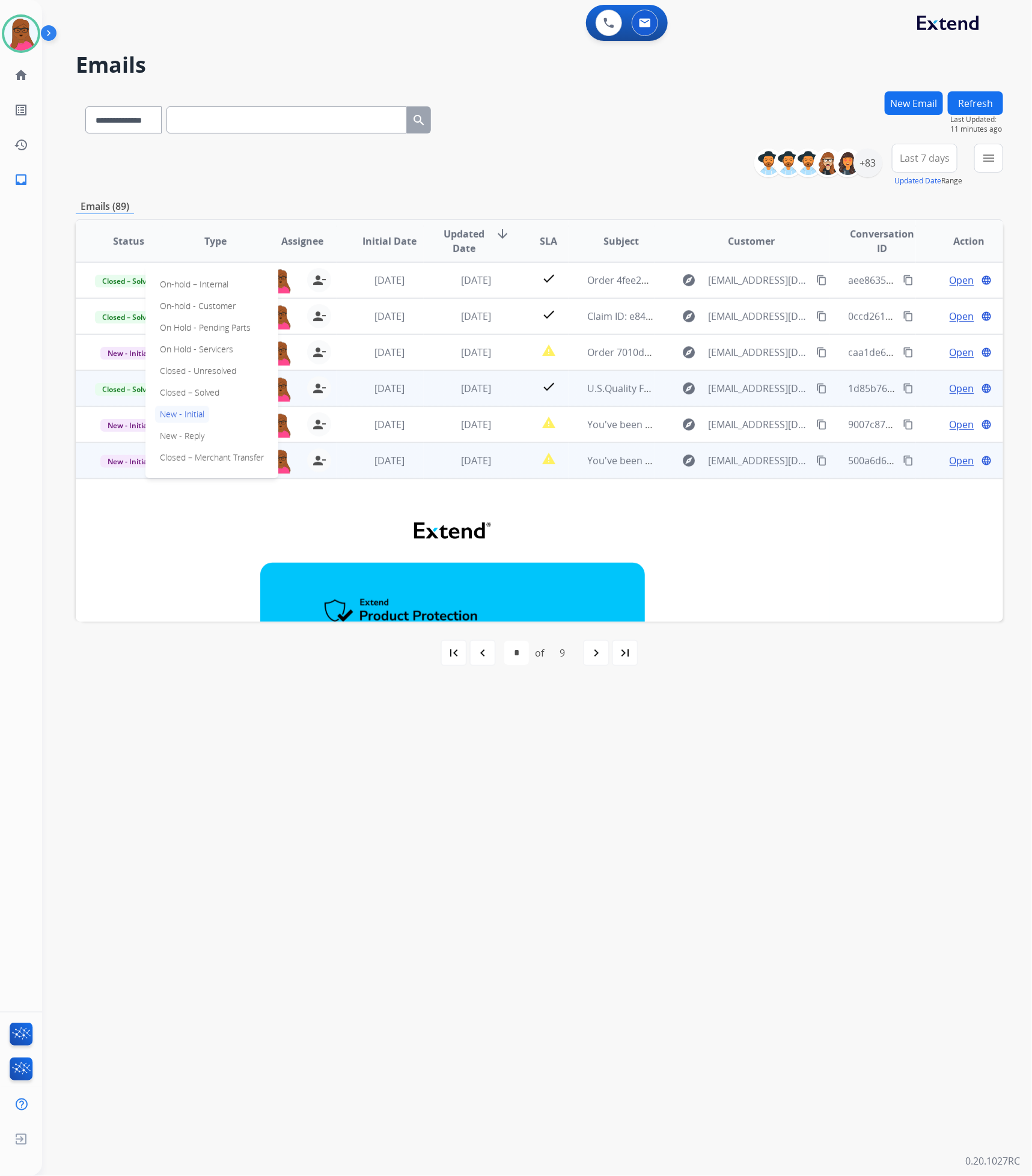
click at [204, 397] on p "Closed – Solved" at bounding box center [190, 393] width 69 height 17
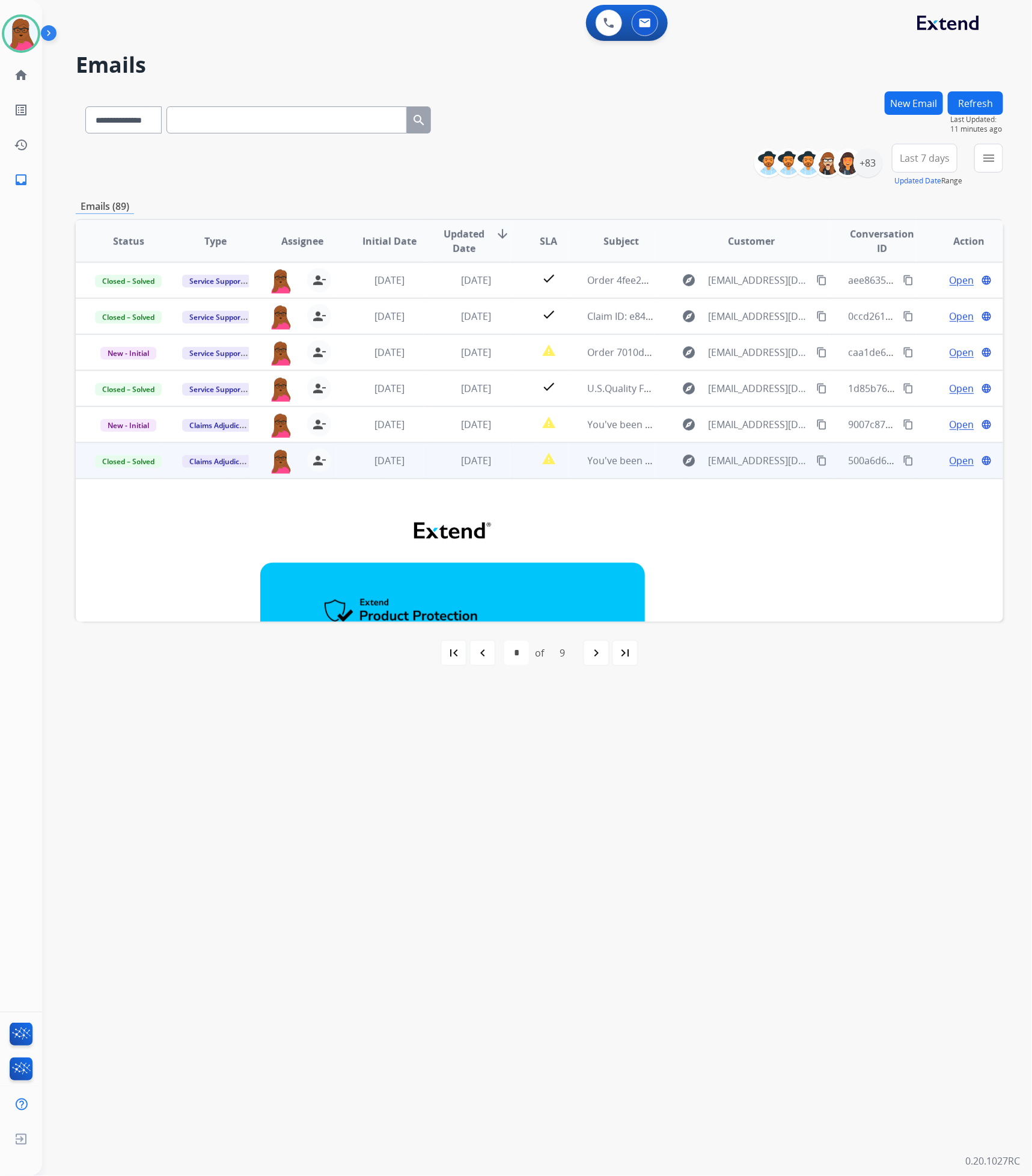
click at [905, 102] on button "New Email" at bounding box center [914, 103] width 58 height 24
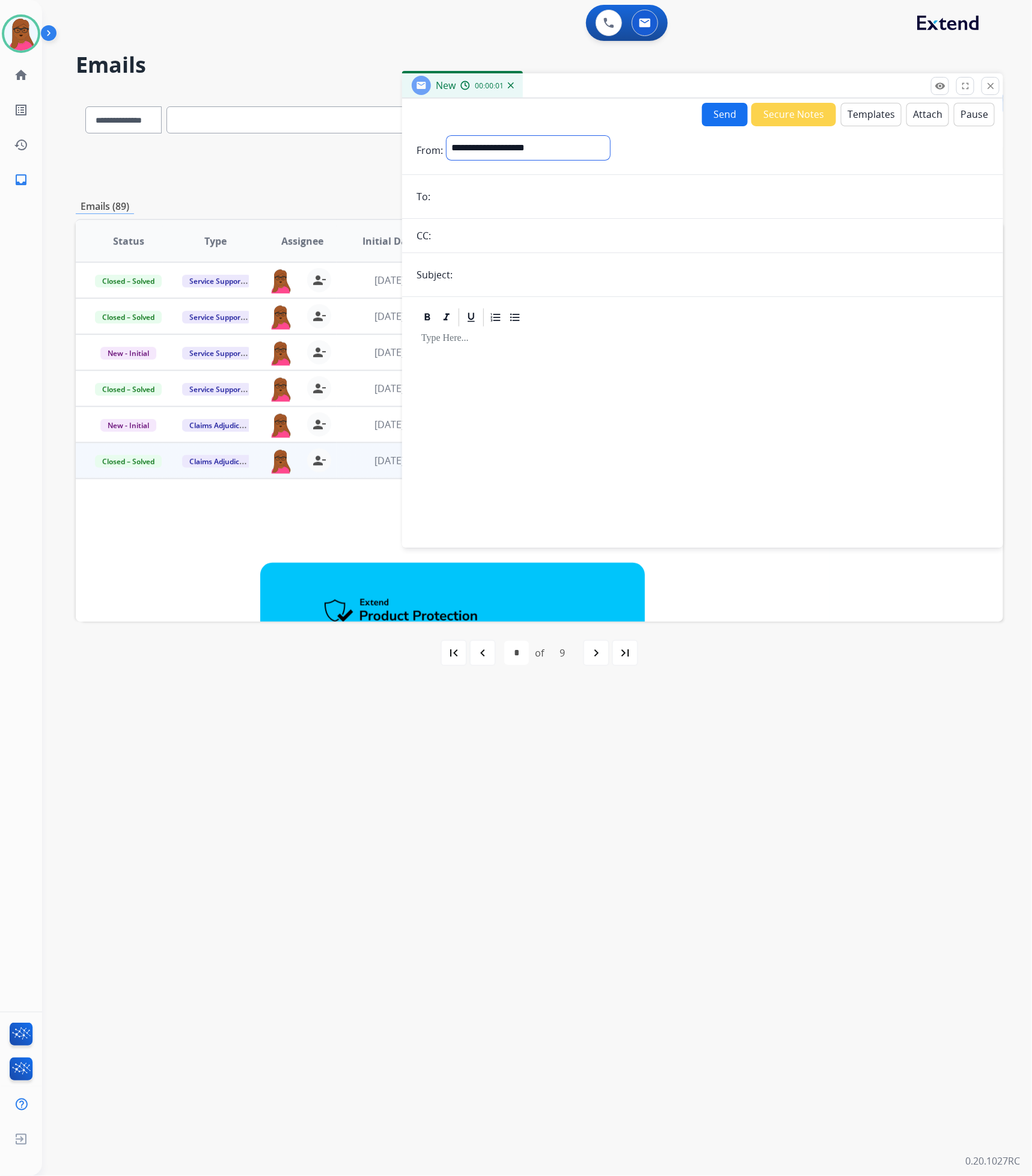
click at [610, 161] on div "**********" at bounding box center [528, 150] width 164 height 29
select select "**********"
click at [447, 136] on select "**********" at bounding box center [528, 148] width 164 height 24
drag, startPoint x: 504, startPoint y: 208, endPoint x: 508, endPoint y: 213, distance: 6.4
click at [503, 208] on input "email" at bounding box center [711, 198] width 554 height 24
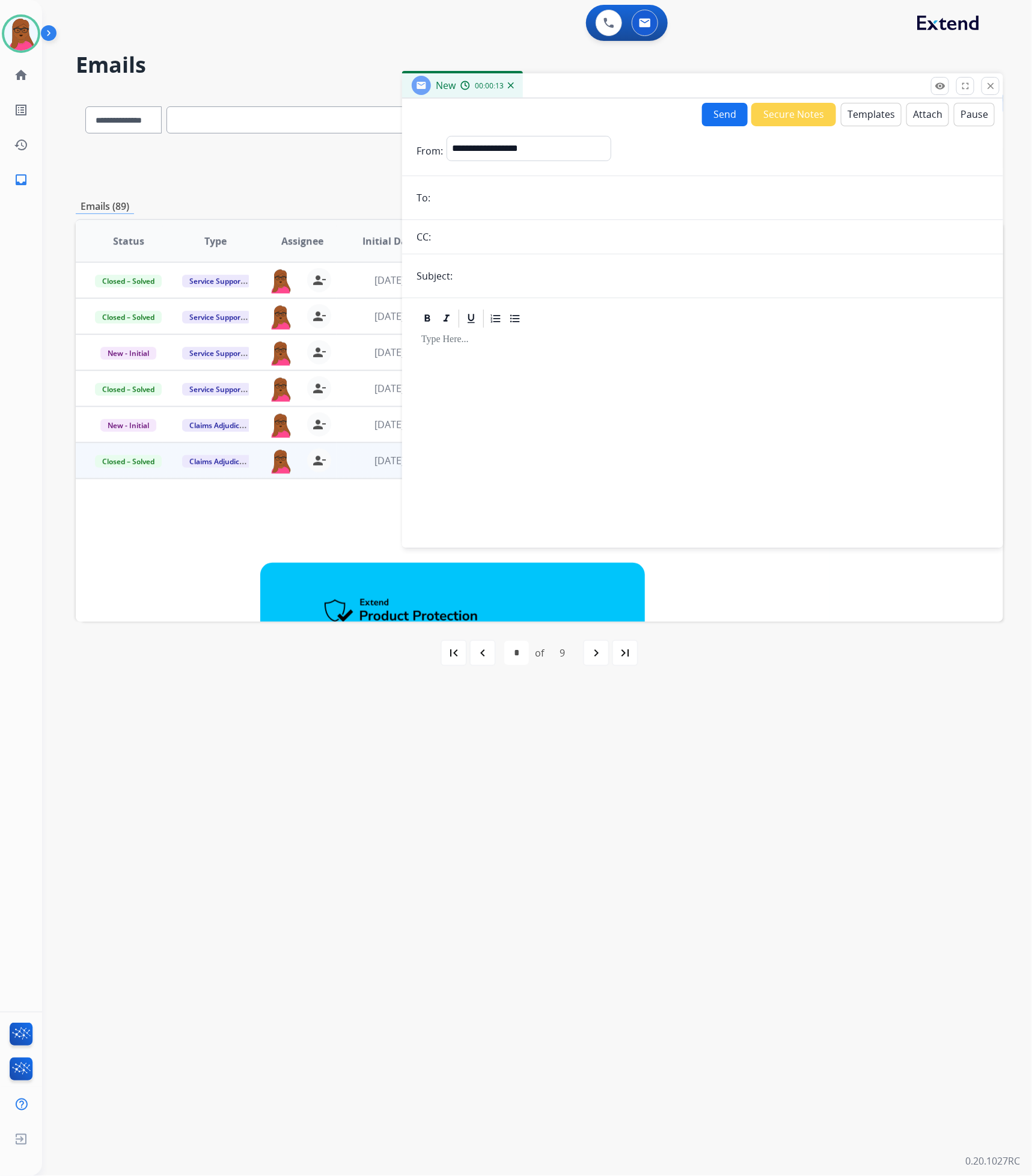
paste input "**********"
type input "**********"
click at [577, 269] on input "text" at bounding box center [722, 276] width 532 height 24
type input "**********"
click at [860, 109] on button "Templates" at bounding box center [871, 114] width 61 height 24
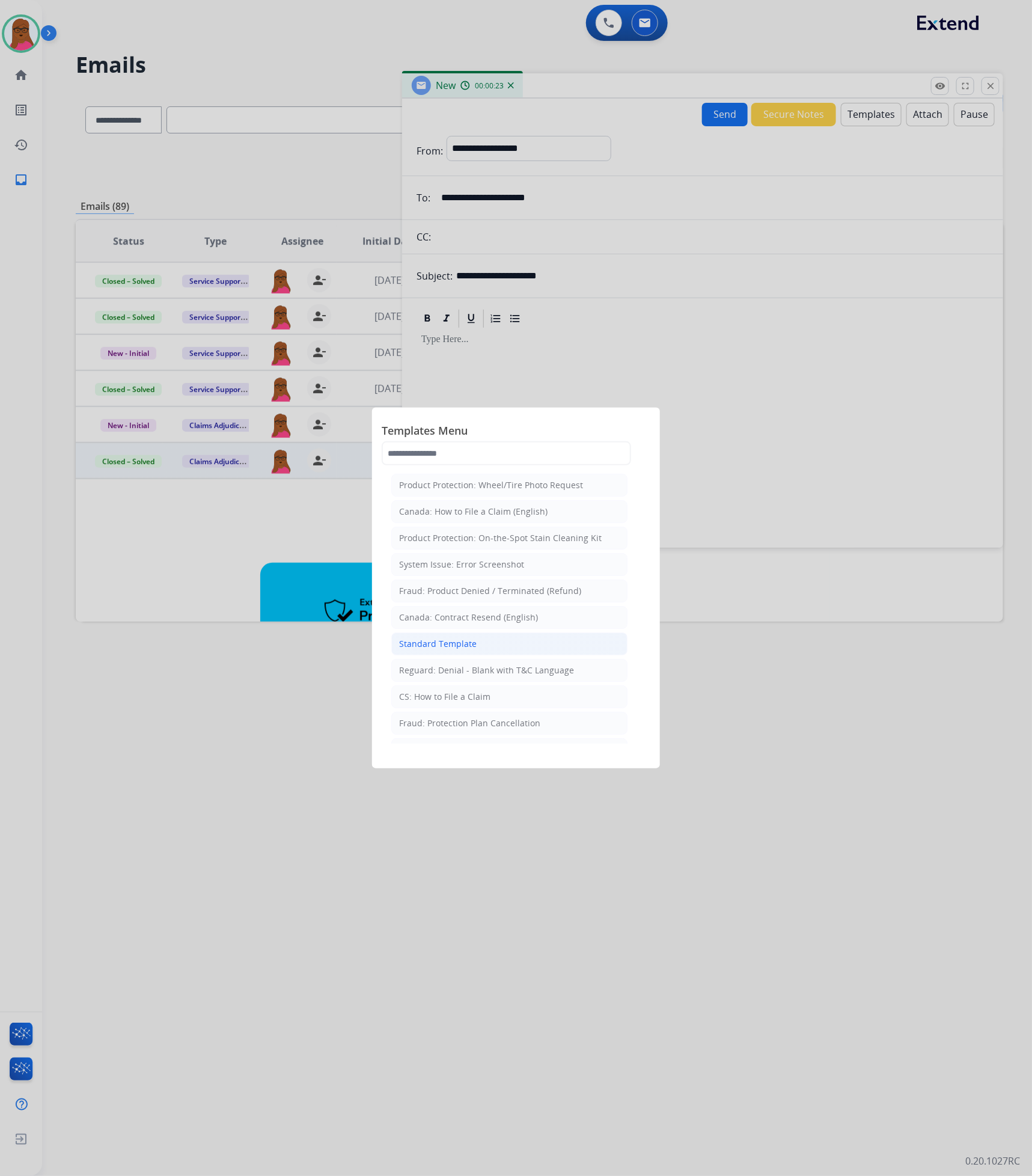
click at [450, 655] on li "Standard Template" at bounding box center [509, 644] width 236 height 23
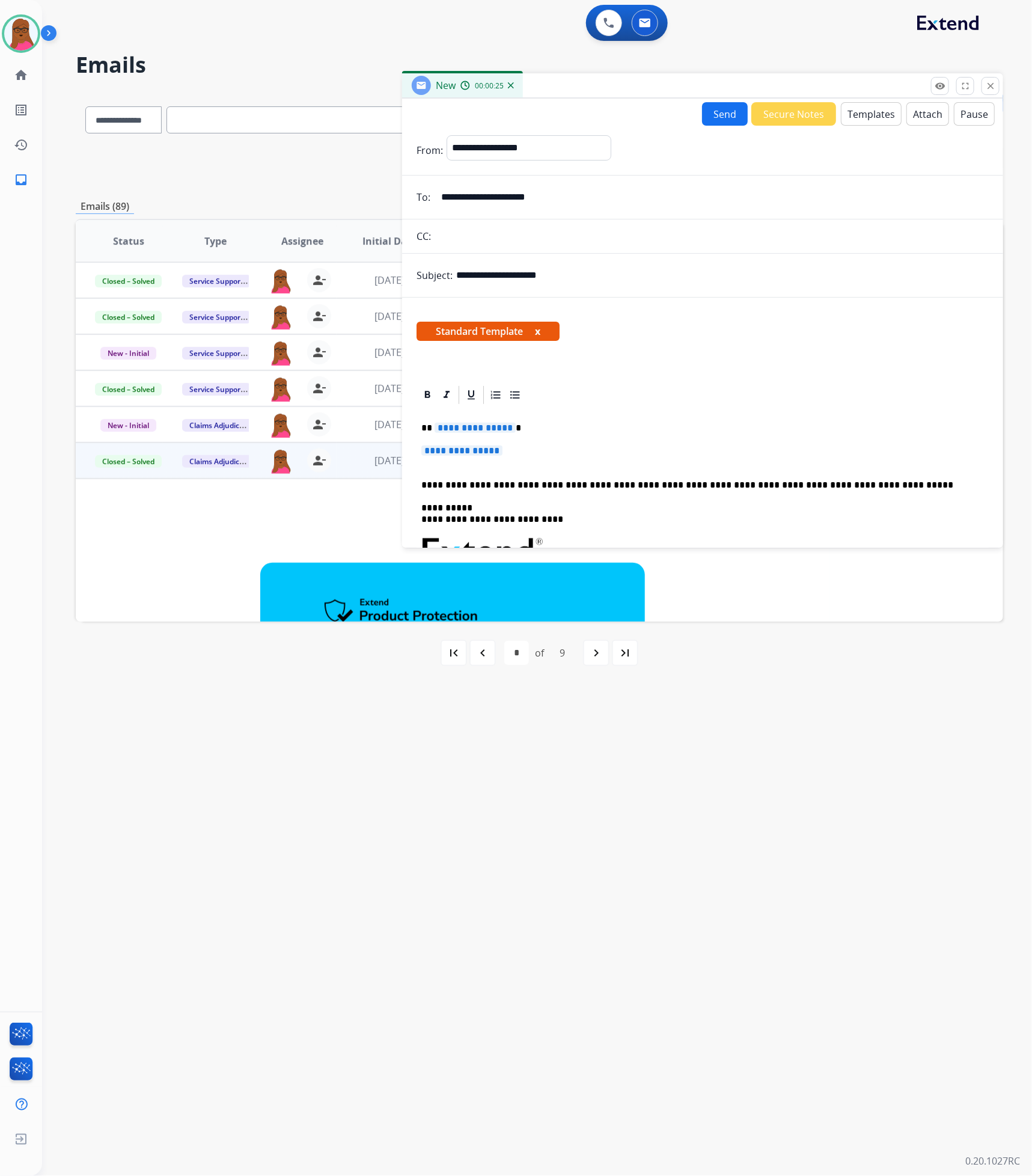
click at [492, 430] on span "**********" at bounding box center [475, 427] width 81 height 10
click at [486, 449] on span "**********" at bounding box center [461, 450] width 81 height 10
drag, startPoint x: 485, startPoint y: 449, endPoint x: 446, endPoint y: 450, distance: 39.0
click at [446, 450] on span "**********" at bounding box center [461, 450] width 81 height 10
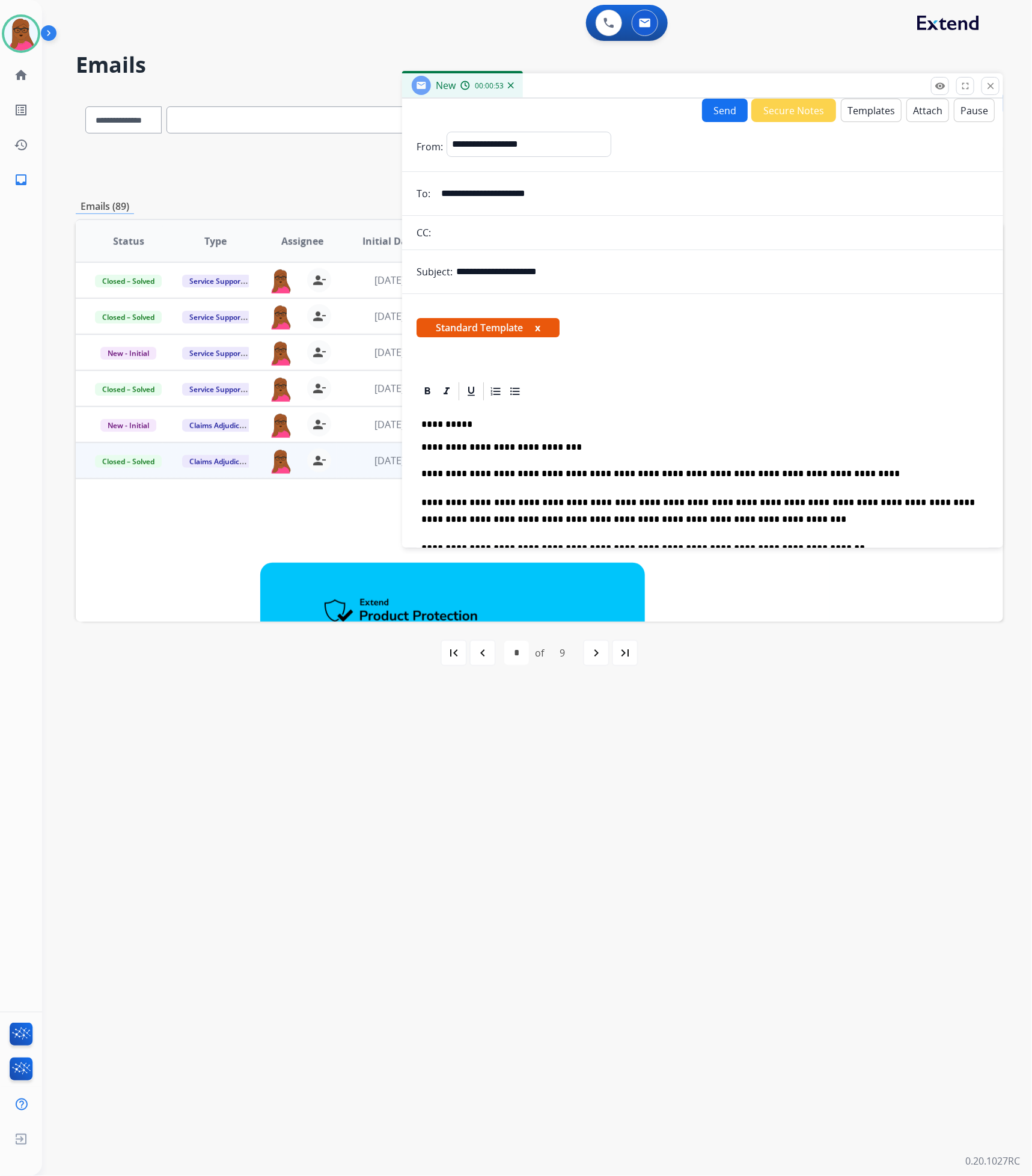
scroll to position [0, 0]
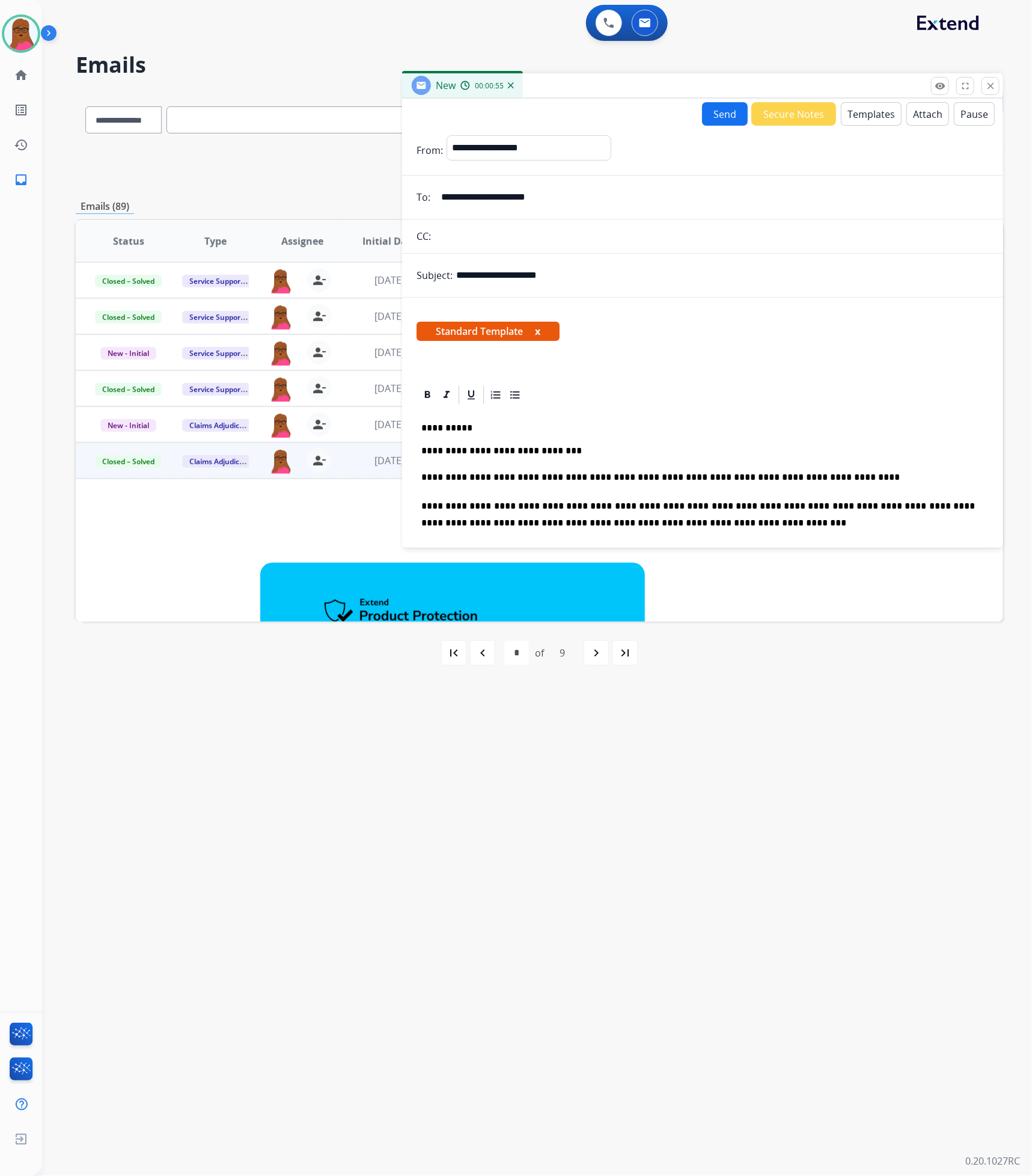
click at [710, 120] on button "Send" at bounding box center [724, 114] width 46 height 24
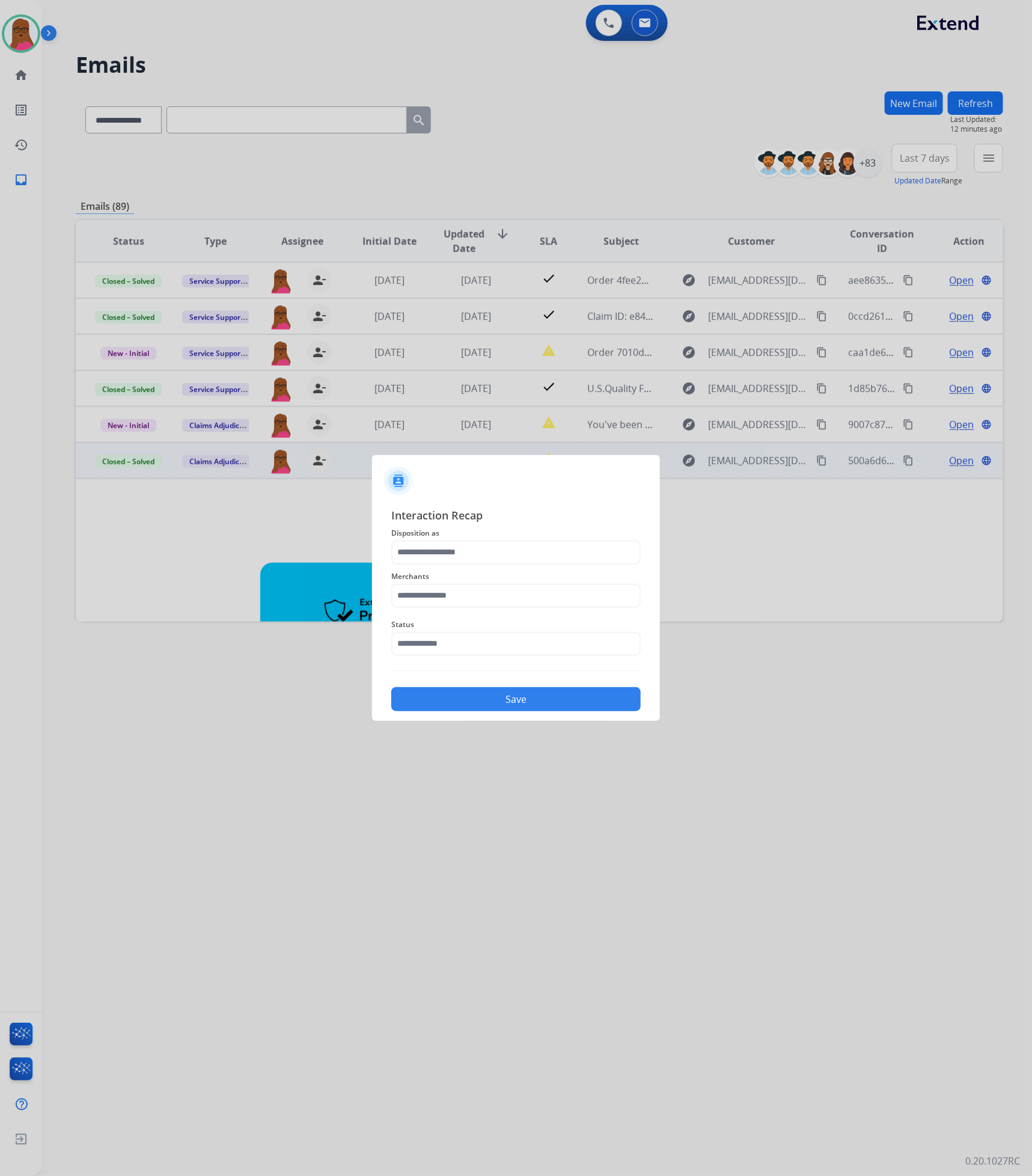
click at [484, 564] on div "Merchants" at bounding box center [516, 588] width 249 height 48
click at [485, 558] on input "text" at bounding box center [516, 553] width 249 height 24
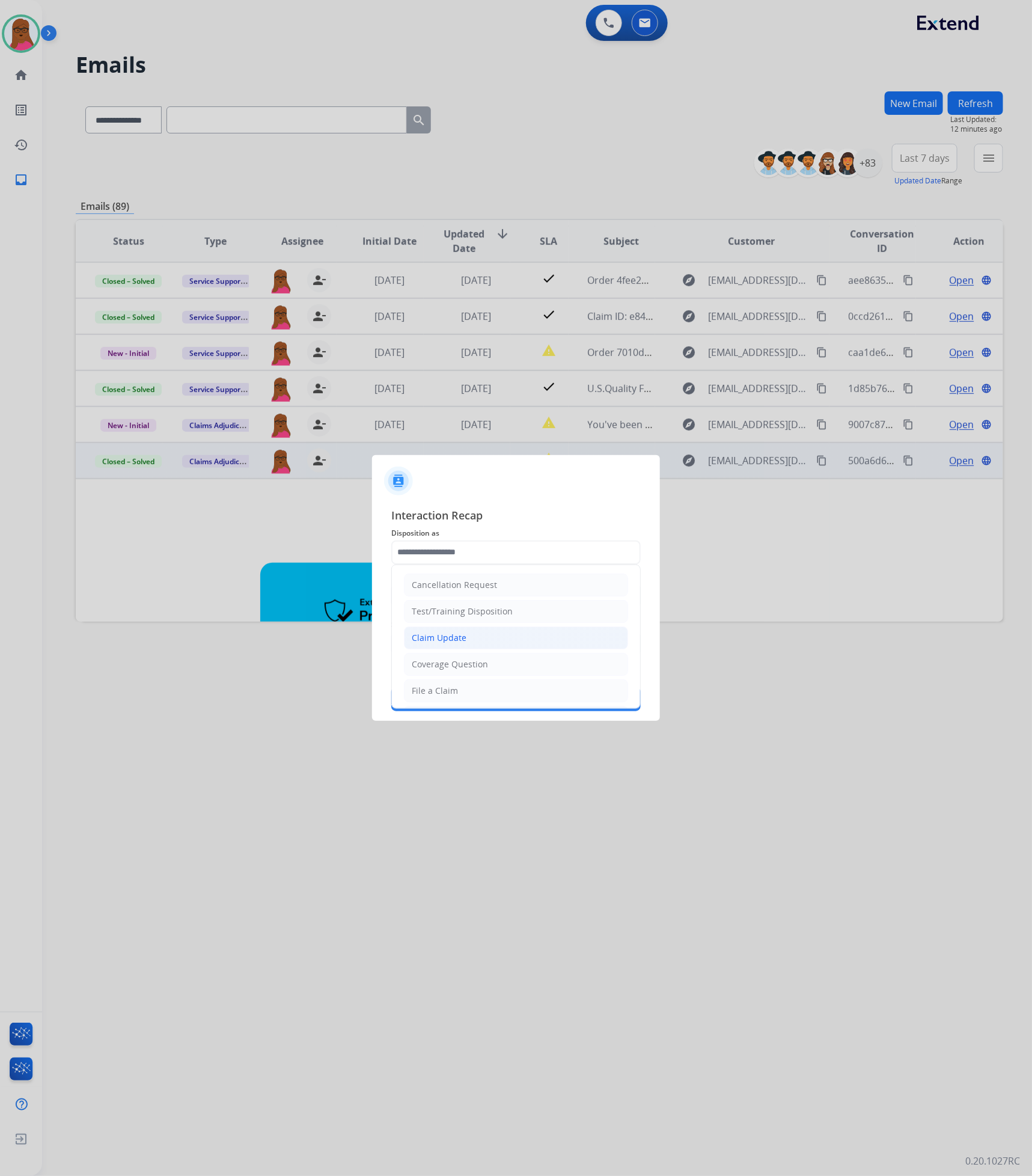
click at [444, 637] on div "Claim Update" at bounding box center [439, 638] width 55 height 12
type input "**********"
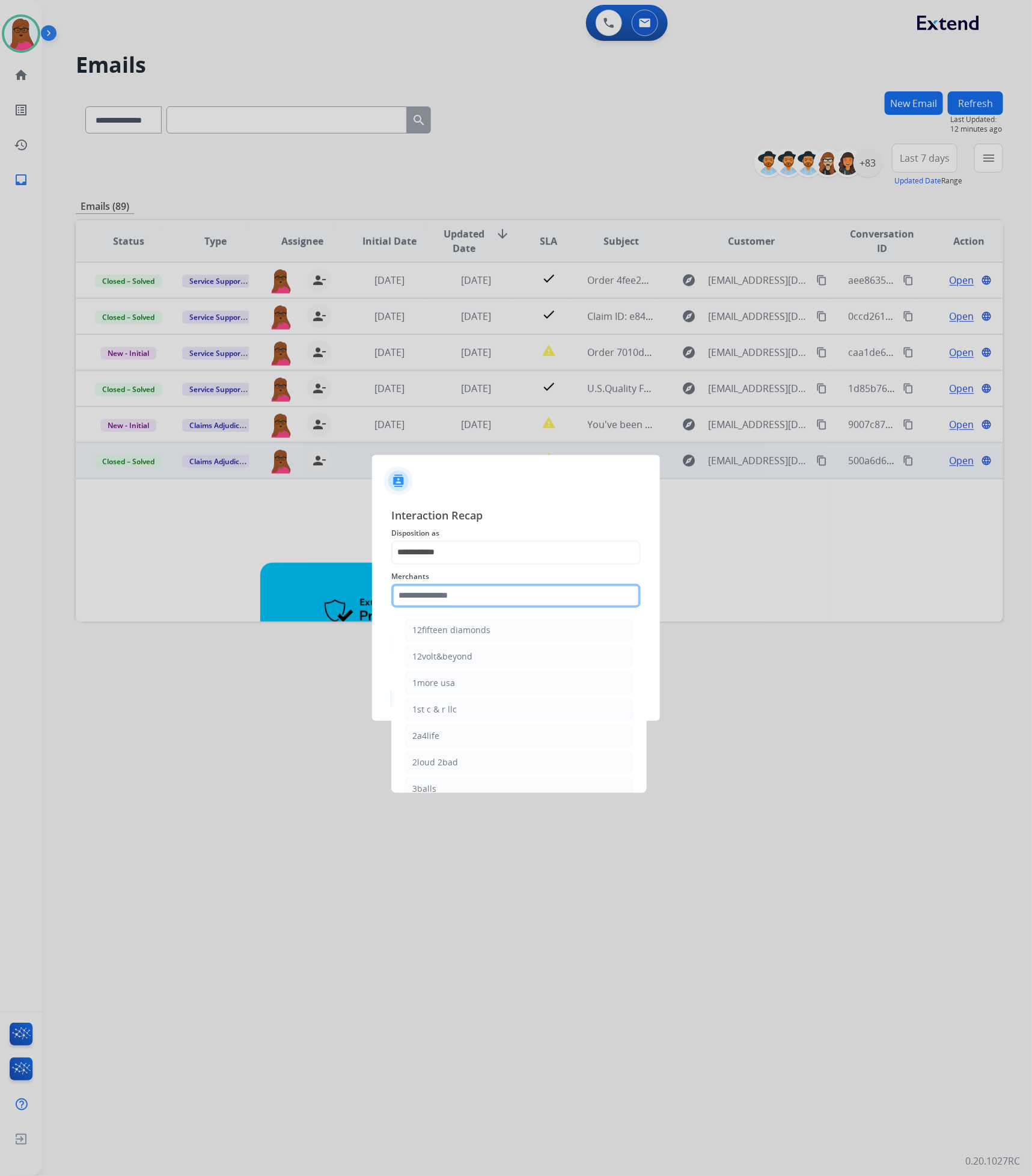
click at [447, 597] on input "text" at bounding box center [516, 596] width 249 height 24
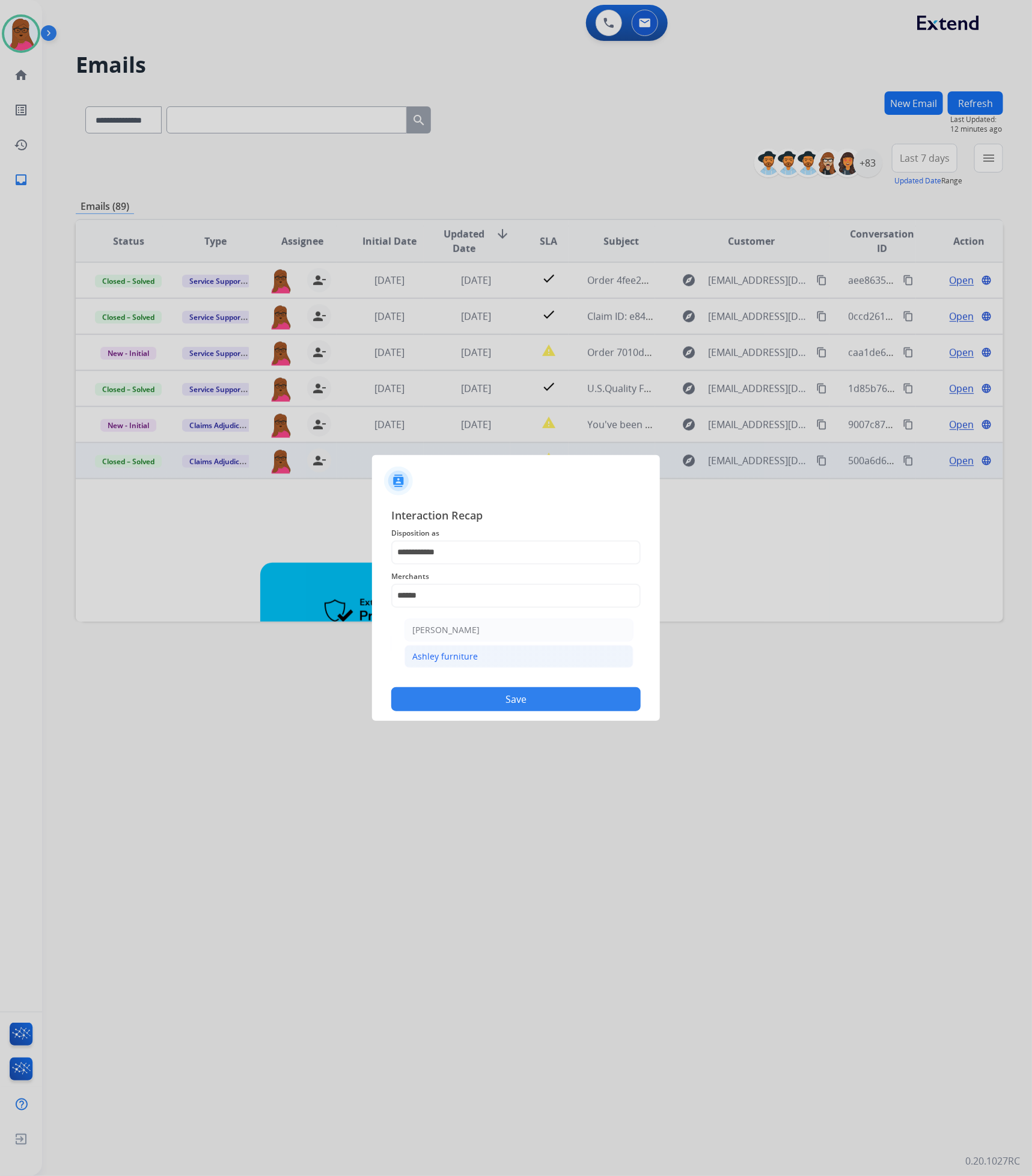
click at [463, 655] on div "Ashley furniture" at bounding box center [445, 656] width 66 height 12
type input "**********"
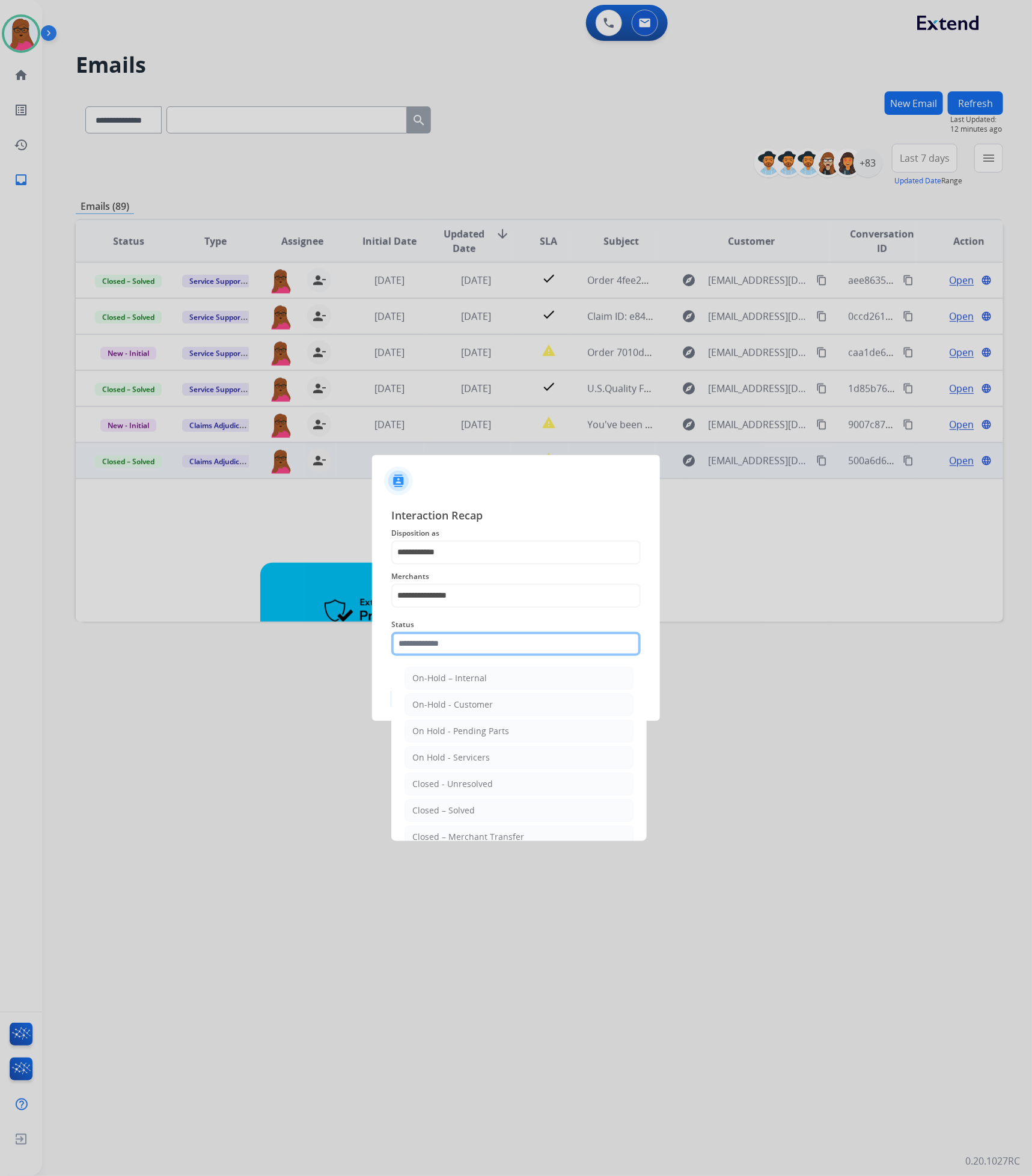
click at [481, 645] on input "text" at bounding box center [516, 644] width 249 height 24
click at [495, 799] on ul "On-Hold – Internal On-Hold - Customer On Hold - Pending Parts On Hold - Service…" at bounding box center [519, 786] width 236 height 253
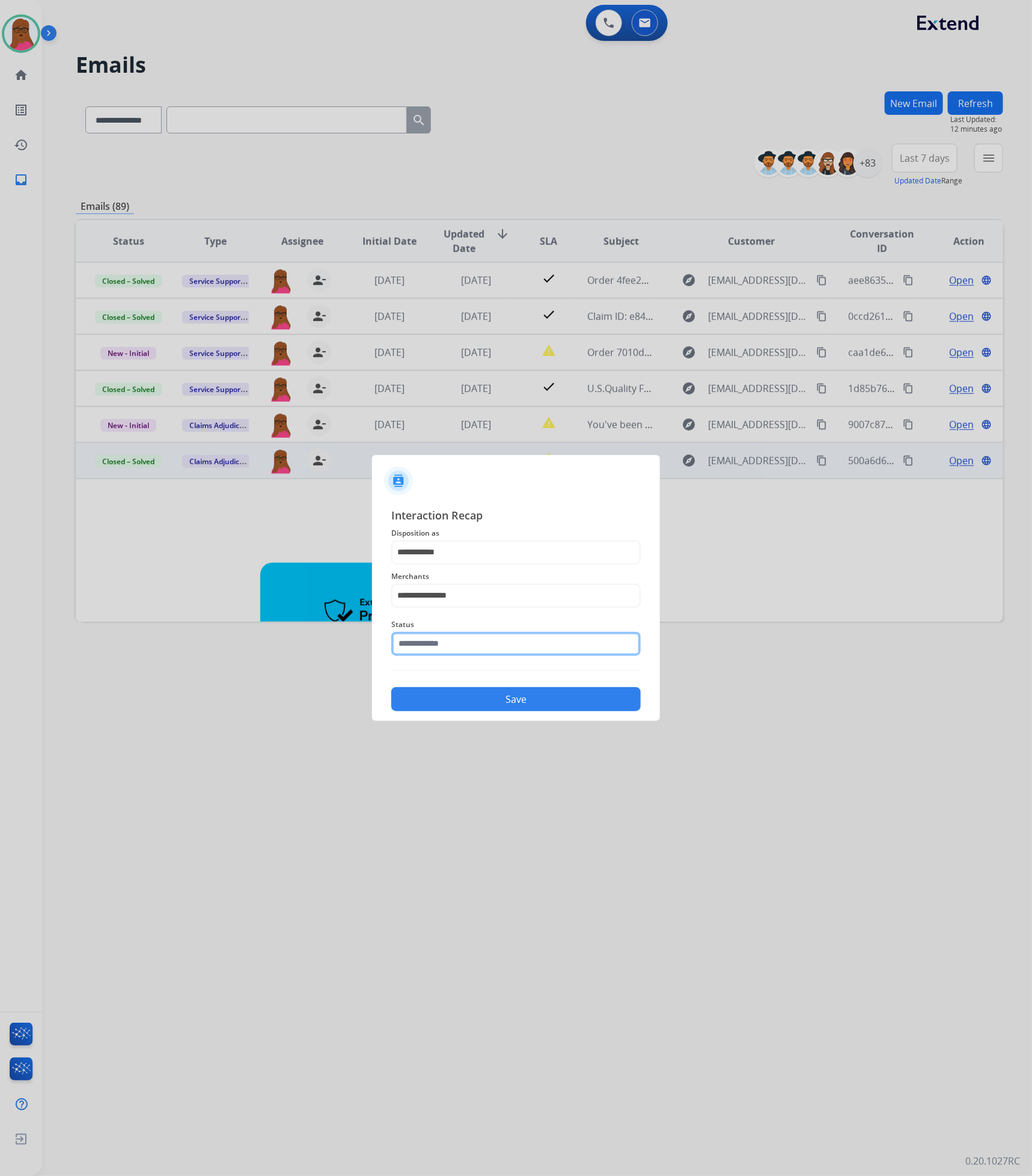
click at [506, 644] on input "text" at bounding box center [516, 644] width 249 height 24
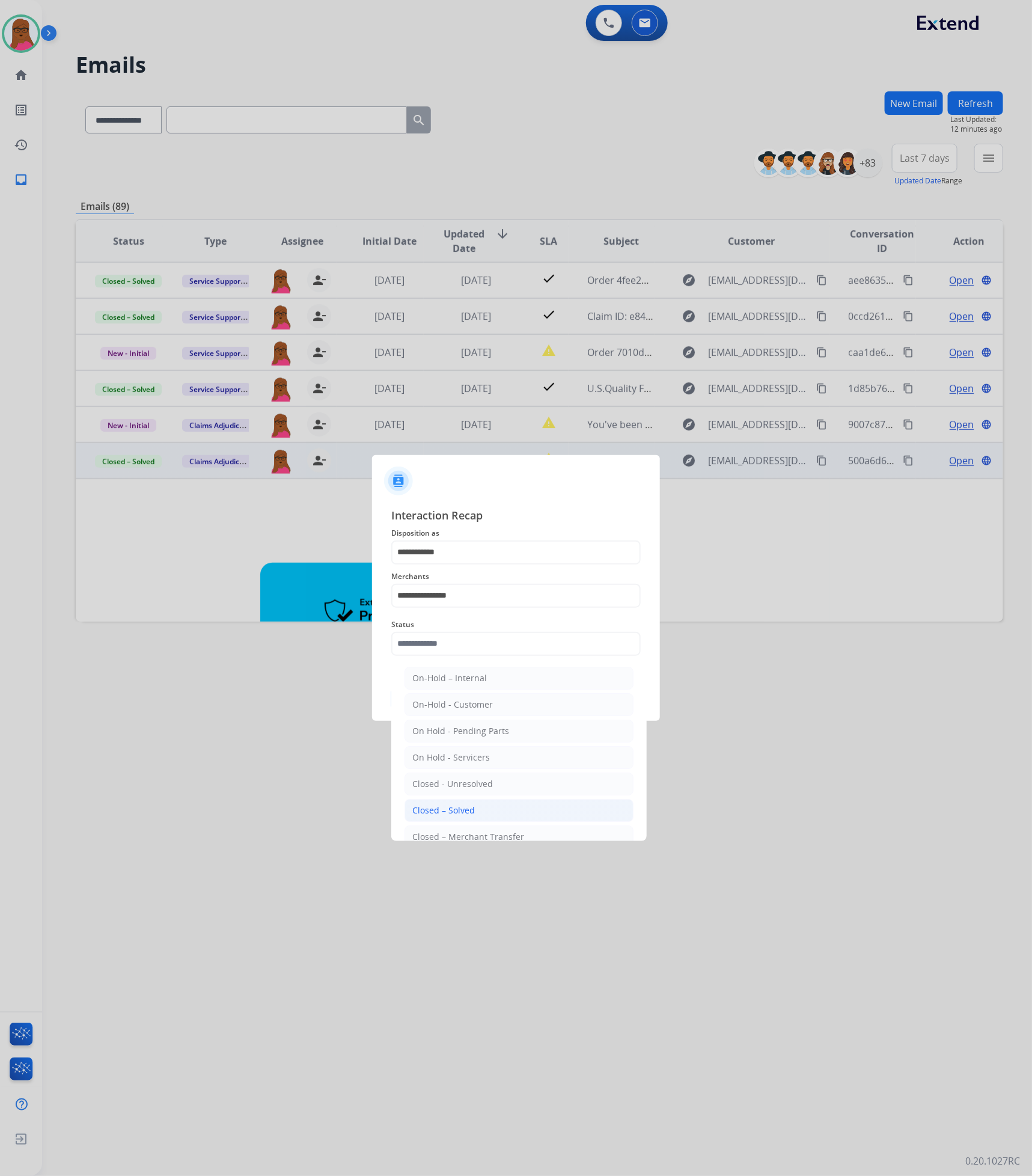
click at [508, 811] on li "Closed – Solved" at bounding box center [519, 810] width 229 height 23
type input "**********"
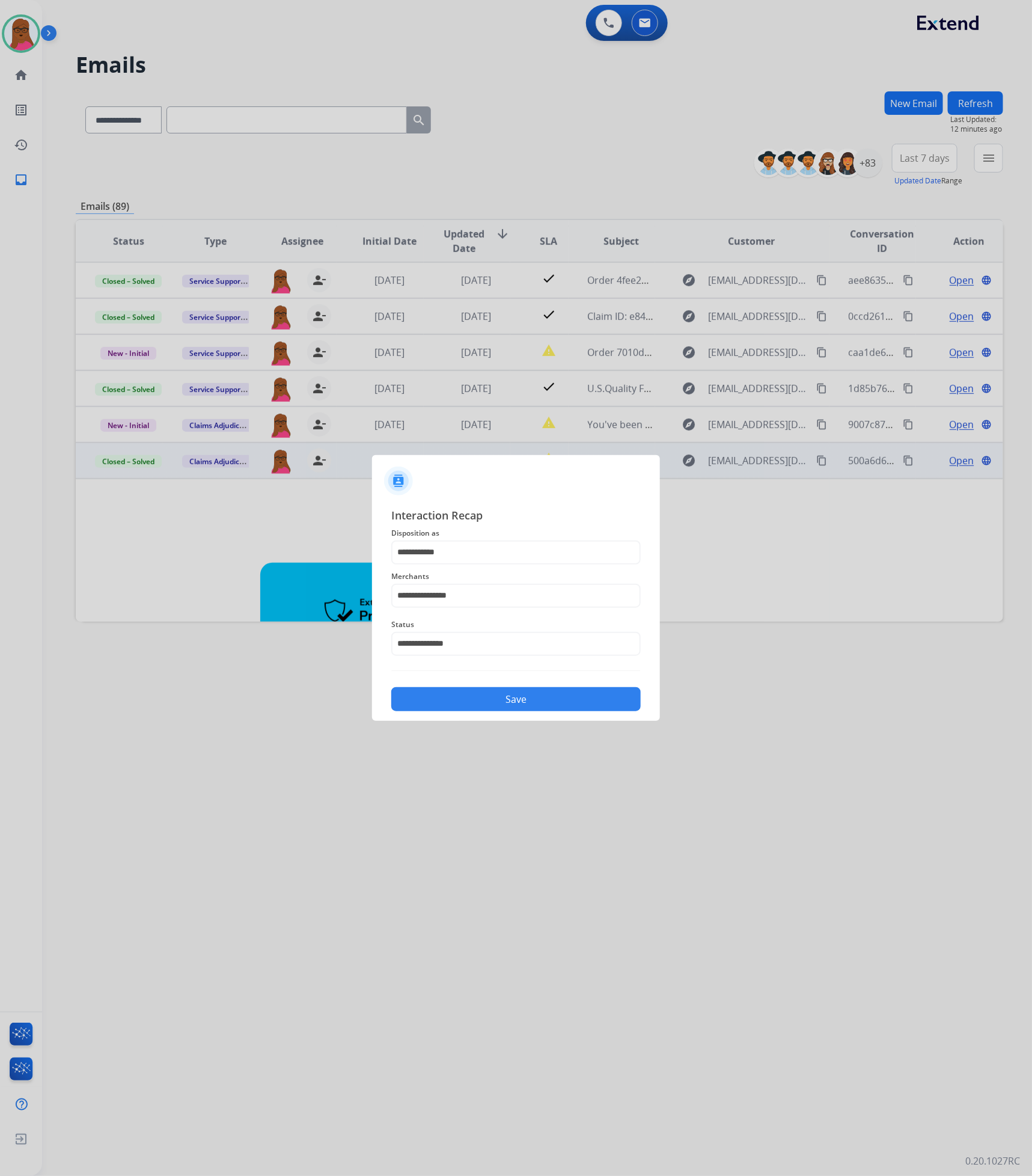
click at [502, 699] on button "Save" at bounding box center [516, 699] width 249 height 24
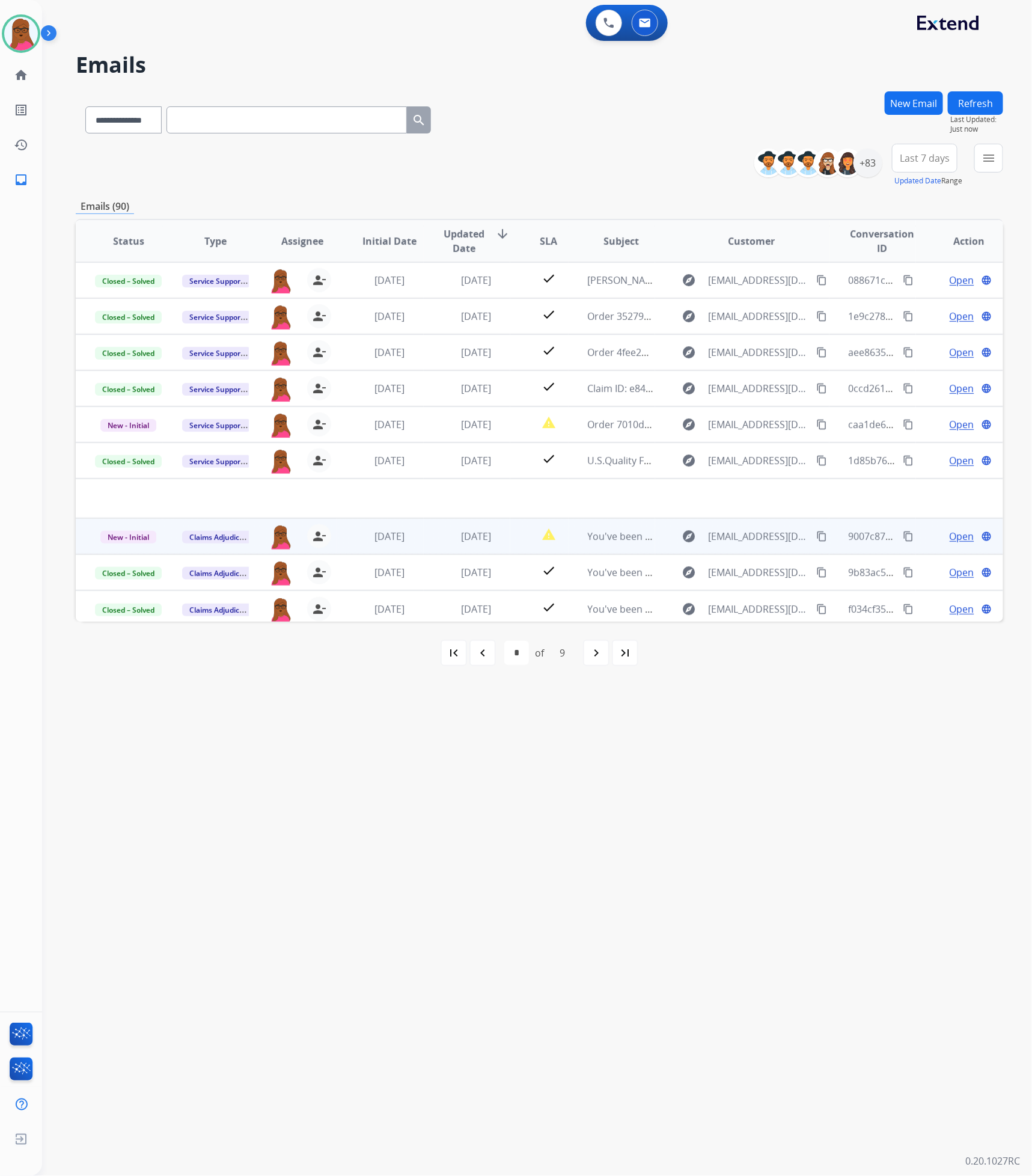
click at [963, 534] on span "Open" at bounding box center [961, 536] width 24 height 15
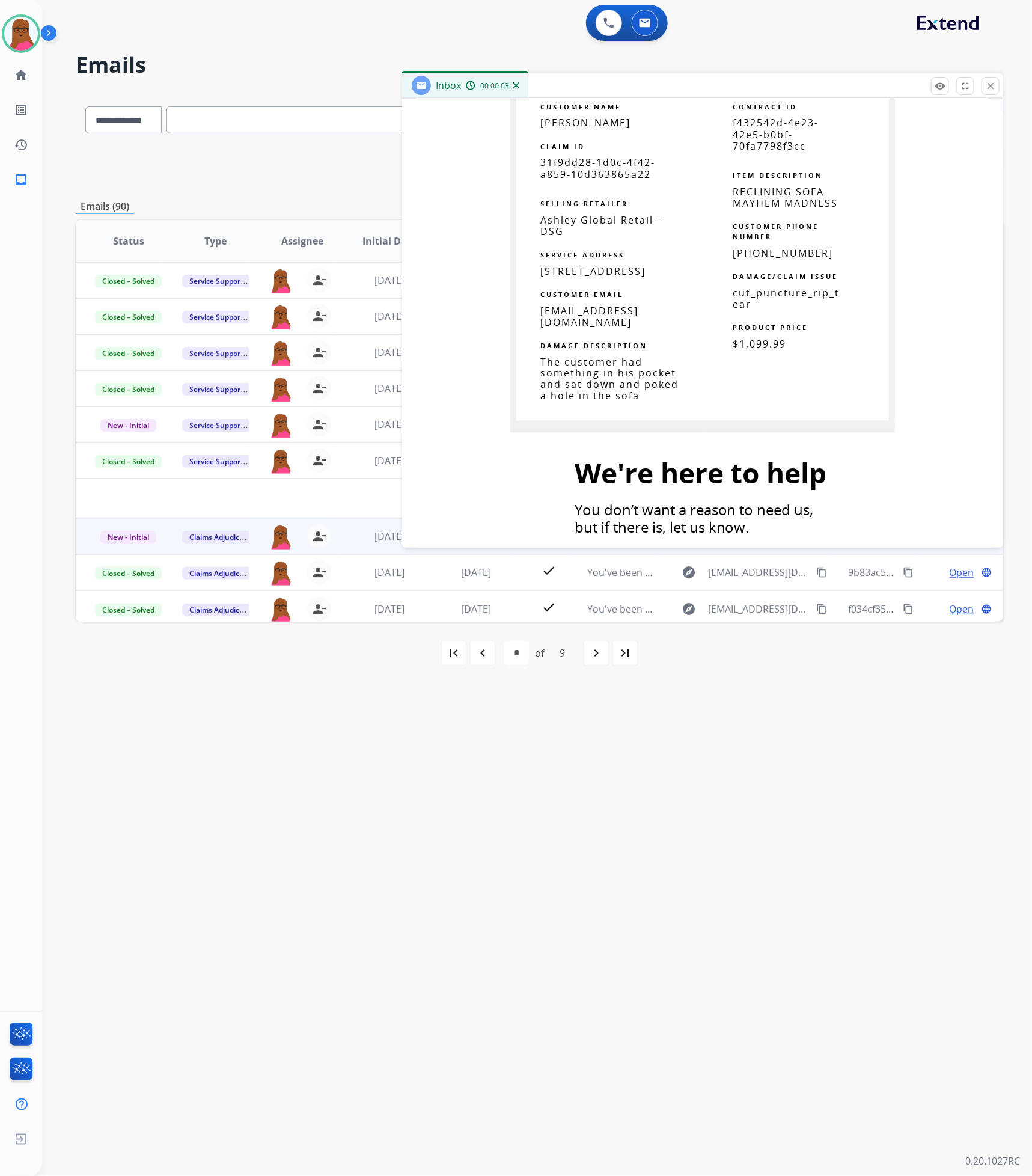
scroll to position [721, 0]
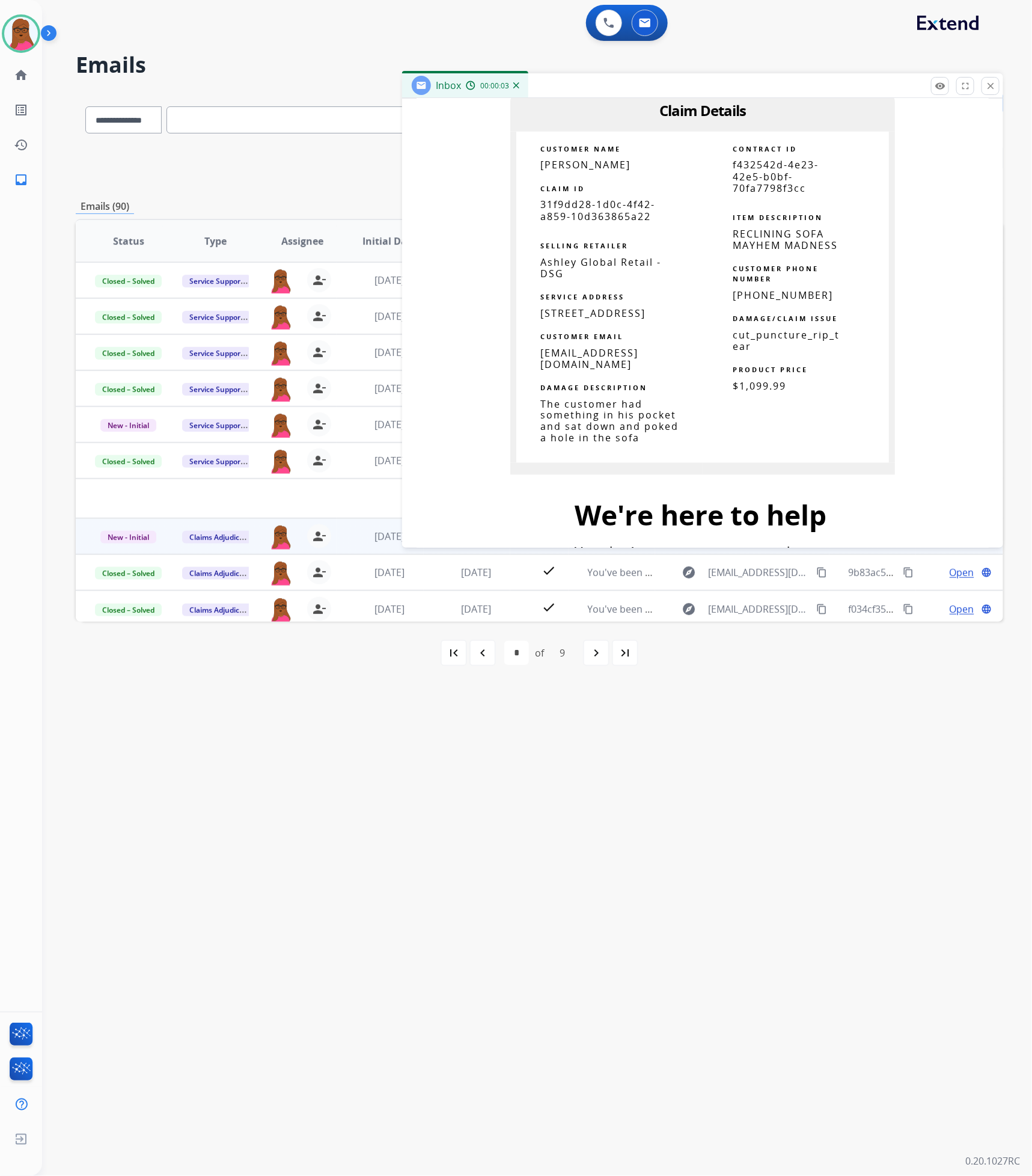
click at [582, 212] on span "31f9dd28-1d0c-4f42-a859-10d363865a22" at bounding box center [598, 210] width 115 height 24
click at [580, 212] on span "31f9dd28-1d0c-4f42-a859-10d363865a22" at bounding box center [598, 210] width 115 height 24
copy tbody
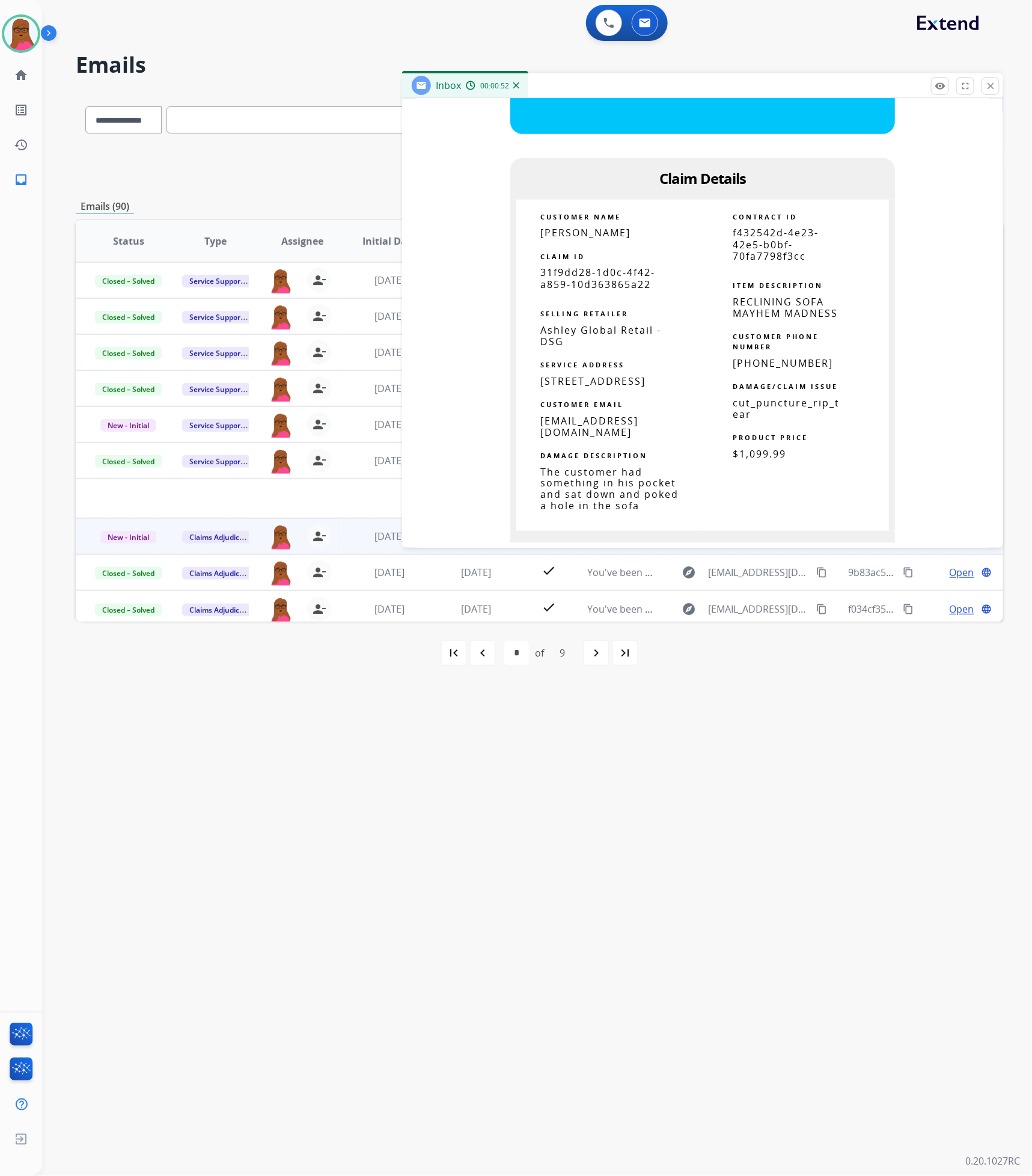
scroll to position [451, 0]
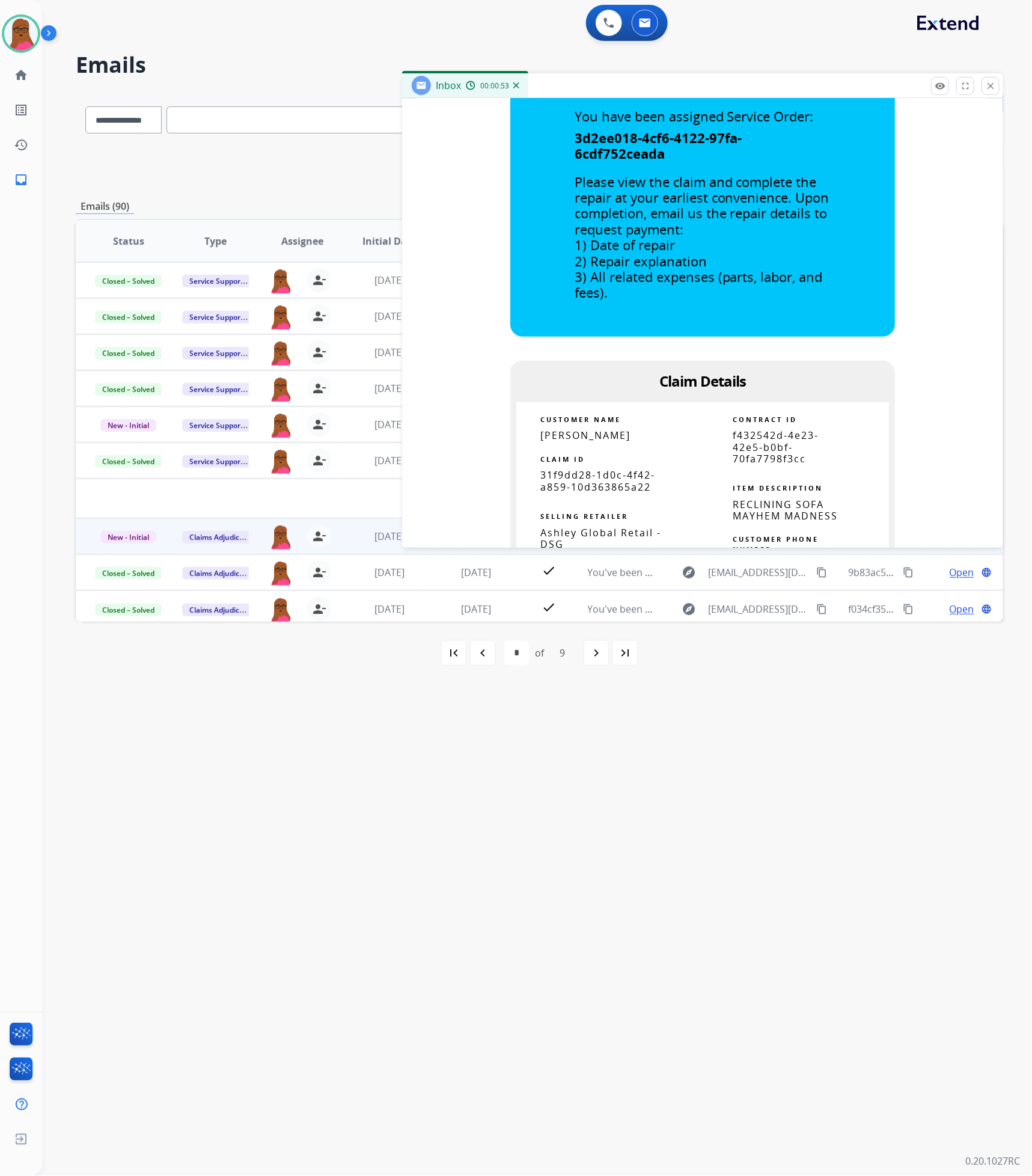
drag, startPoint x: 986, startPoint y: 94, endPoint x: 938, endPoint y: 100, distance: 48.4
click at [986, 94] on button "close Close" at bounding box center [991, 86] width 18 height 18
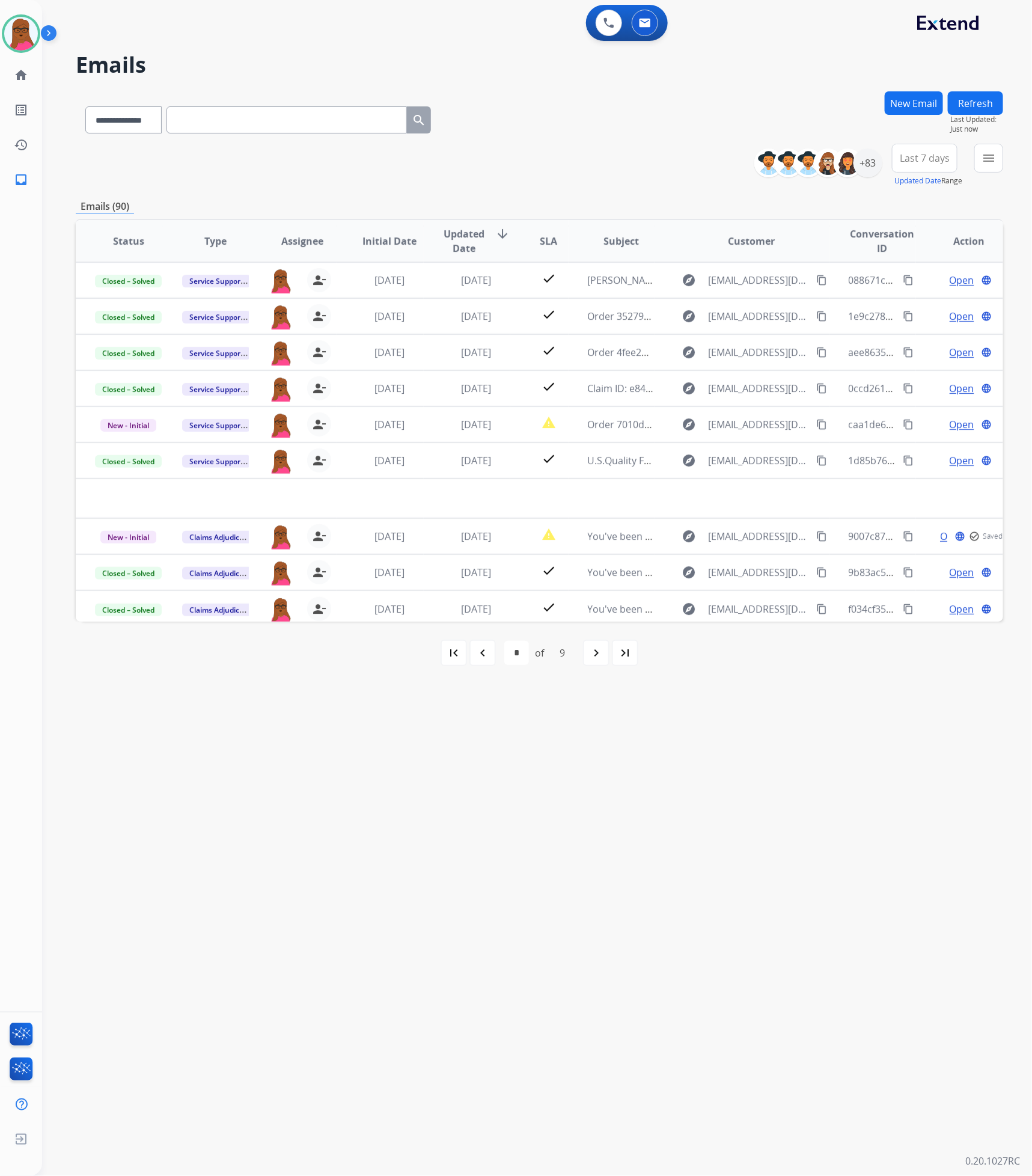
click at [898, 109] on button "New Email" at bounding box center [914, 103] width 58 height 24
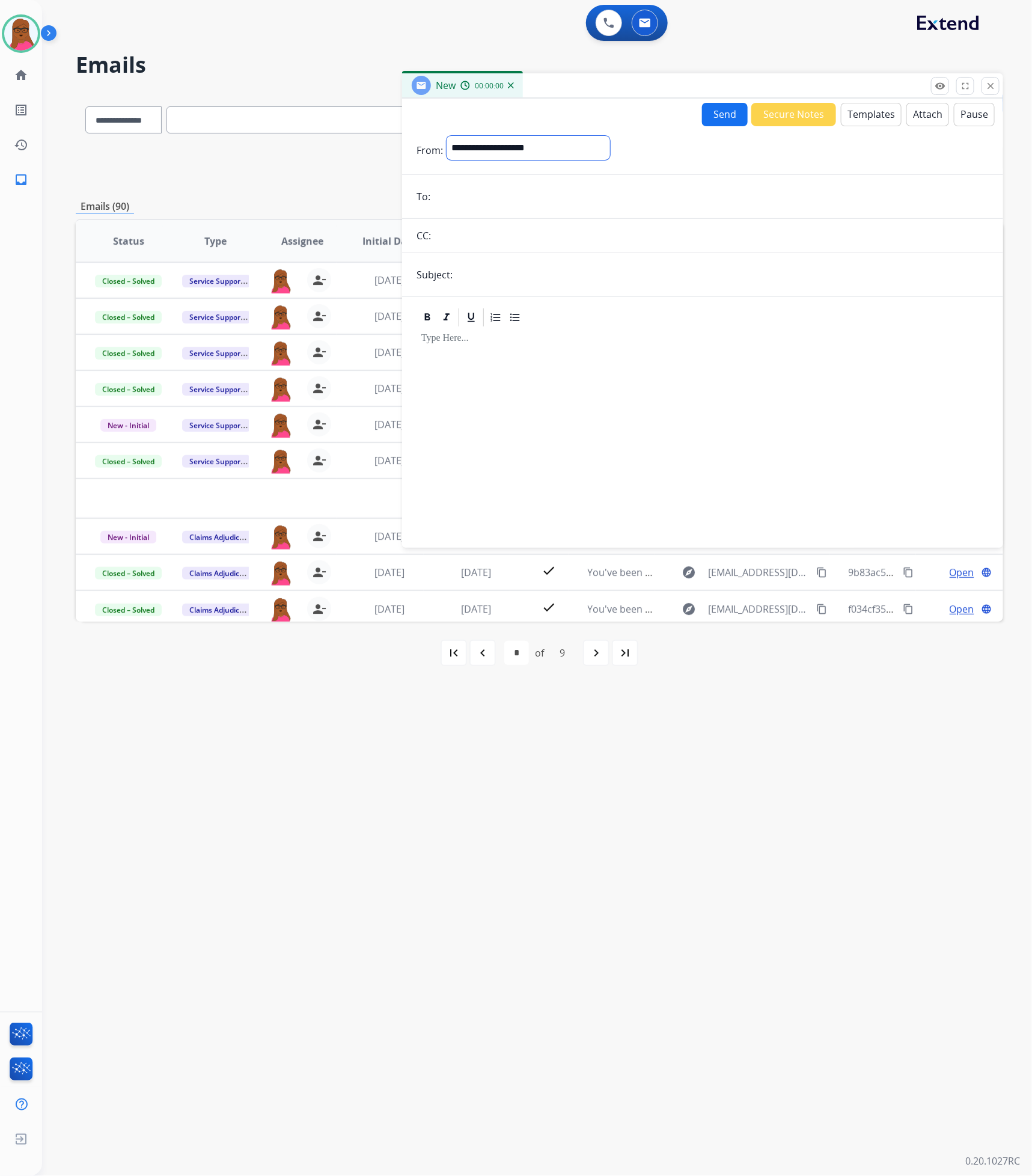
click at [596, 150] on select "**********" at bounding box center [528, 148] width 164 height 24
click at [554, 118] on div "Send Secure Notes Templates Attach Pause" at bounding box center [703, 114] width 601 height 24
click at [986, 83] on mat-icon "close" at bounding box center [991, 86] width 11 height 11
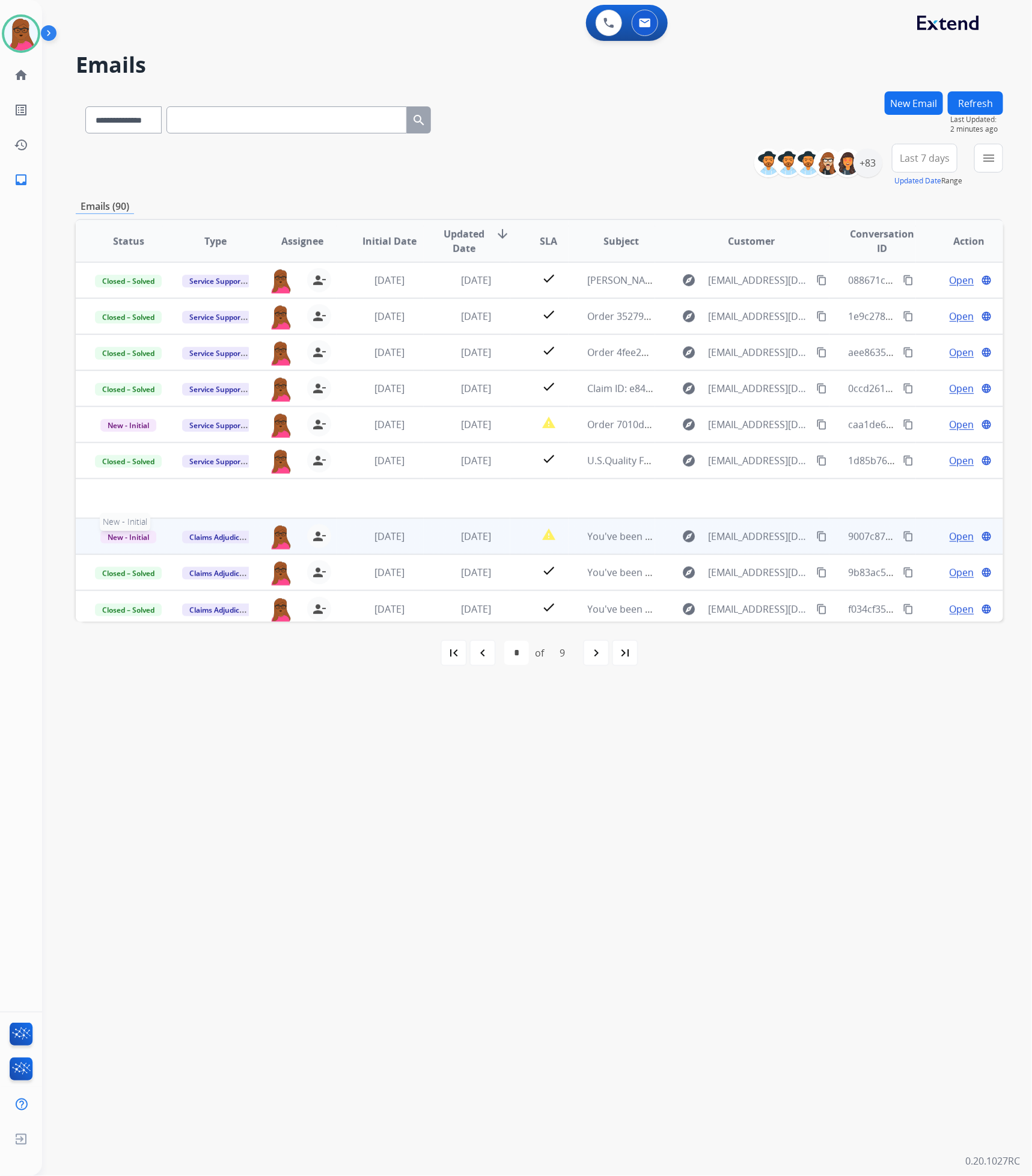
click at [121, 534] on span "New - Initial" at bounding box center [128, 537] width 56 height 13
click at [233, 356] on div "On-hold – Internal On-hold - Customer On Hold - Pending Parts On Hold - Service…" at bounding box center [212, 447] width 133 height 214
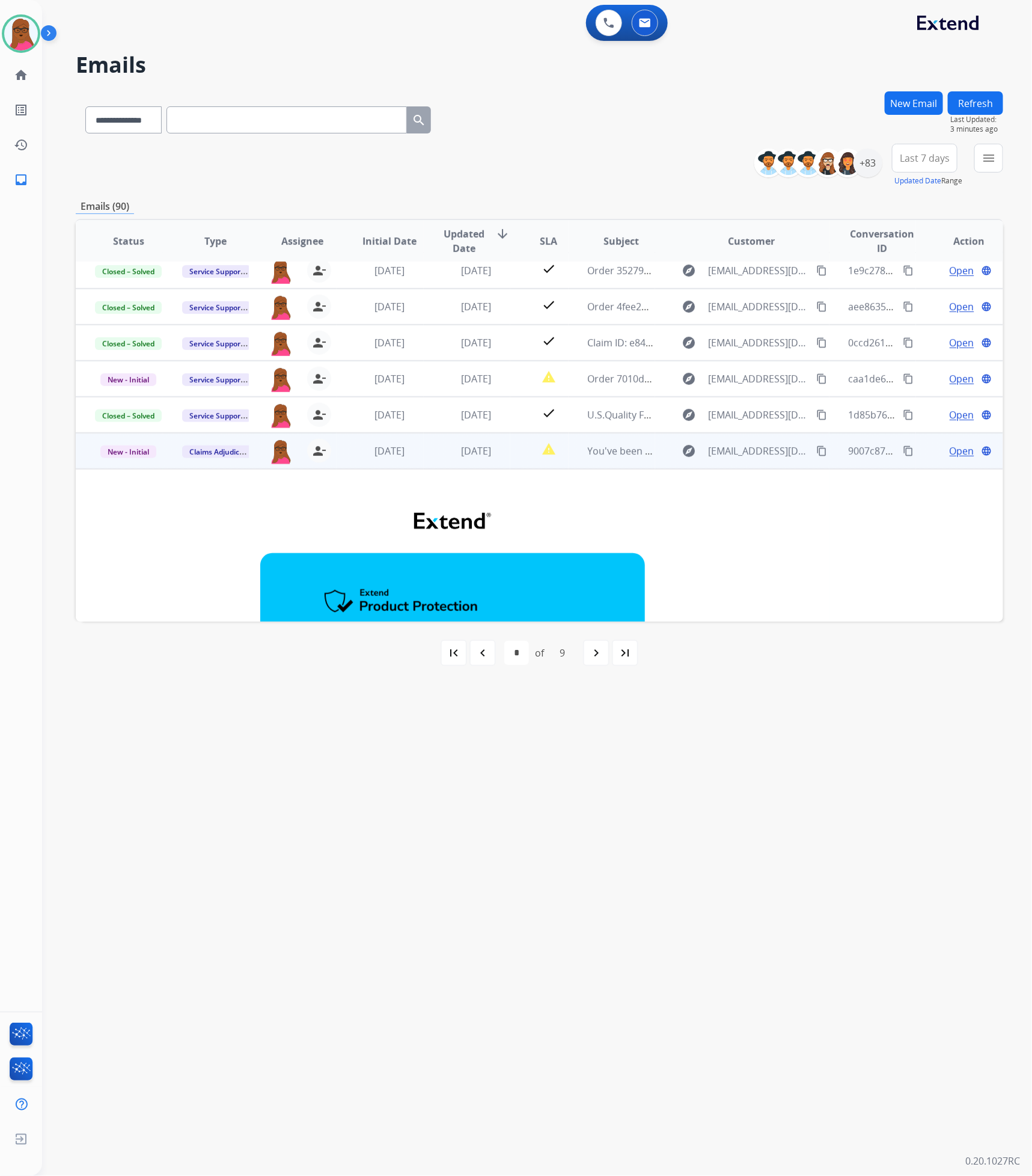
scroll to position [0, 0]
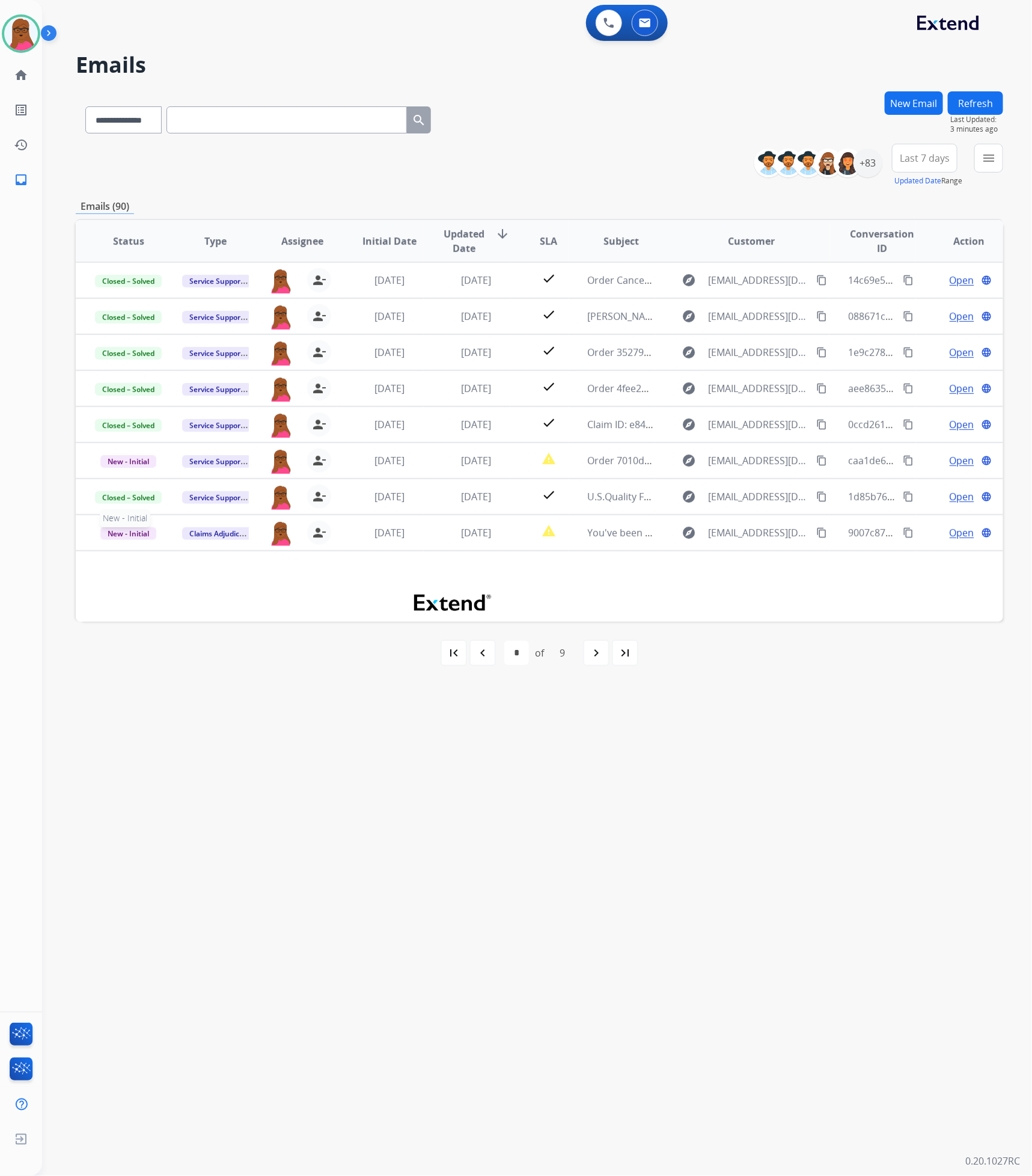
click at [113, 533] on span "New - Initial" at bounding box center [128, 533] width 56 height 13
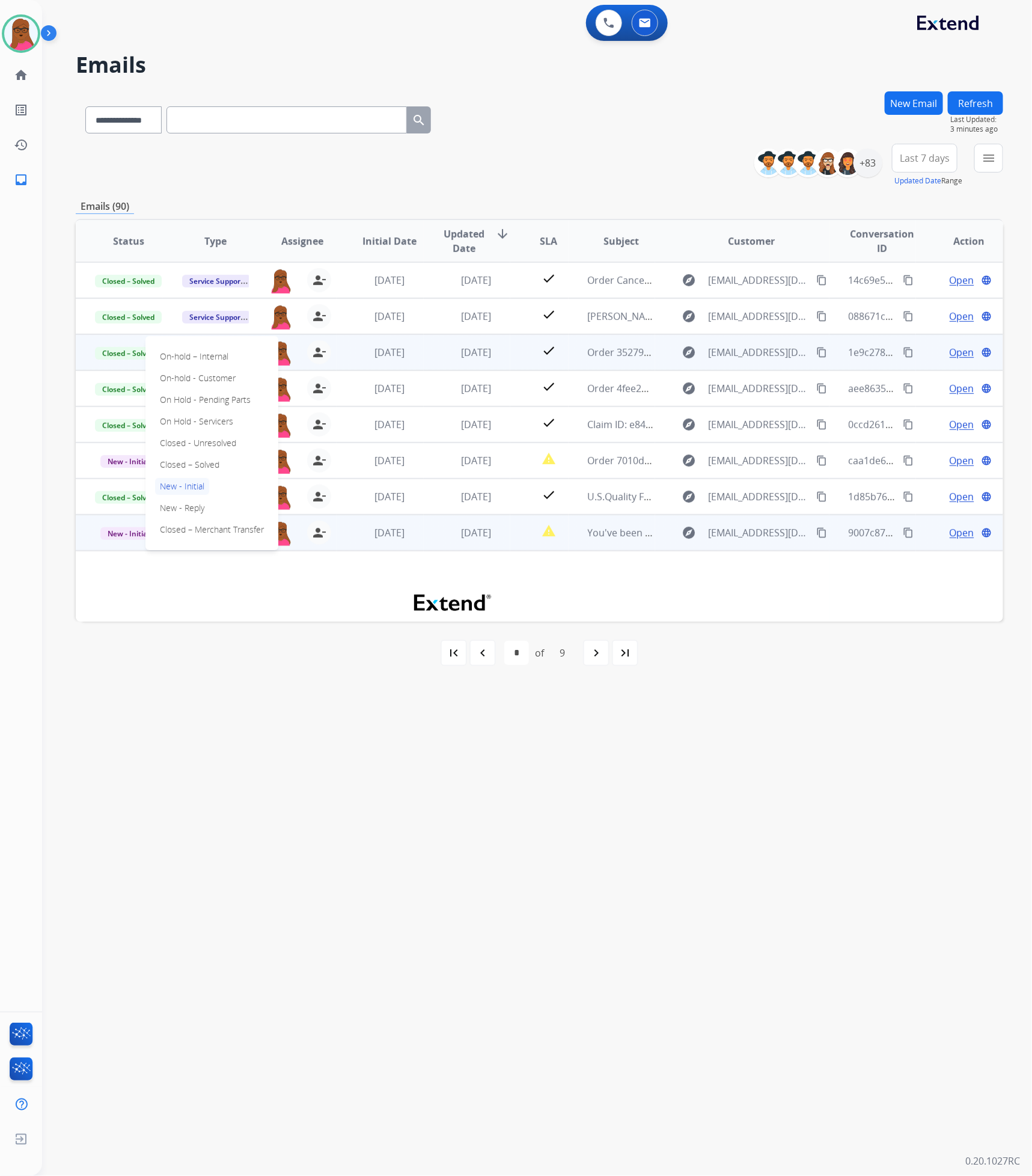
click at [202, 357] on p "On-hold – Internal" at bounding box center [194, 357] width 78 height 17
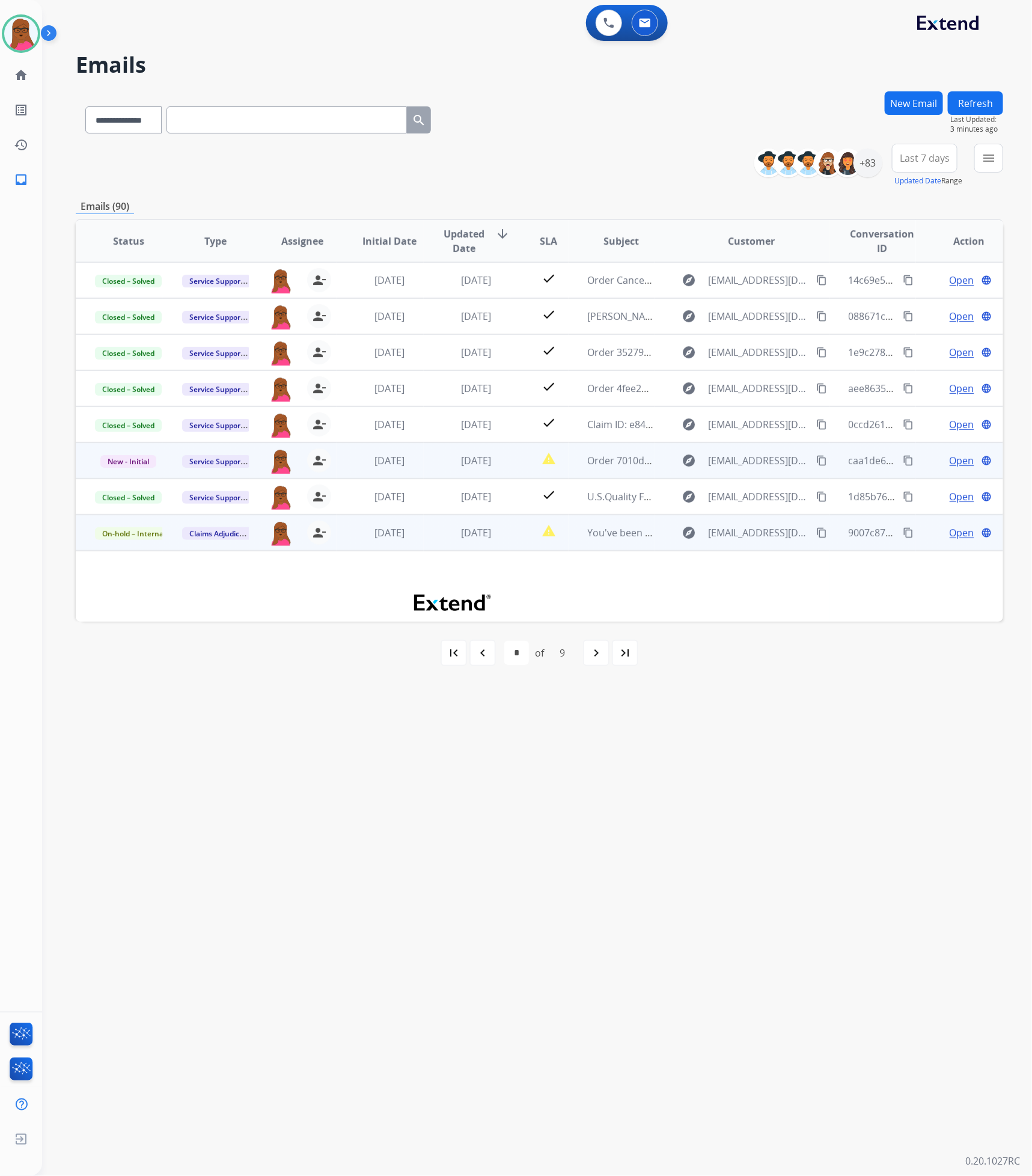
click at [949, 460] on span "Open" at bounding box center [961, 461] width 24 height 15
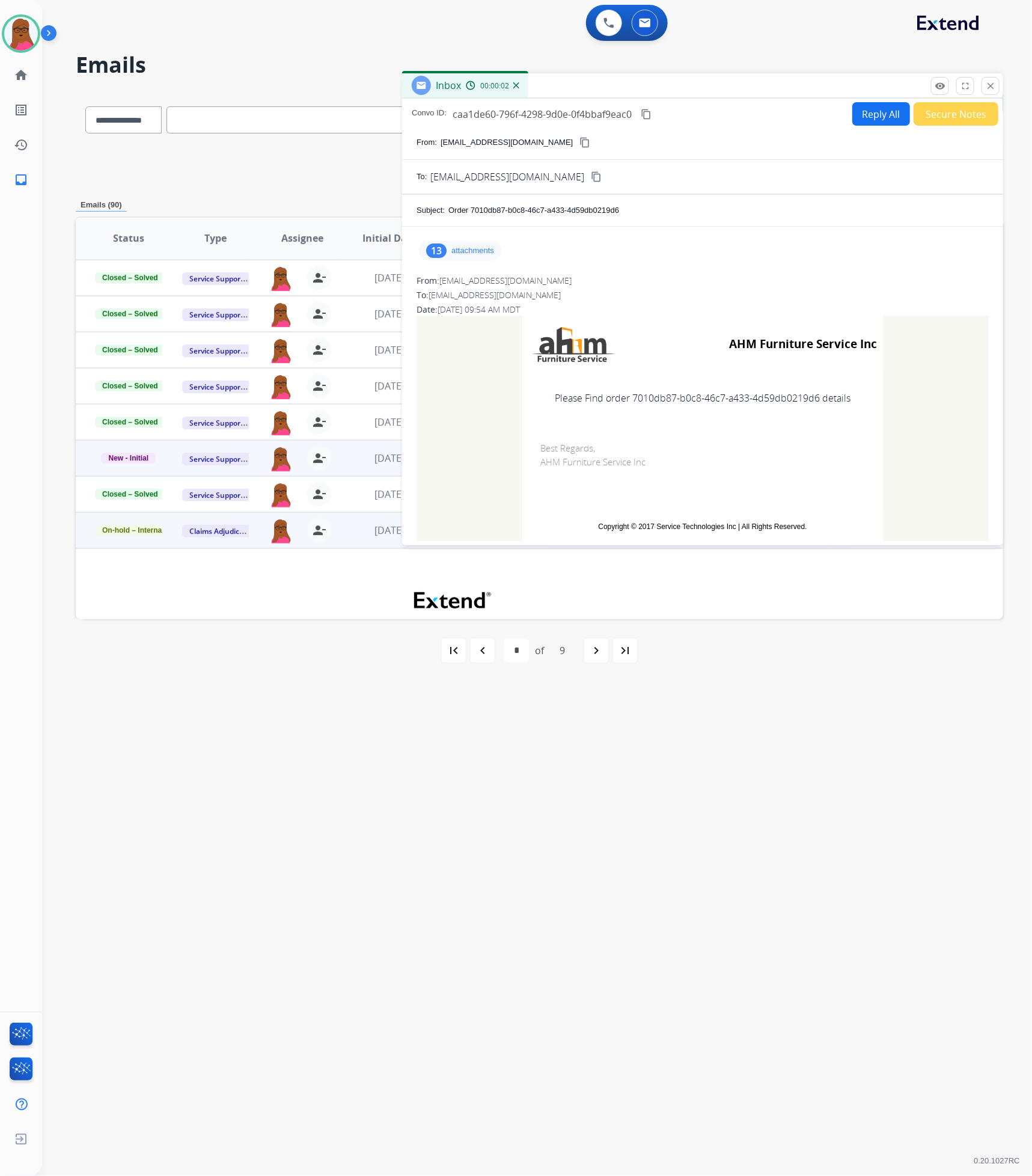
click at [489, 251] on p "attachments" at bounding box center [473, 251] width 43 height 10
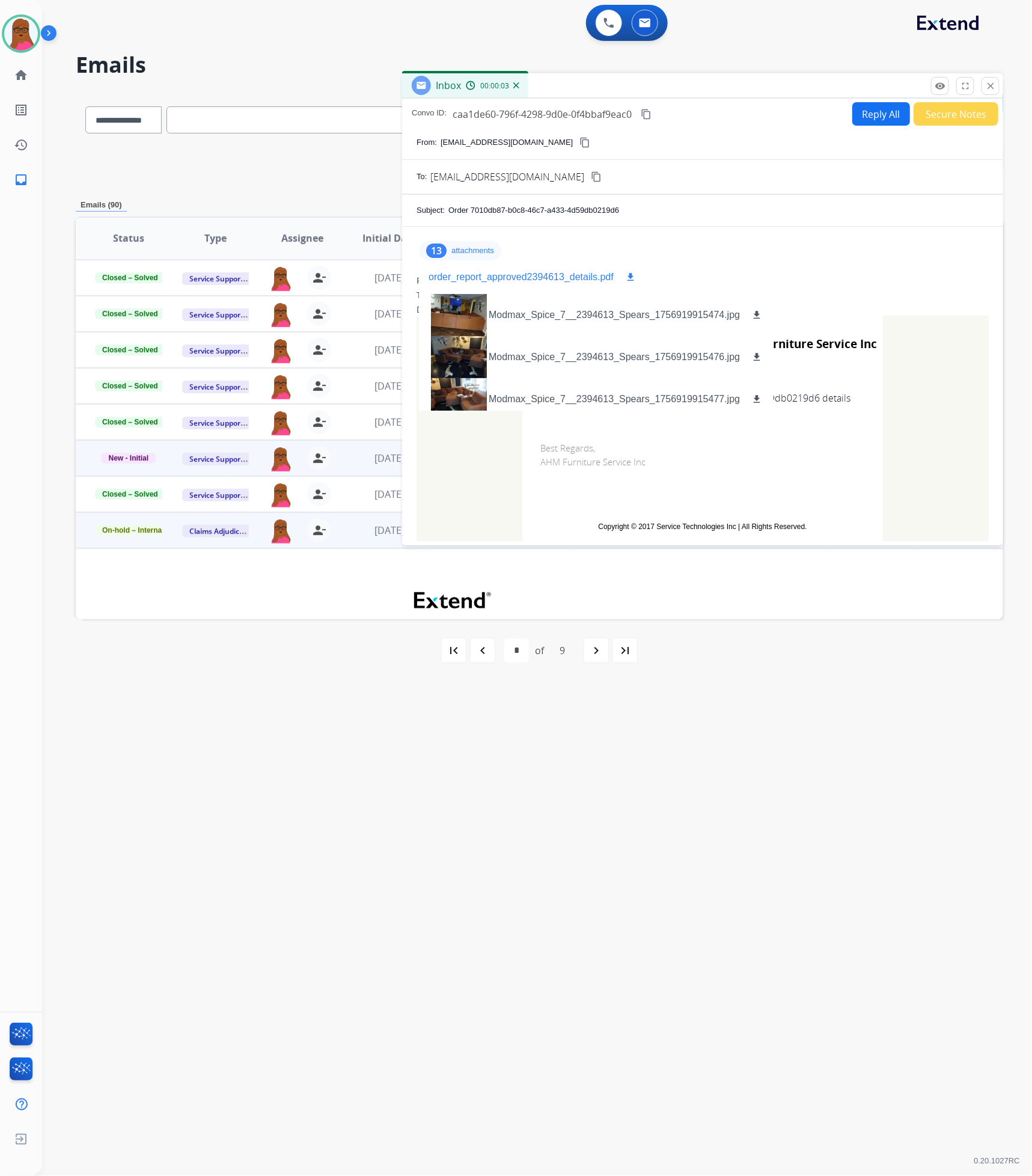
click at [560, 275] on p "order_report_approved2394613_details.pdf" at bounding box center [521, 277] width 185 height 15
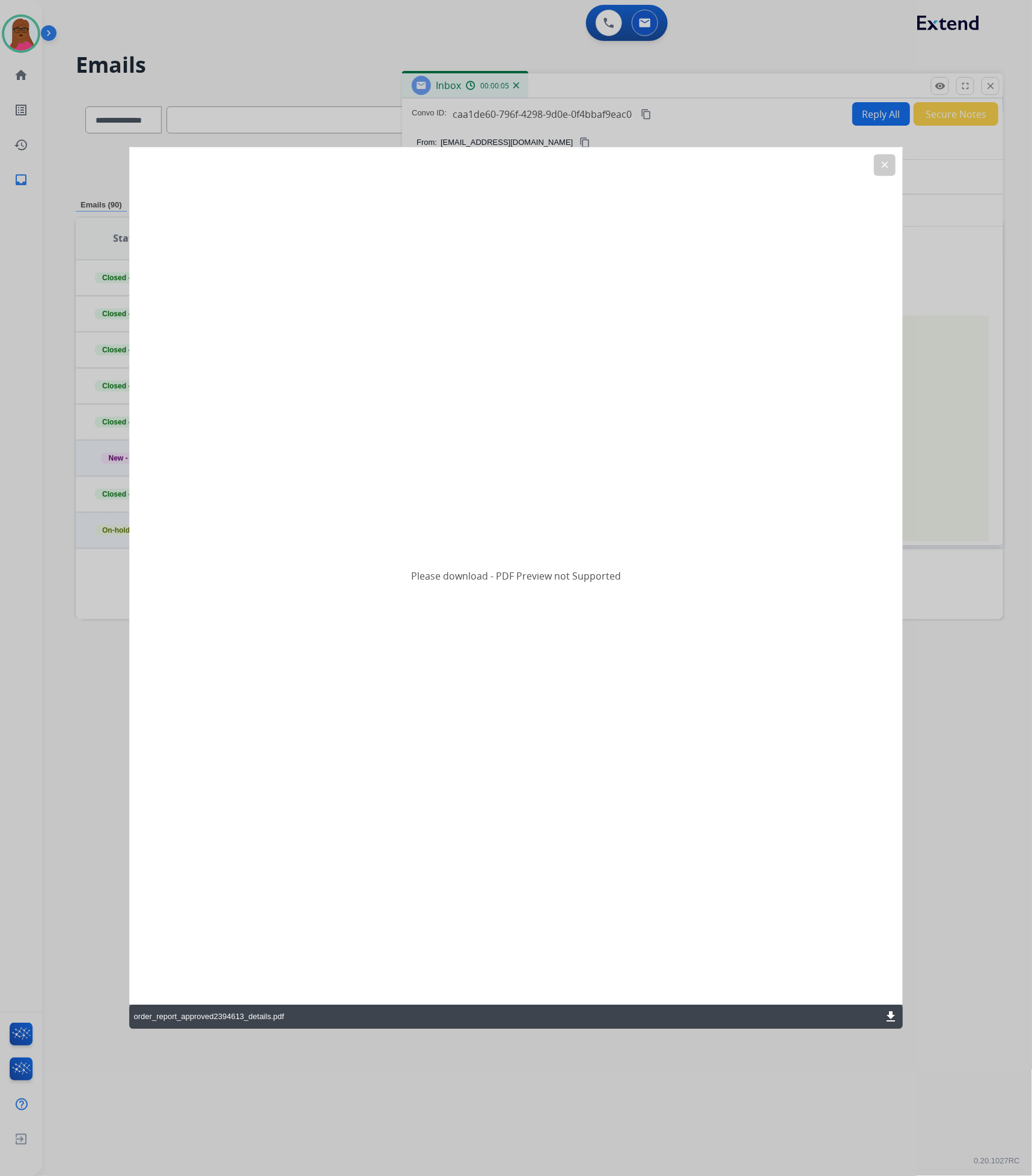
click at [884, 1013] on mat-icon "download" at bounding box center [891, 1017] width 15 height 15
click at [887, 164] on mat-icon "clear" at bounding box center [885, 166] width 11 height 11
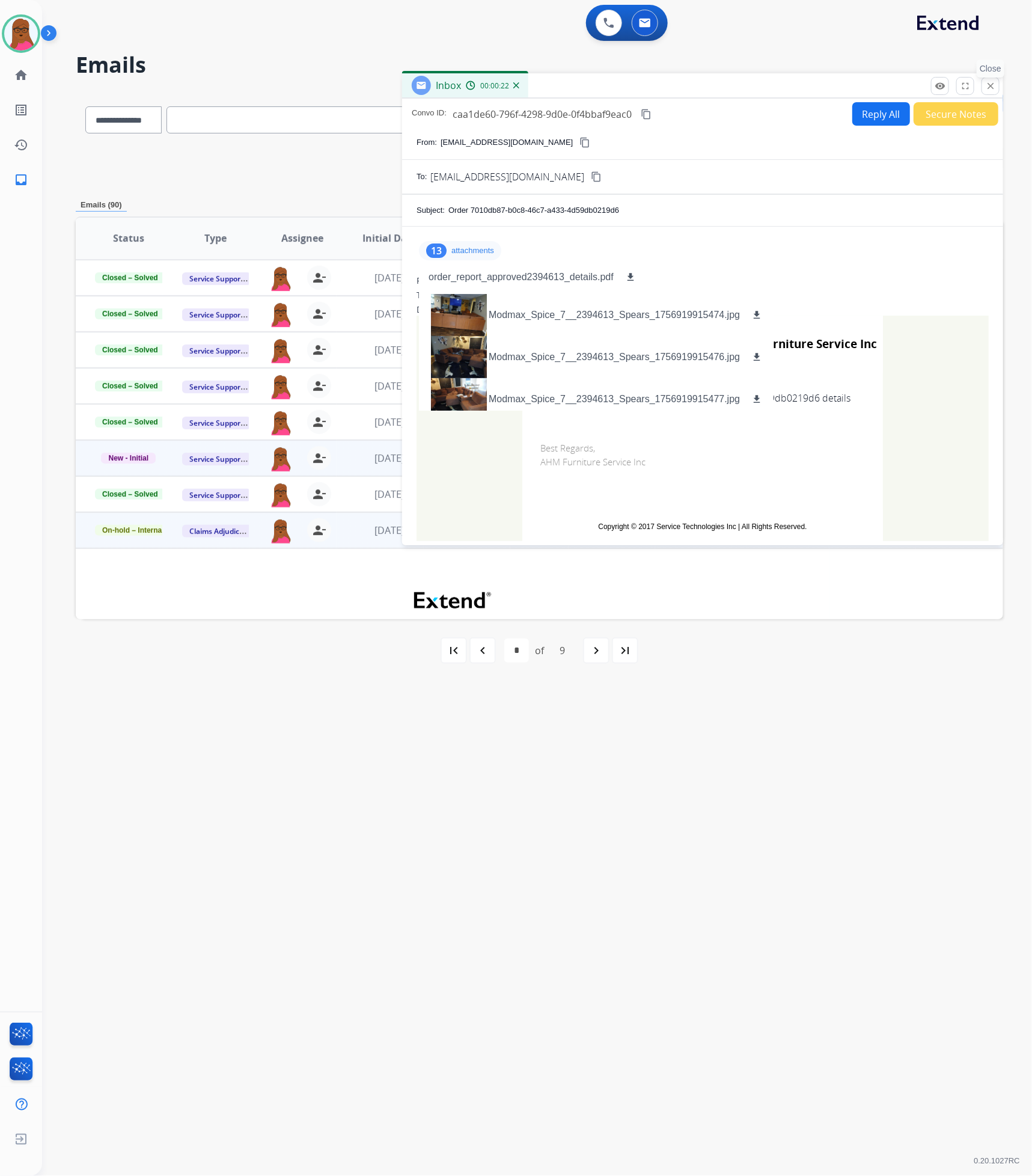
click at [990, 87] on mat-icon "close" at bounding box center [991, 86] width 11 height 11
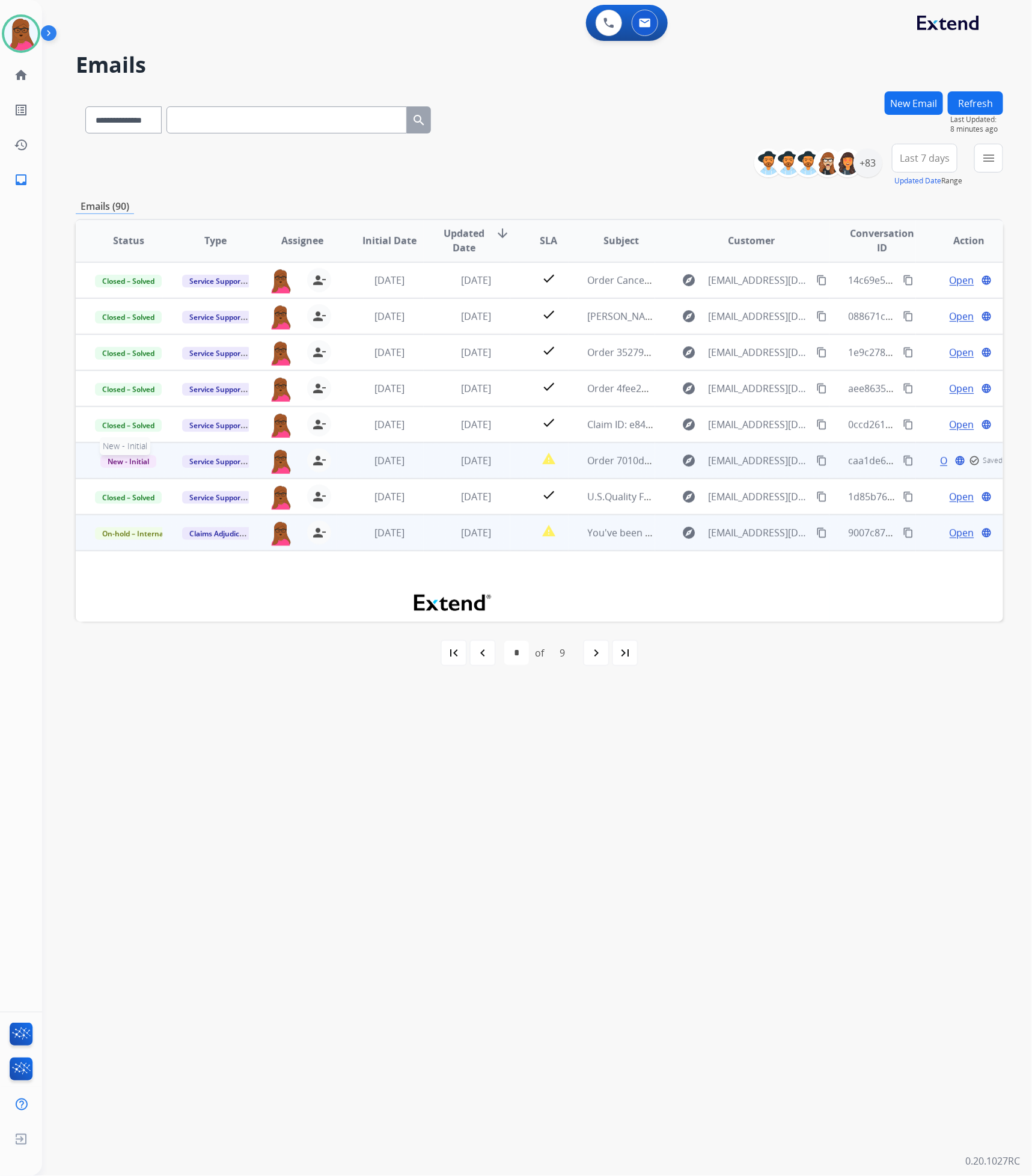
click at [130, 461] on span "New - Initial" at bounding box center [128, 461] width 56 height 13
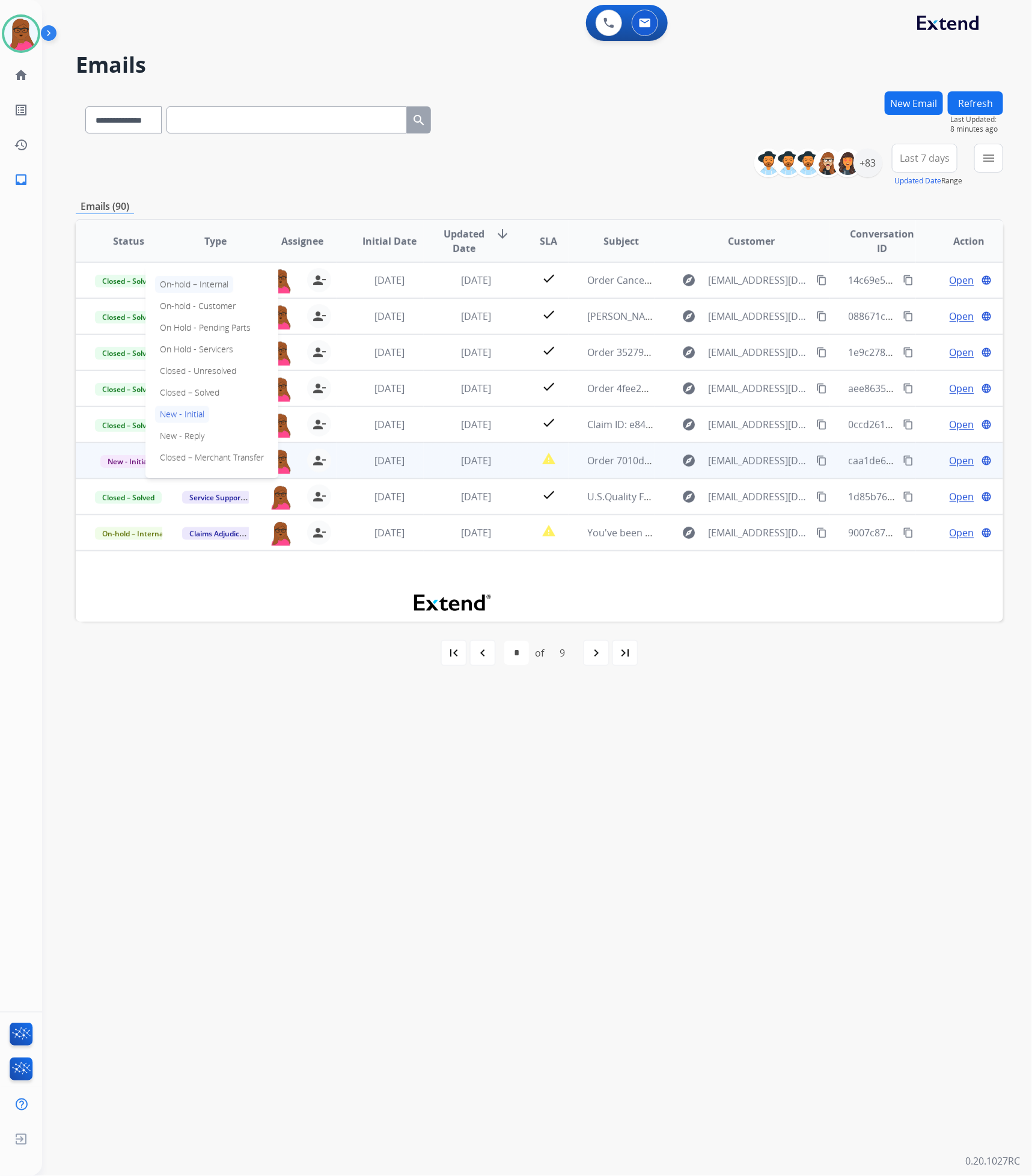
click at [210, 283] on p "On-hold – Internal" at bounding box center [194, 284] width 78 height 17
click at [518, 648] on select "* * * * * * * * *" at bounding box center [517, 653] width 24 height 24
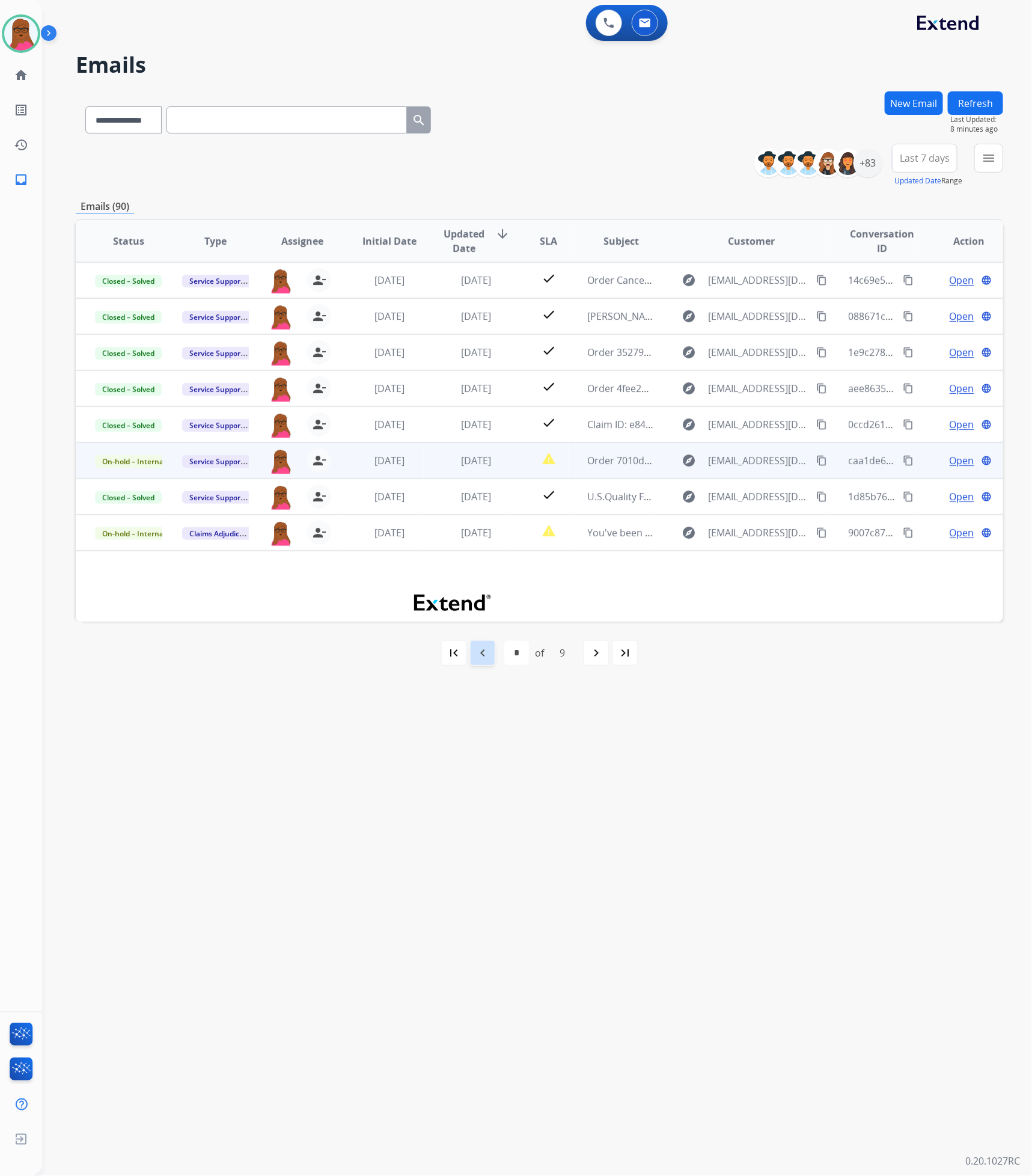
click at [489, 651] on mat-icon "navigate_before" at bounding box center [483, 653] width 15 height 15
select select "*"
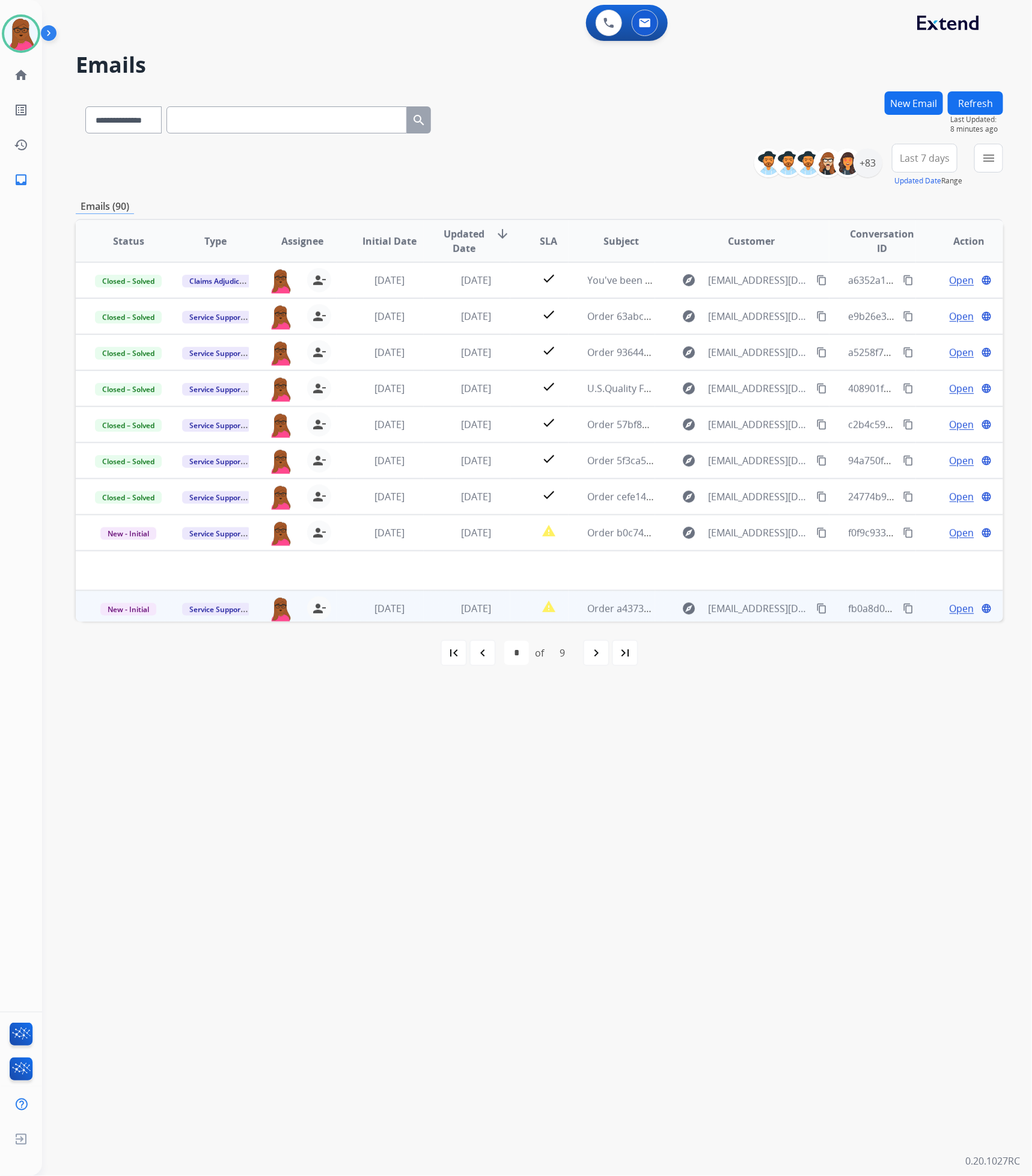
click at [952, 609] on span "Open" at bounding box center [961, 609] width 24 height 15
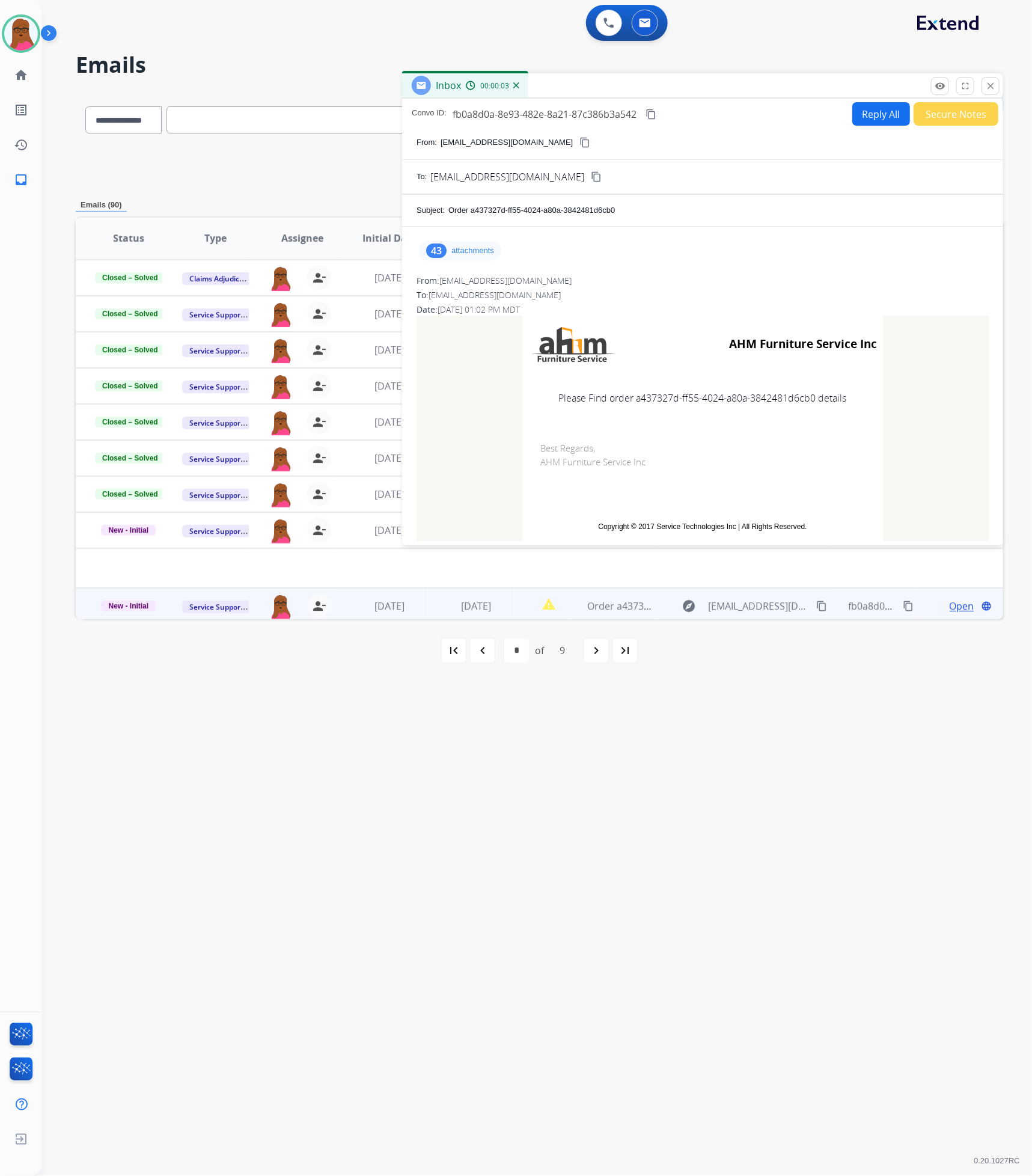
click at [469, 254] on p "attachments" at bounding box center [473, 251] width 43 height 10
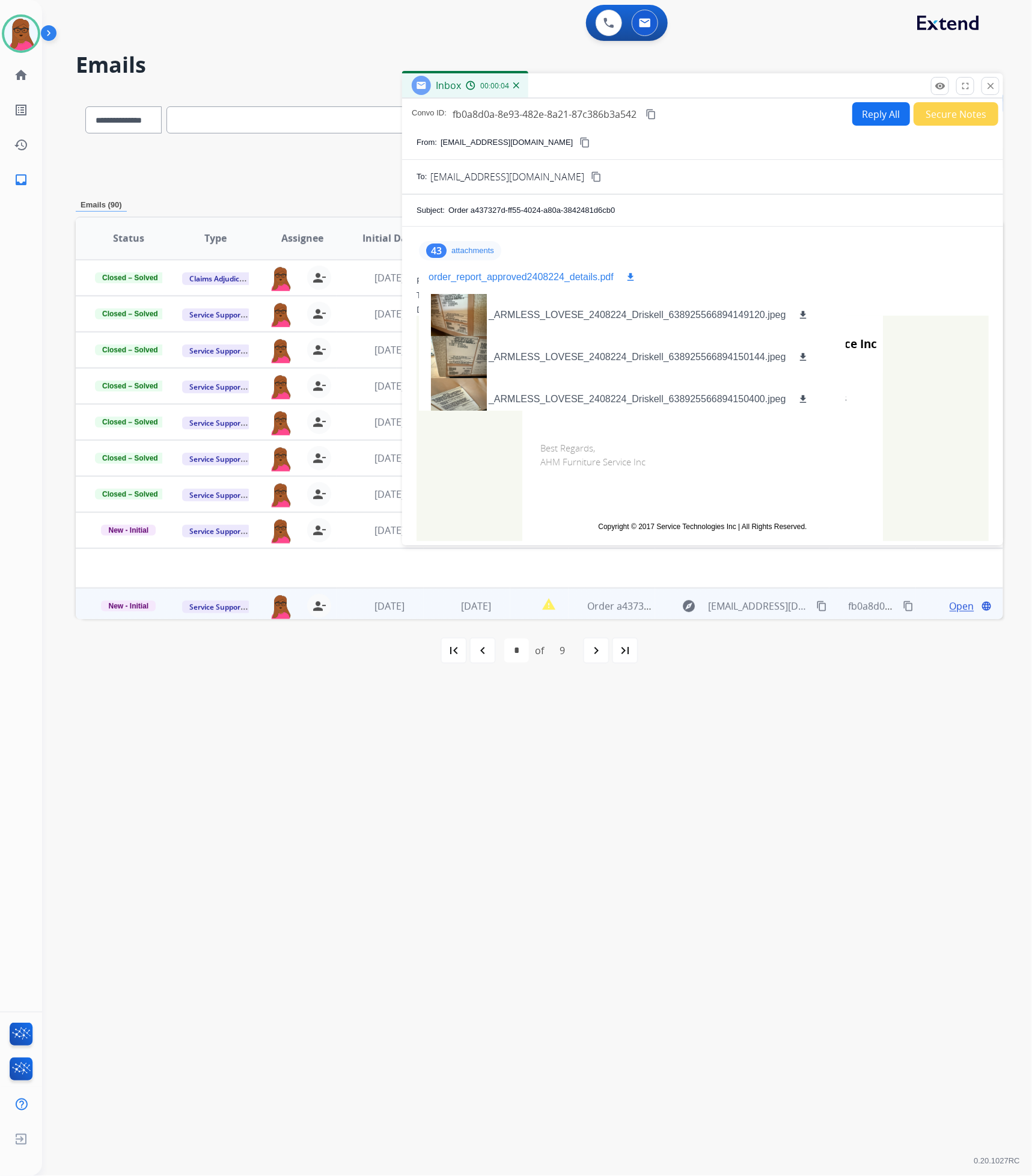
click at [508, 282] on p "order_report_approved2408224_details.pdf" at bounding box center [521, 277] width 185 height 15
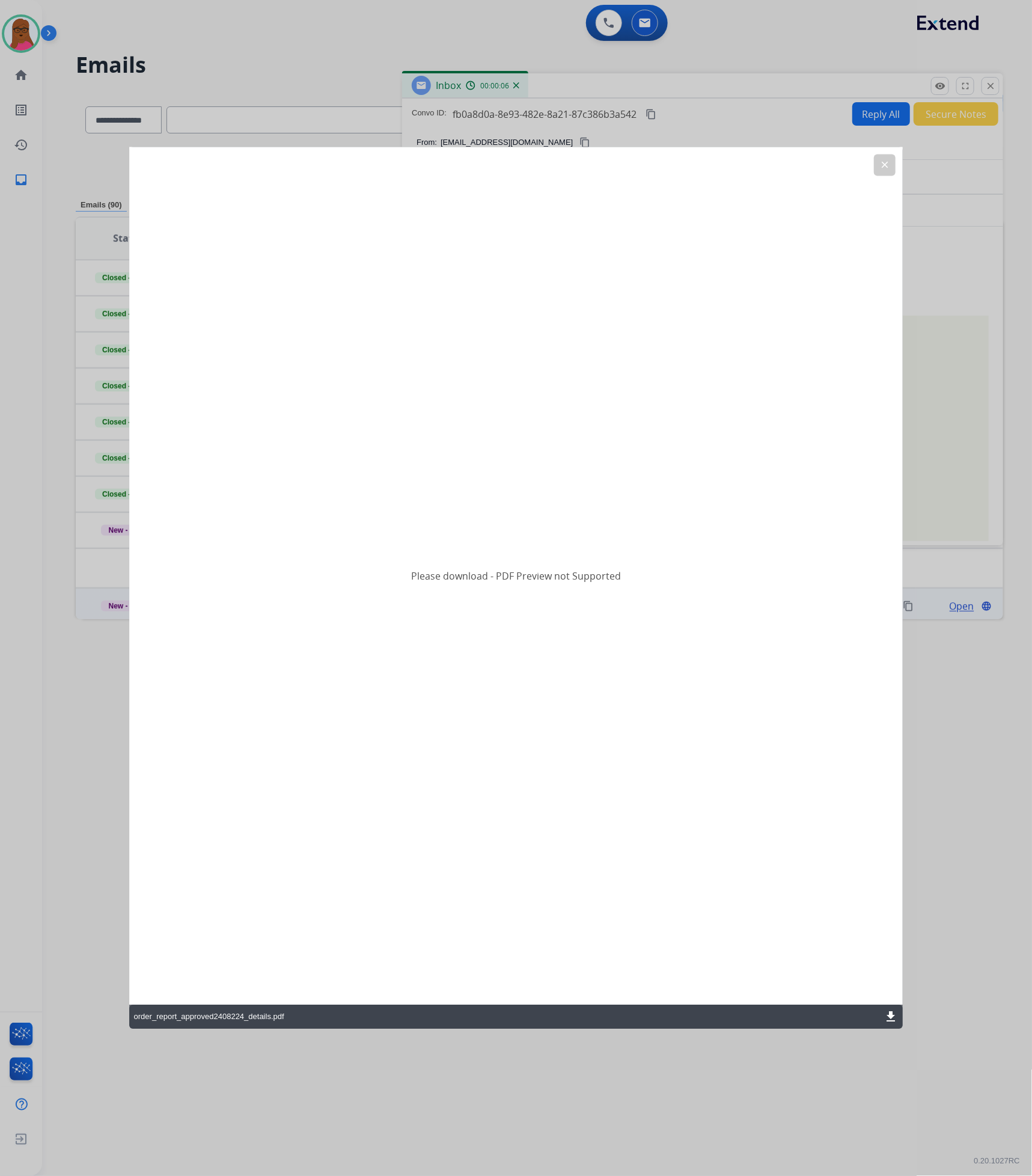
click at [891, 1016] on mat-icon "download" at bounding box center [891, 1017] width 15 height 15
